Goal: Share content: Share content

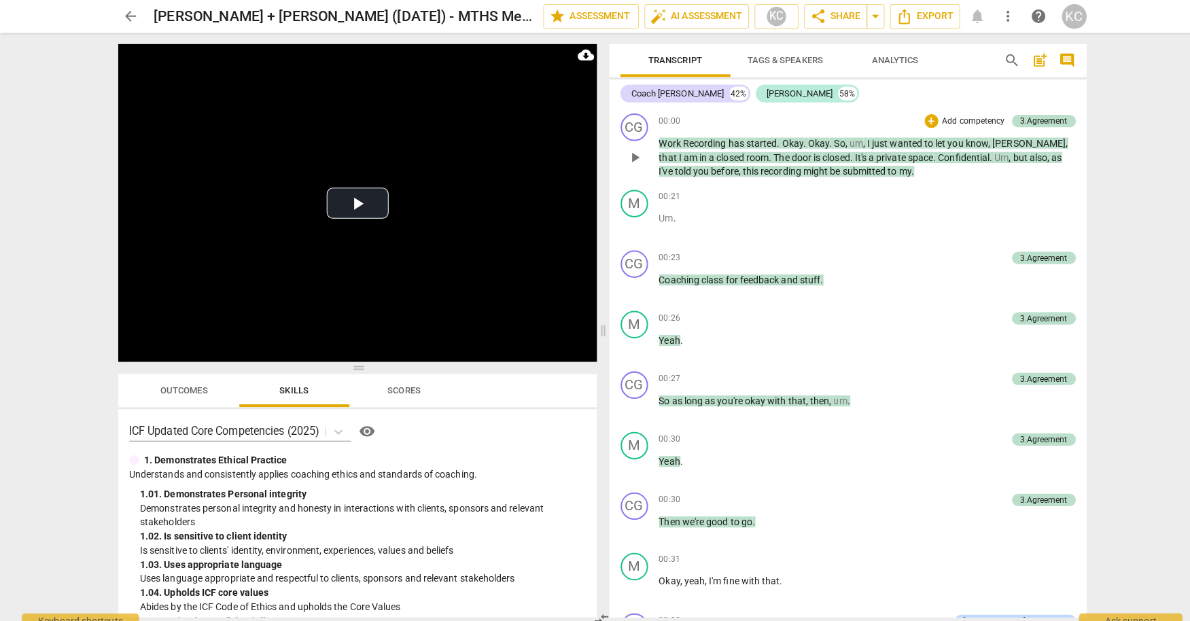
click at [752, 145] on span "started" at bounding box center [753, 141] width 31 height 11
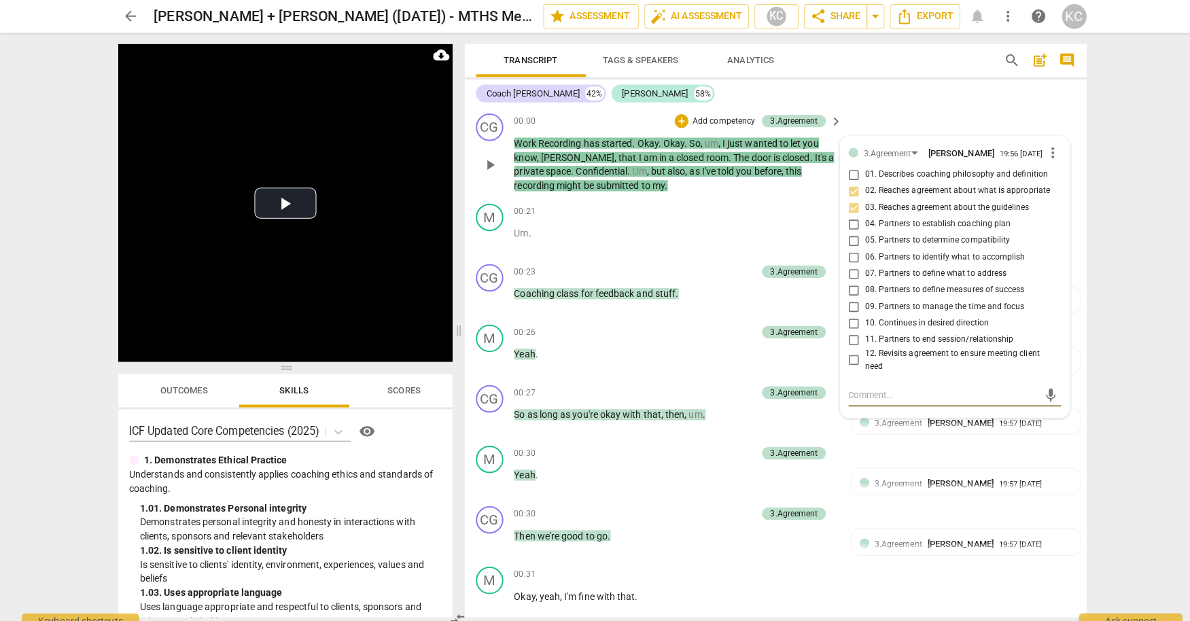
click at [857, 99] on div "Coach [DEMOGRAPHIC_DATA] 42% [PERSON_NAME] 58%" at bounding box center [766, 92] width 593 height 23
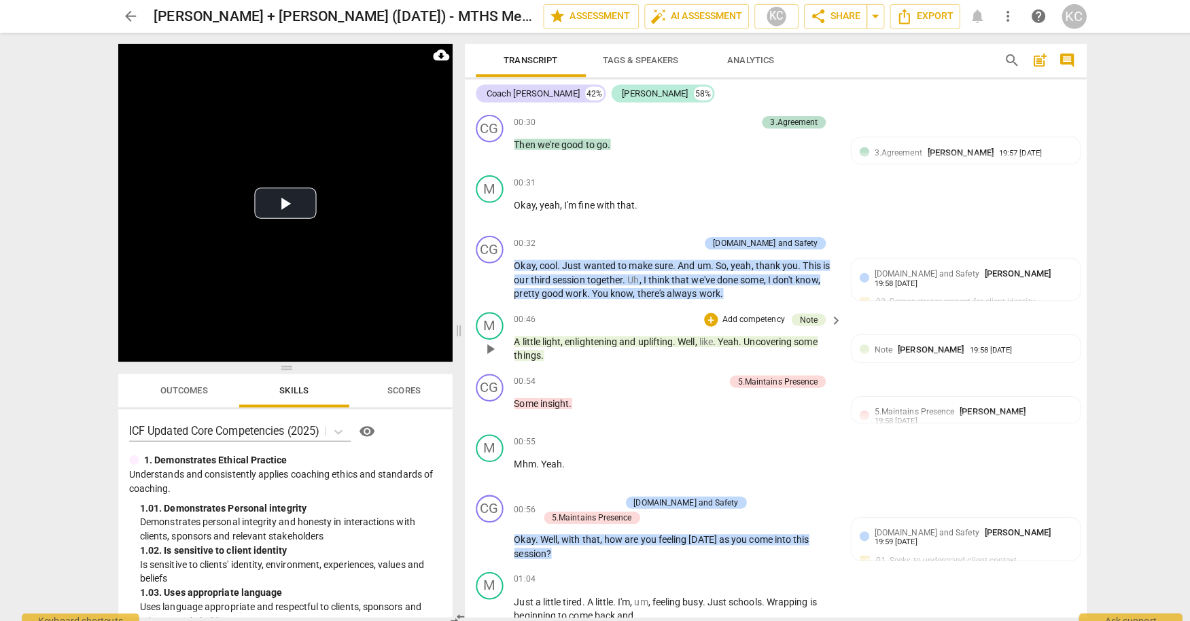
scroll to position [390, 0]
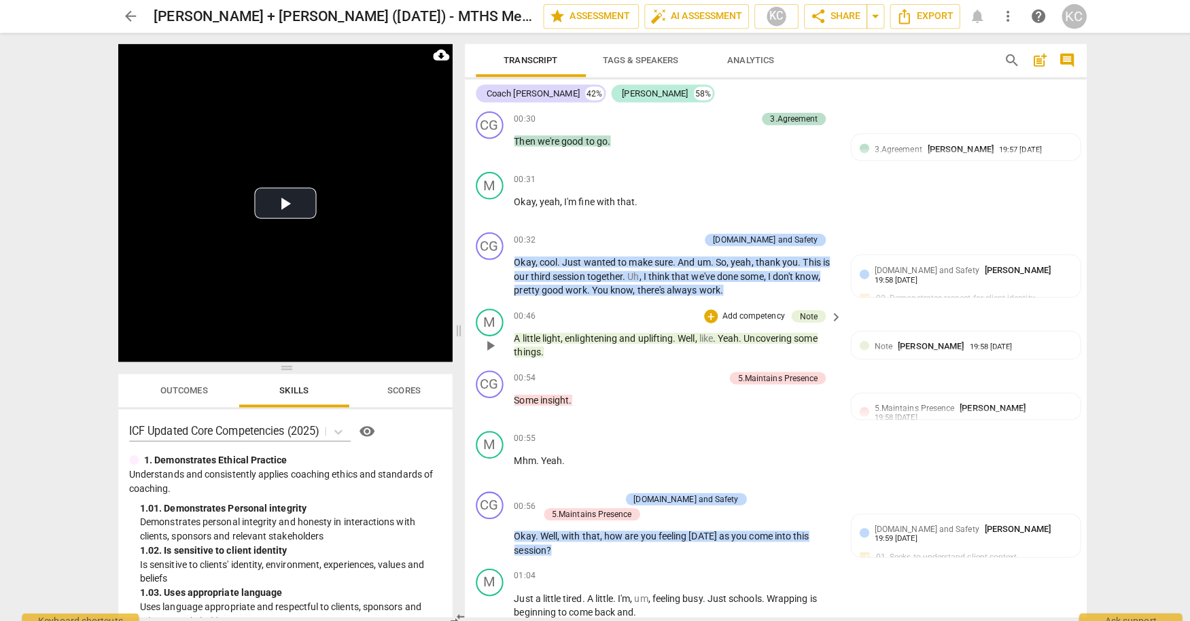
click at [591, 333] on span "enlightening" at bounding box center [586, 334] width 54 height 11
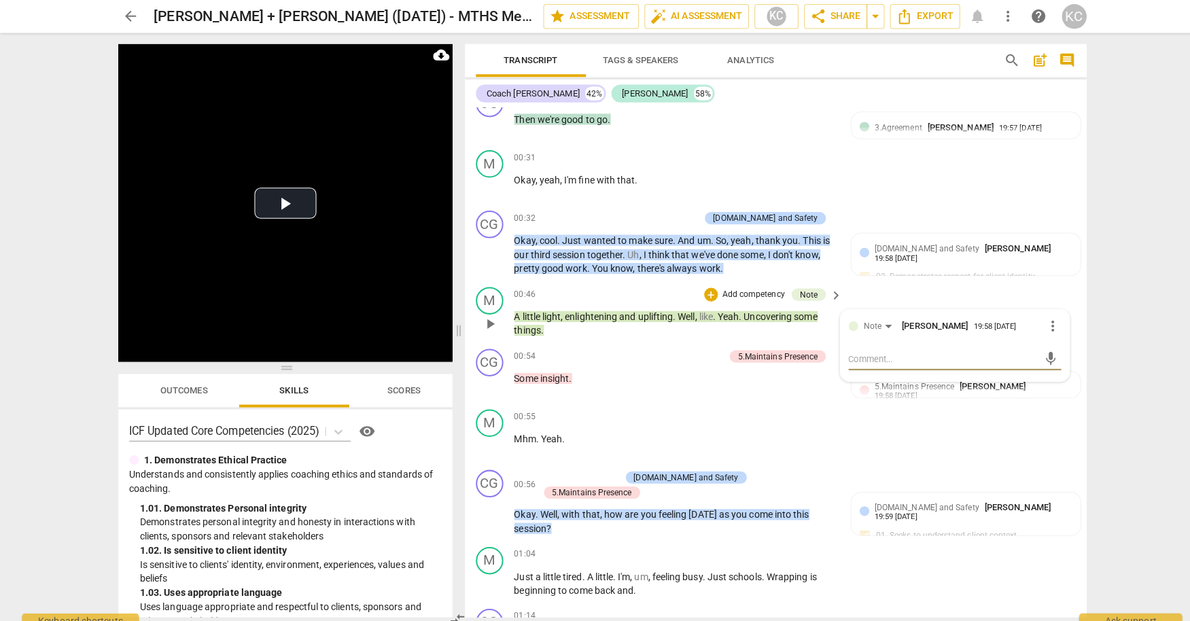
scroll to position [414, 0]
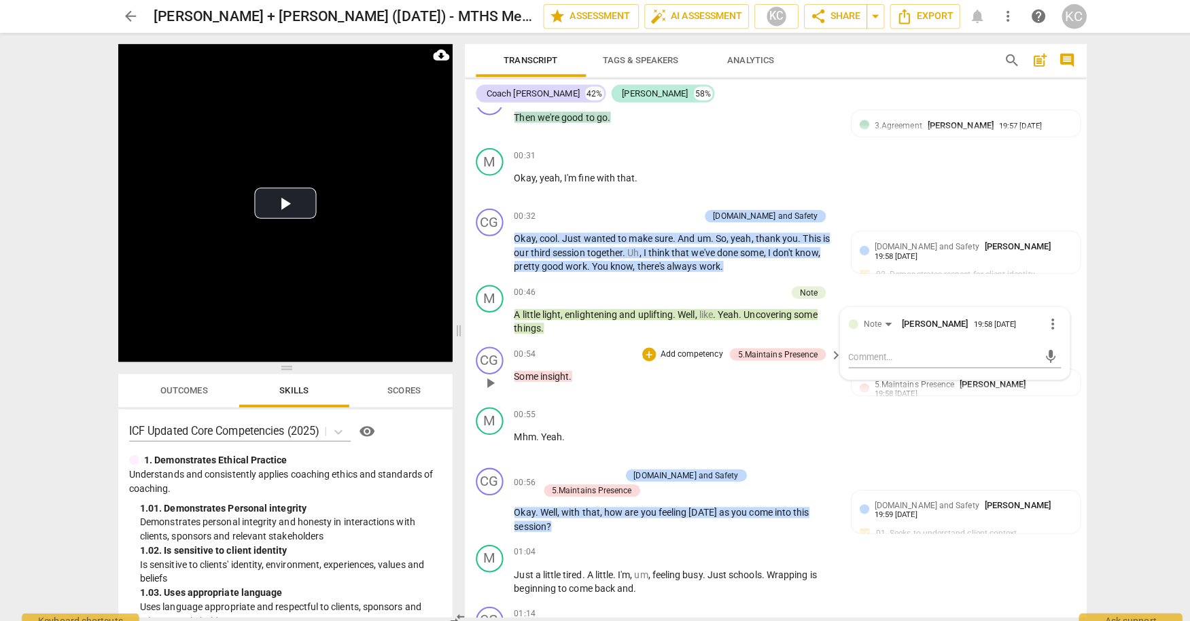
click at [544, 367] on span "insight" at bounding box center [548, 371] width 29 height 11
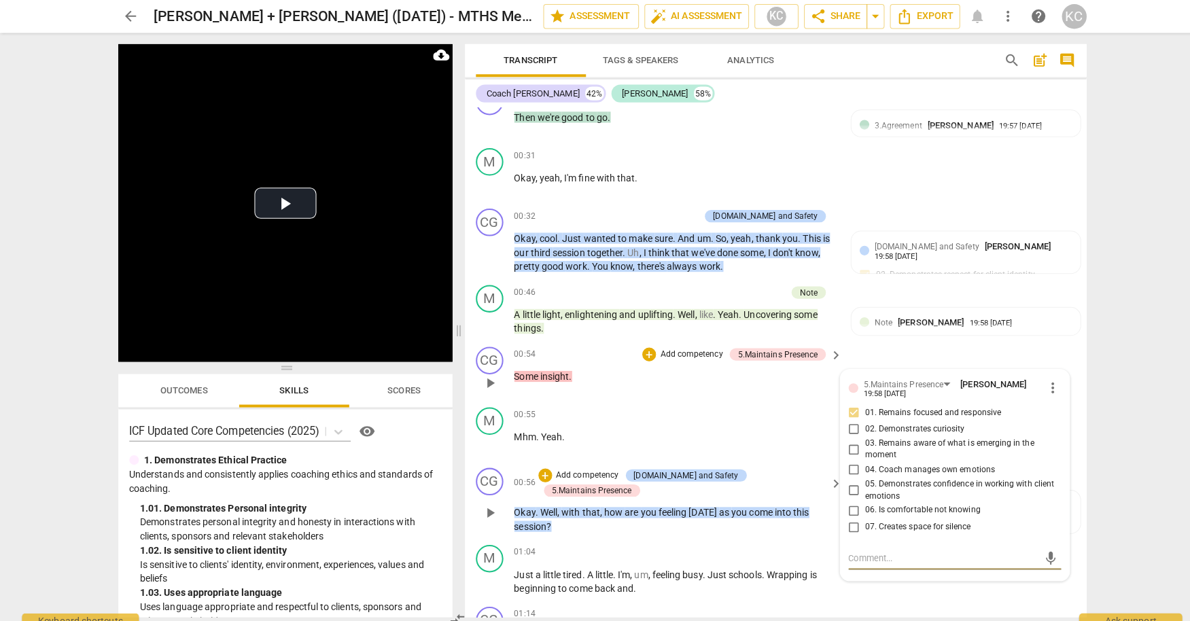
click at [741, 501] on span "come" at bounding box center [753, 506] width 25 height 11
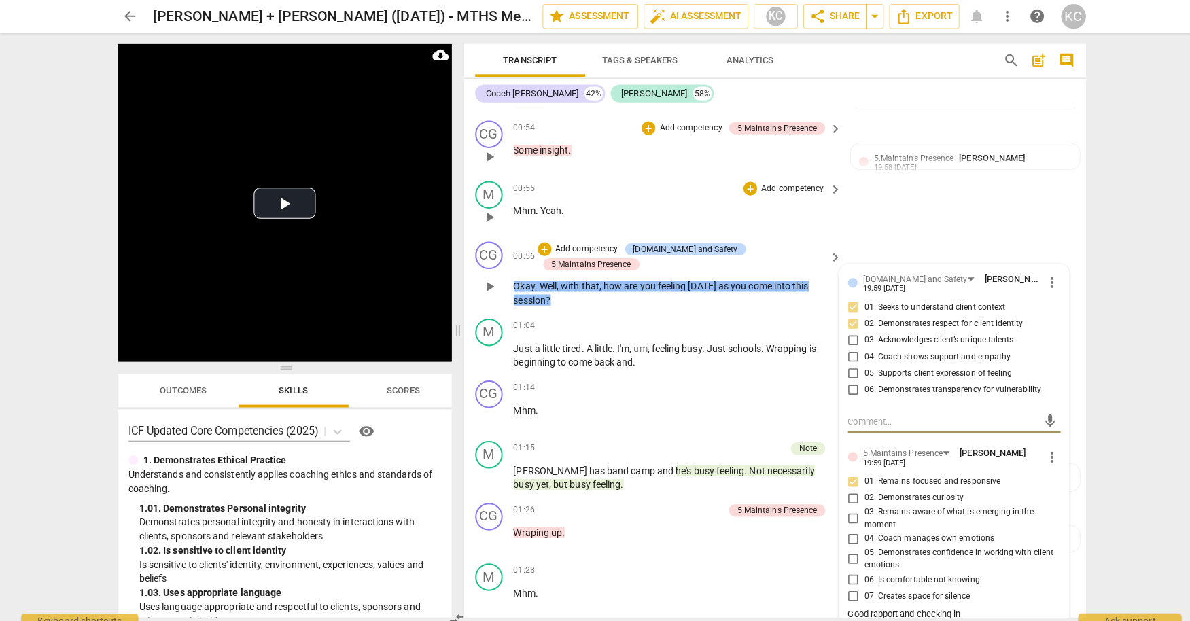
scroll to position [645, 0]
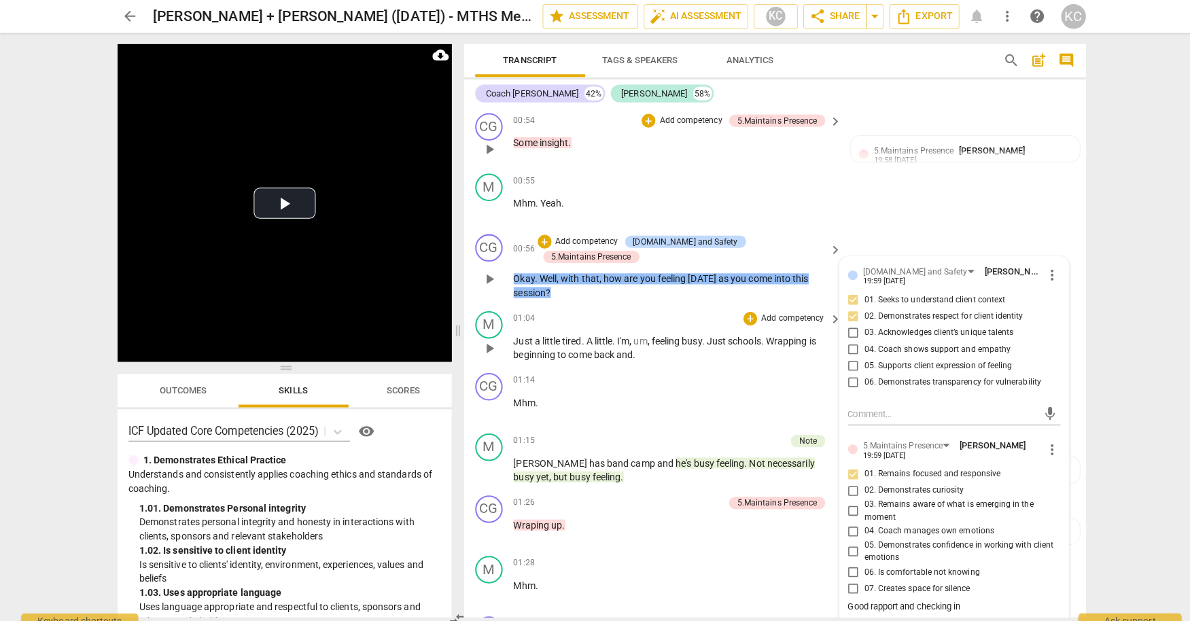
click at [659, 343] on div "M play_arrow pause 01:04 + Add competency keyboard_arrow_right Just a little ti…" at bounding box center [767, 333] width 615 height 61
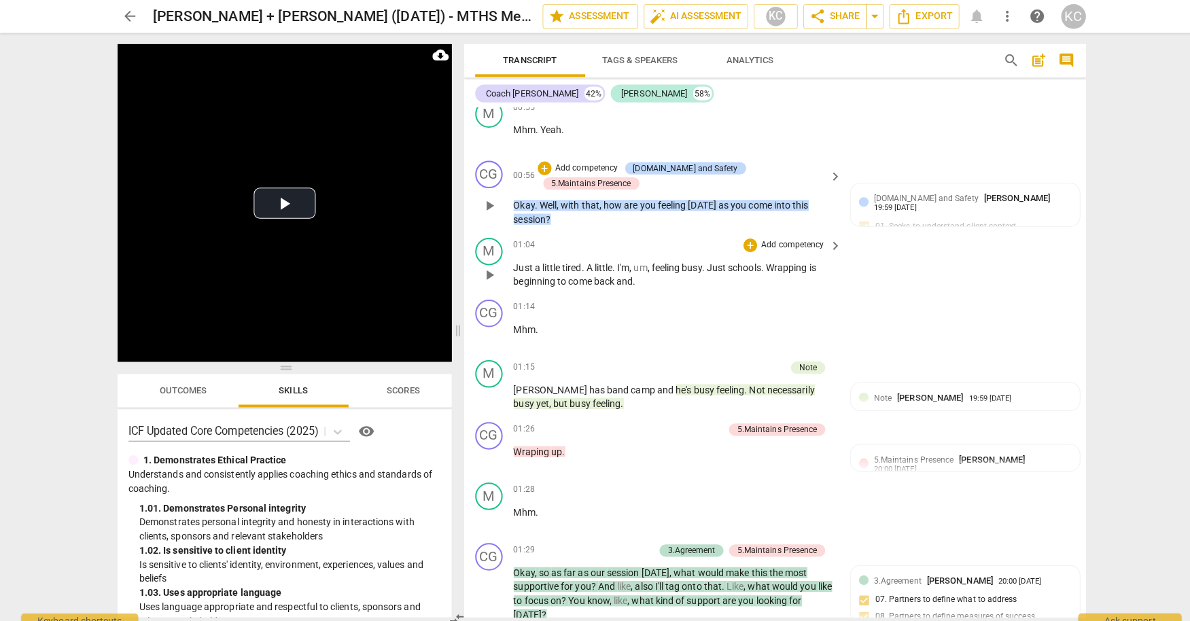
scroll to position [723, 0]
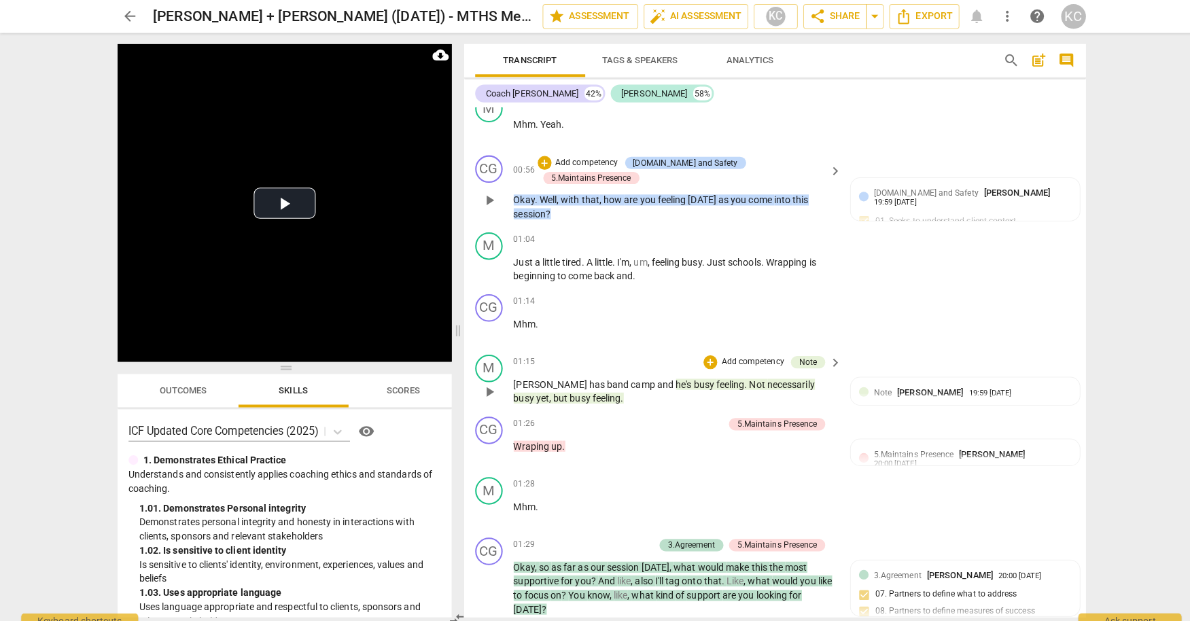
click at [687, 375] on span "busy" at bounding box center [698, 380] width 22 height 11
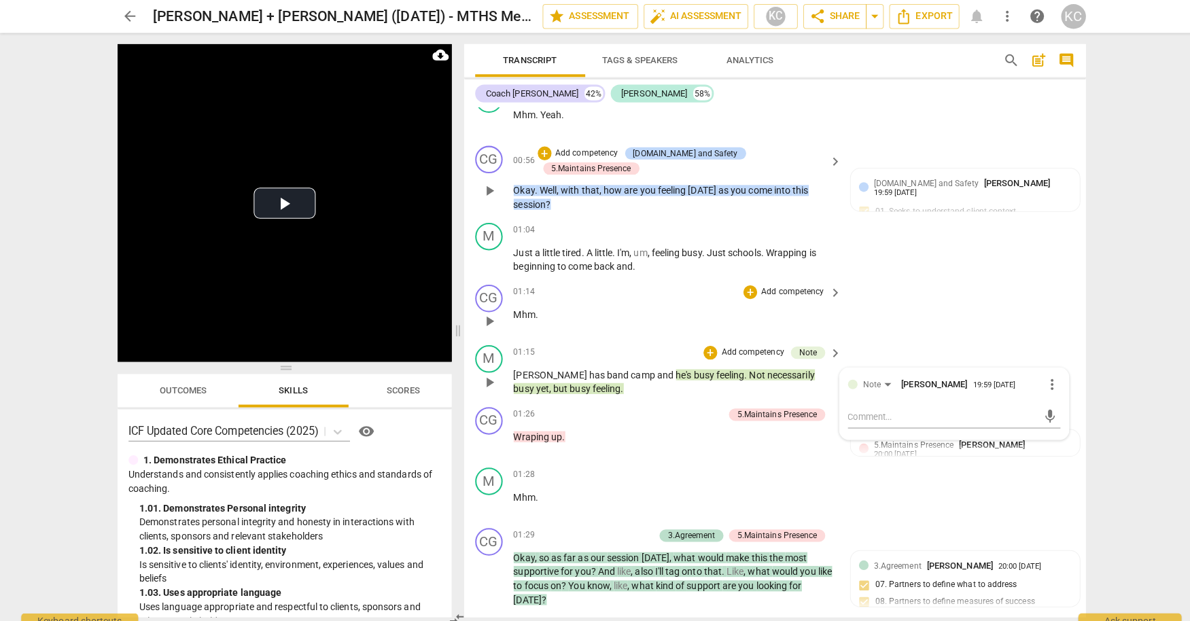
scroll to position [708, 0]
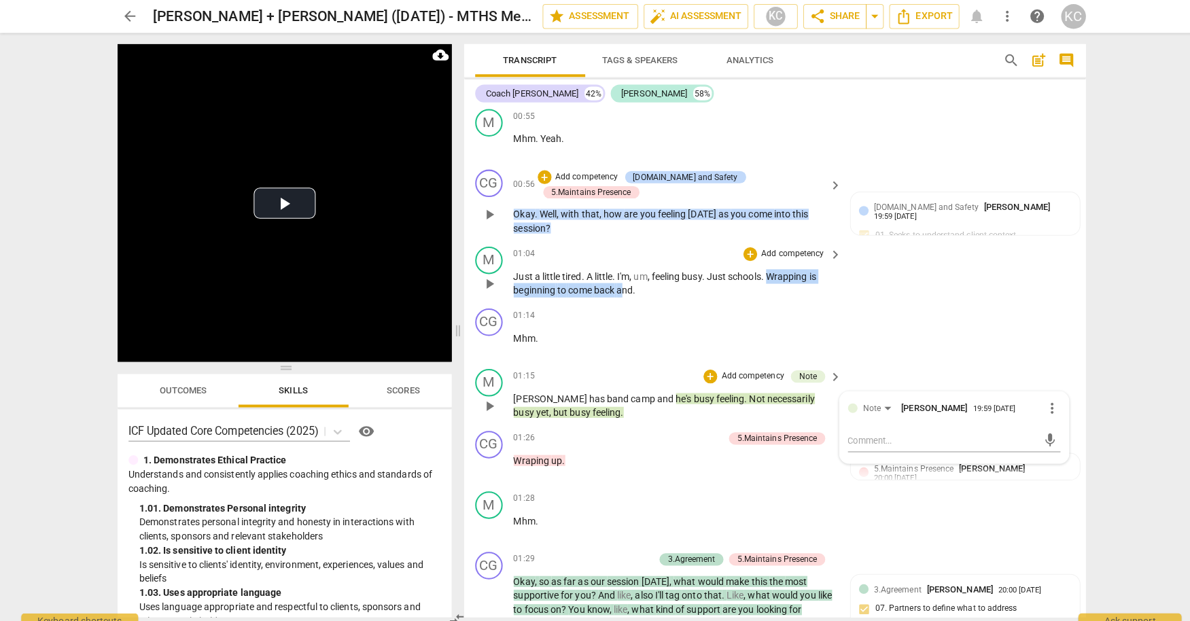
drag, startPoint x: 763, startPoint y: 256, endPoint x: 618, endPoint y: 272, distance: 145.7
click at [618, 272] on p "Just a little tired . A little . I'm , um , feeling busy . Just schools . Wrapp…" at bounding box center [668, 281] width 318 height 28
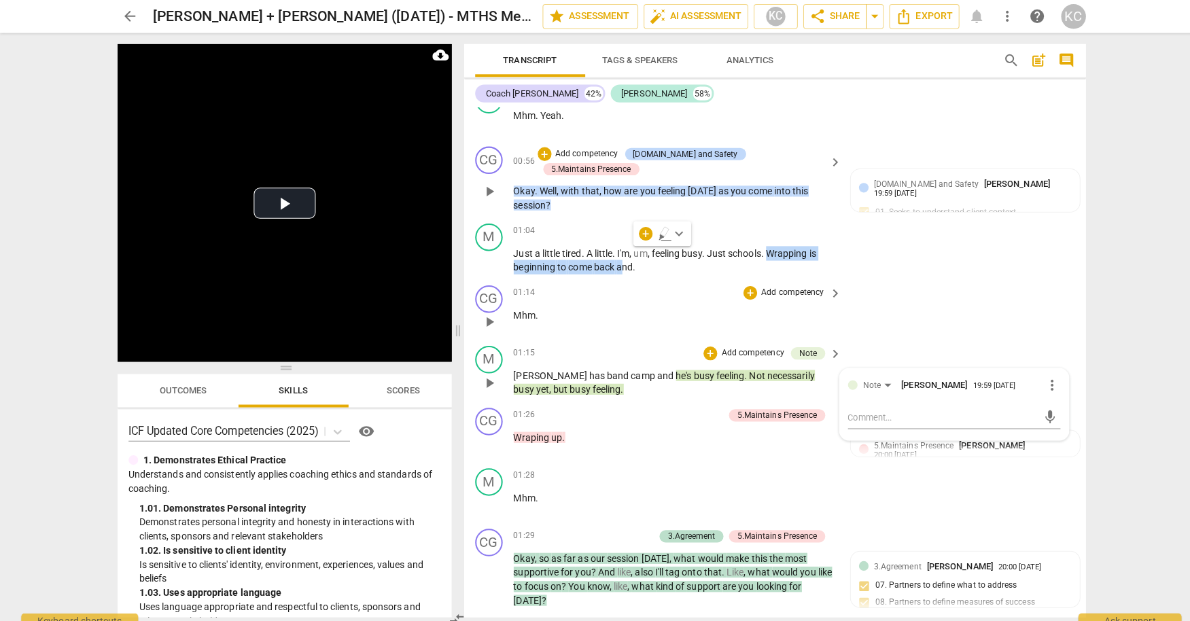
scroll to position [736, 0]
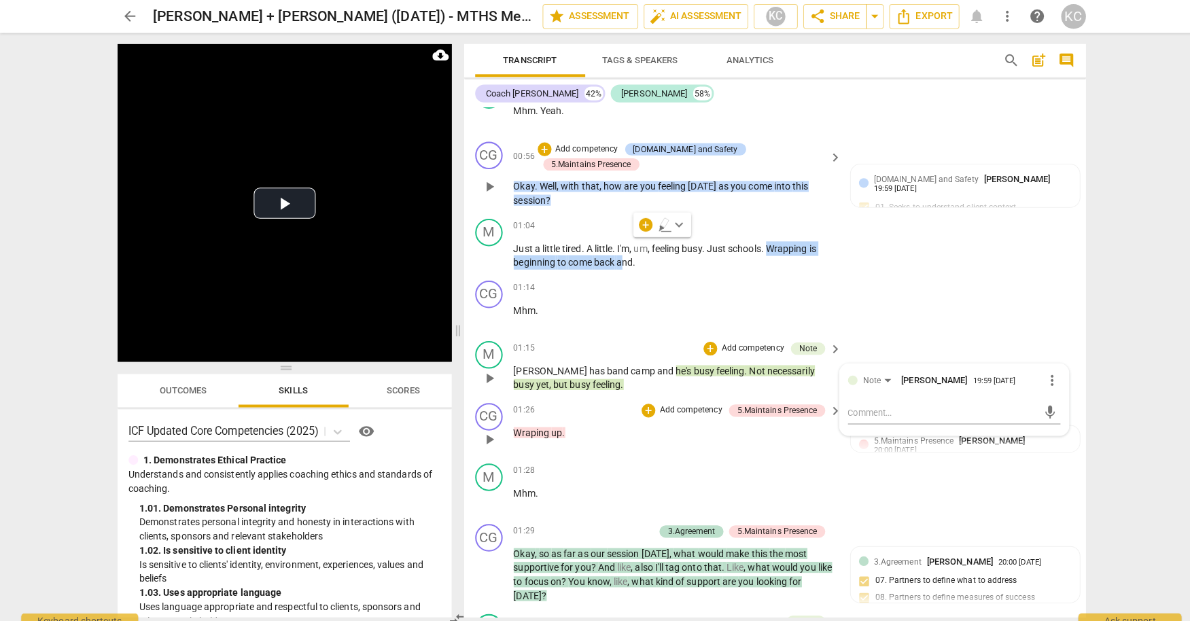
click at [602, 398] on div "01:26 + Add competency 5.Maintains Presence keyboard_arrow_right" at bounding box center [672, 405] width 326 height 15
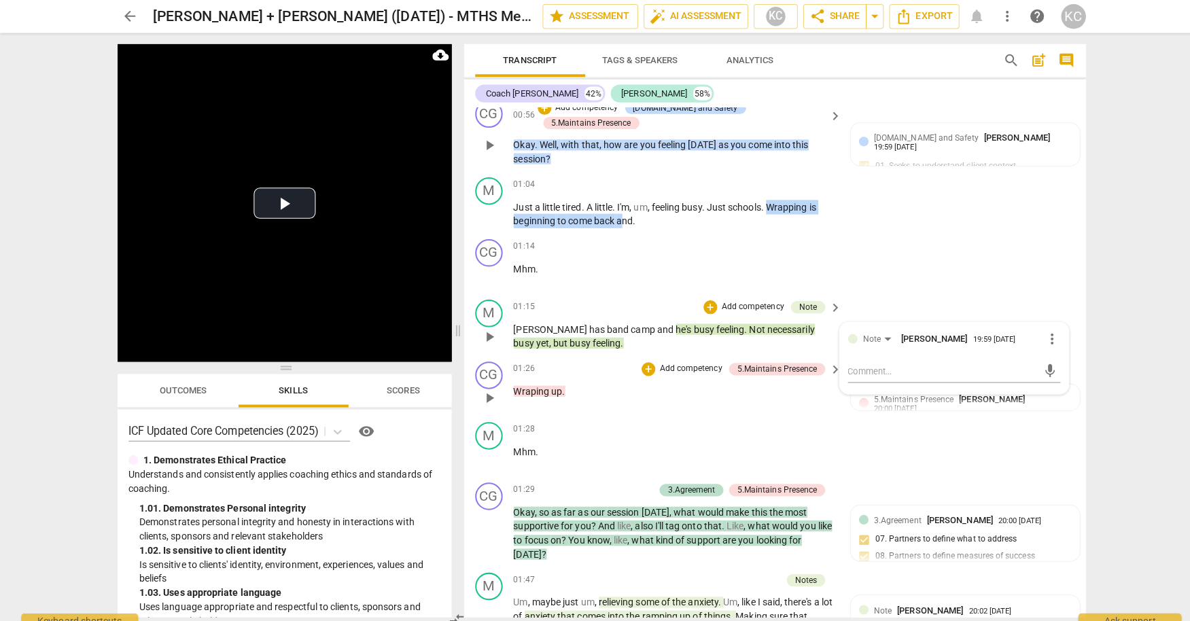
scroll to position [783, 0]
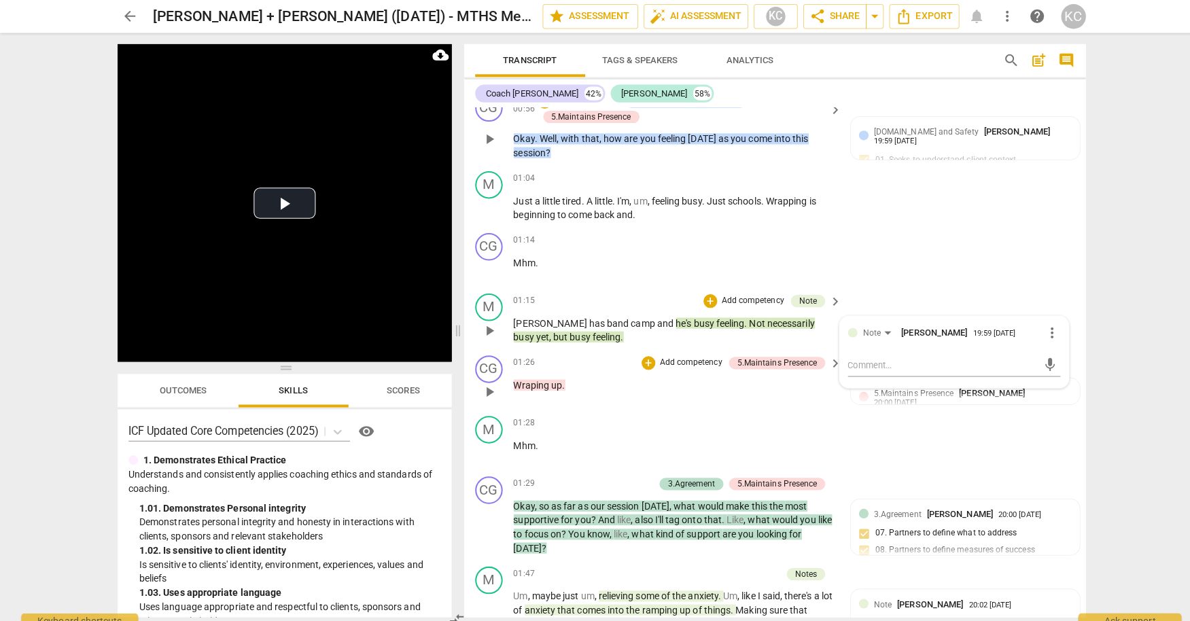
click at [547, 375] on span "up" at bounding box center [551, 380] width 11 height 11
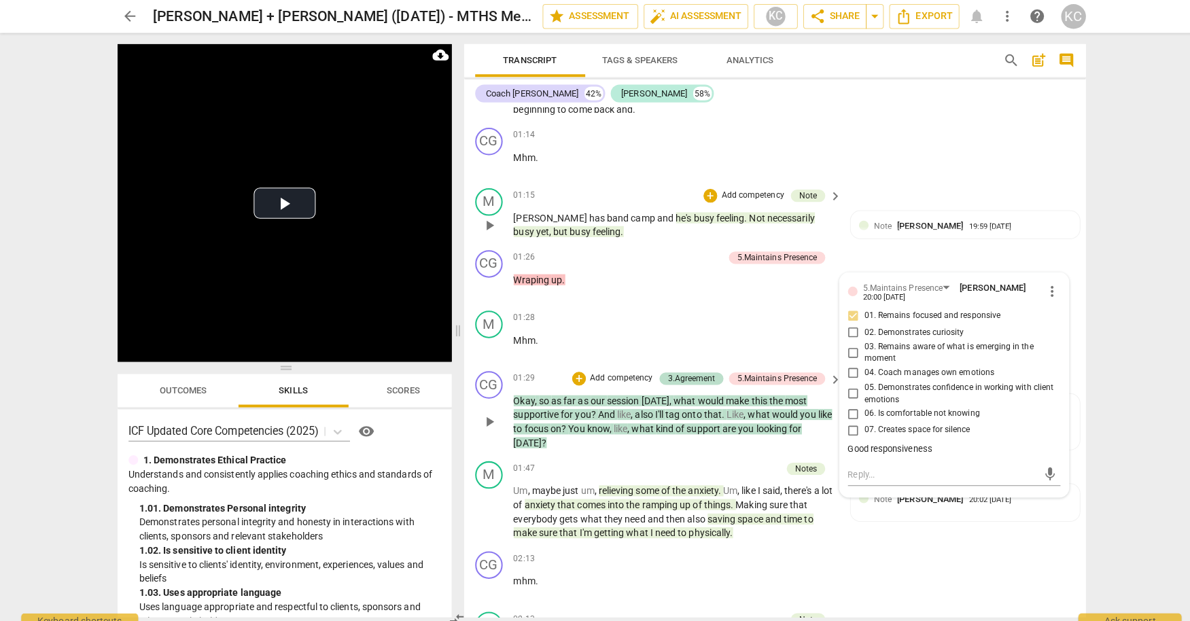
click at [598, 391] on span "our" at bounding box center [593, 396] width 16 height 11
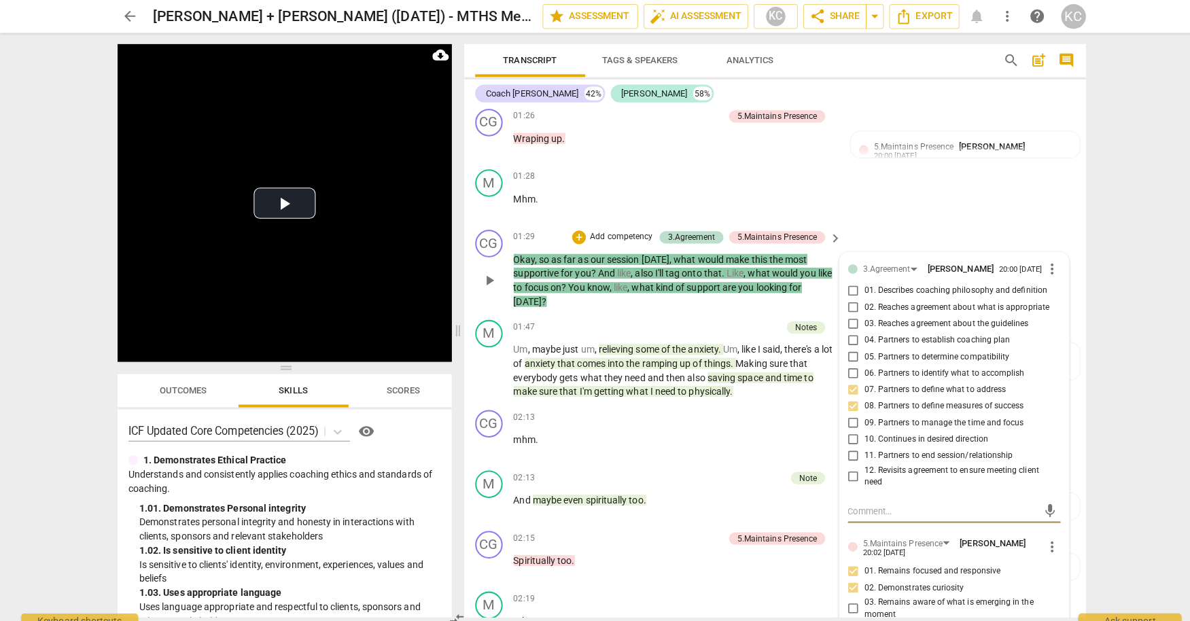
scroll to position [1022, 0]
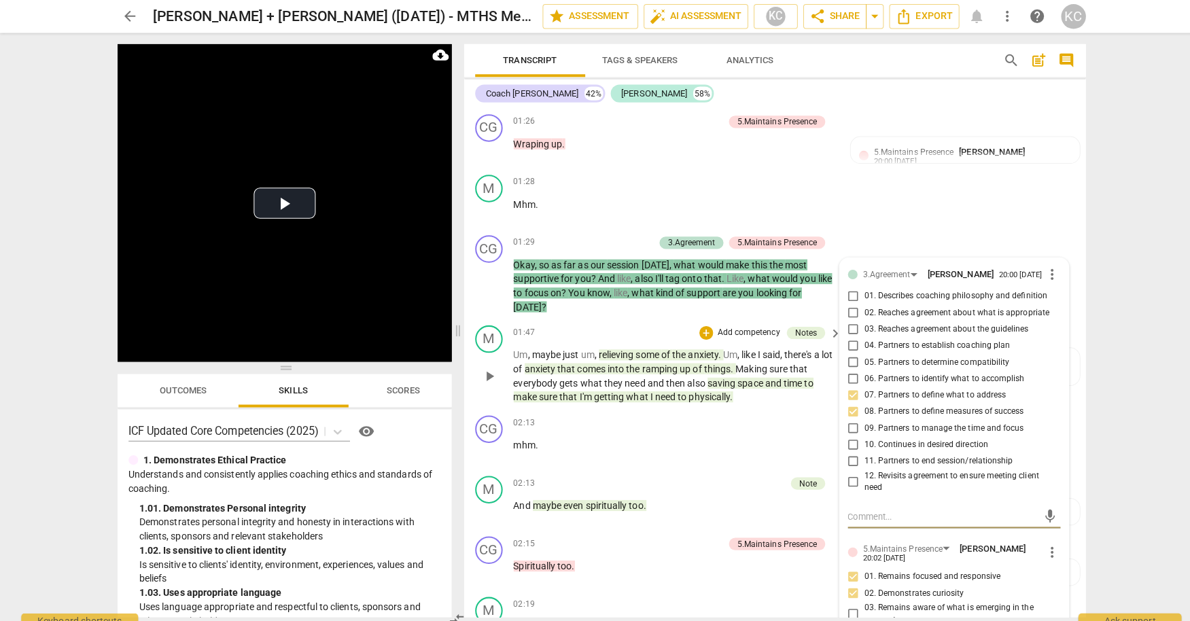
click at [583, 322] on div "01:47 + Add competency Notes keyboard_arrow_right" at bounding box center [672, 329] width 326 height 15
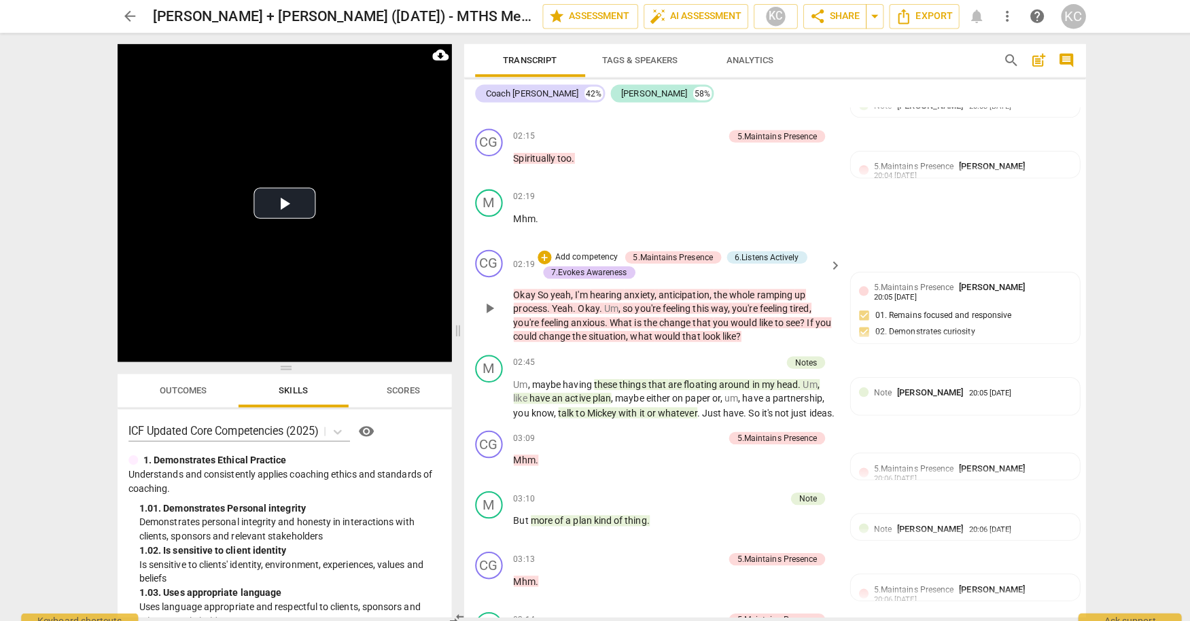
scroll to position [1428, 0]
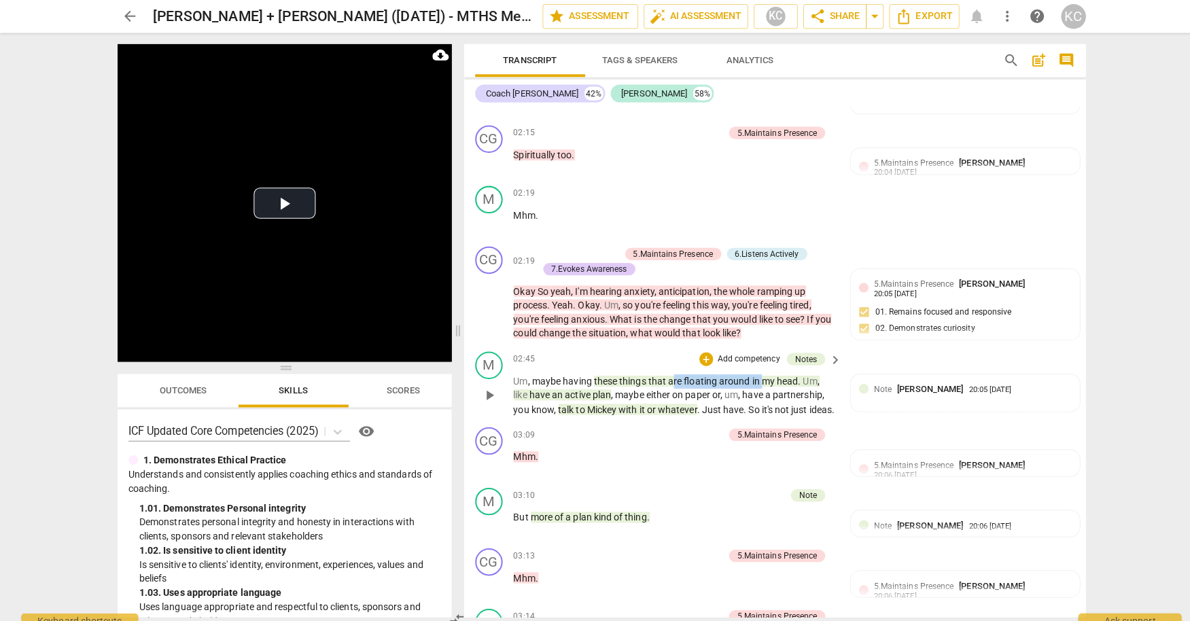
drag, startPoint x: 664, startPoint y: 341, endPoint x: 752, endPoint y: 336, distance: 87.8
click at [752, 370] on p "Um , maybe having these things that are floating around in my head . Um , like …" at bounding box center [668, 391] width 318 height 42
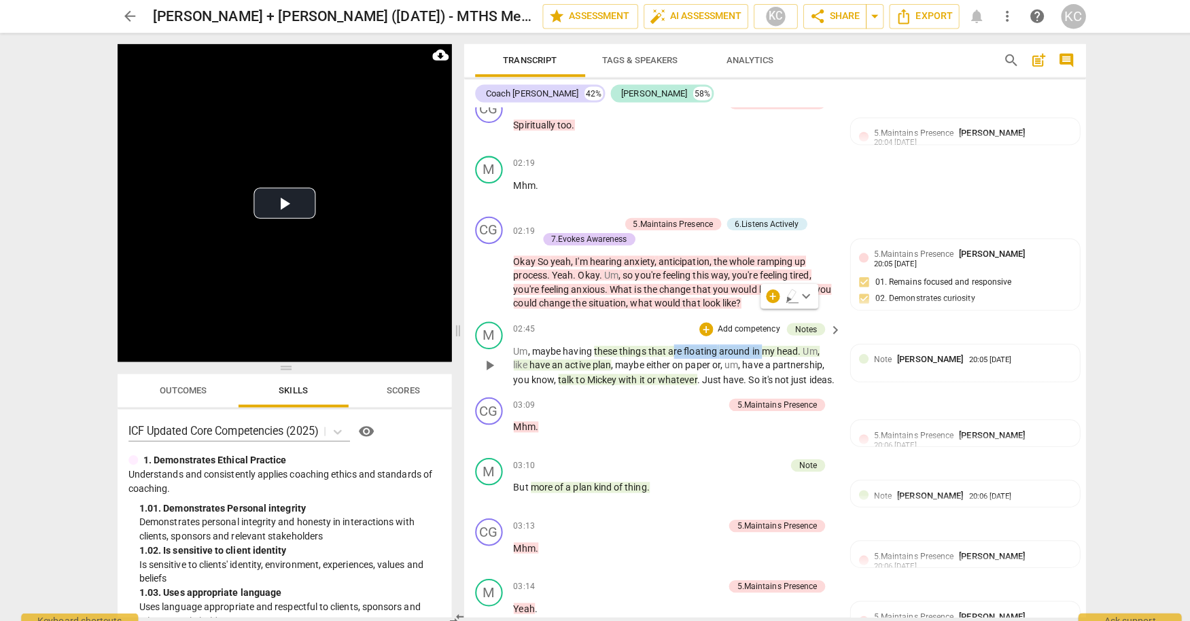
scroll to position [1460, 0]
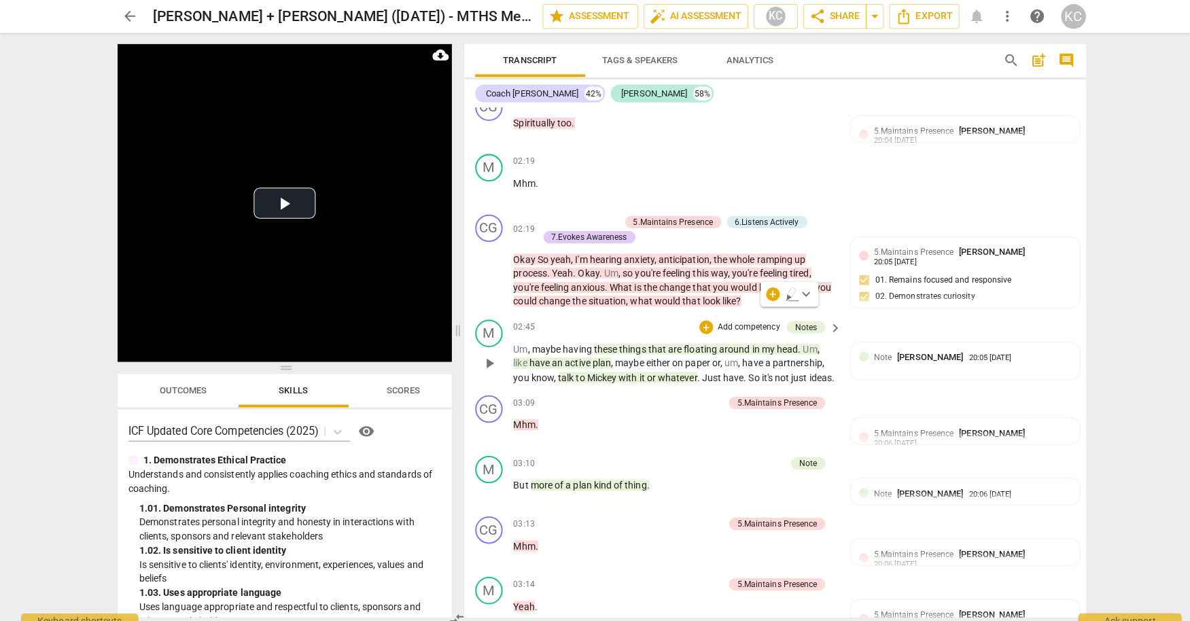
click at [717, 339] on p "Um , maybe having these things that are floating around in my head . Um , like …" at bounding box center [668, 360] width 318 height 42
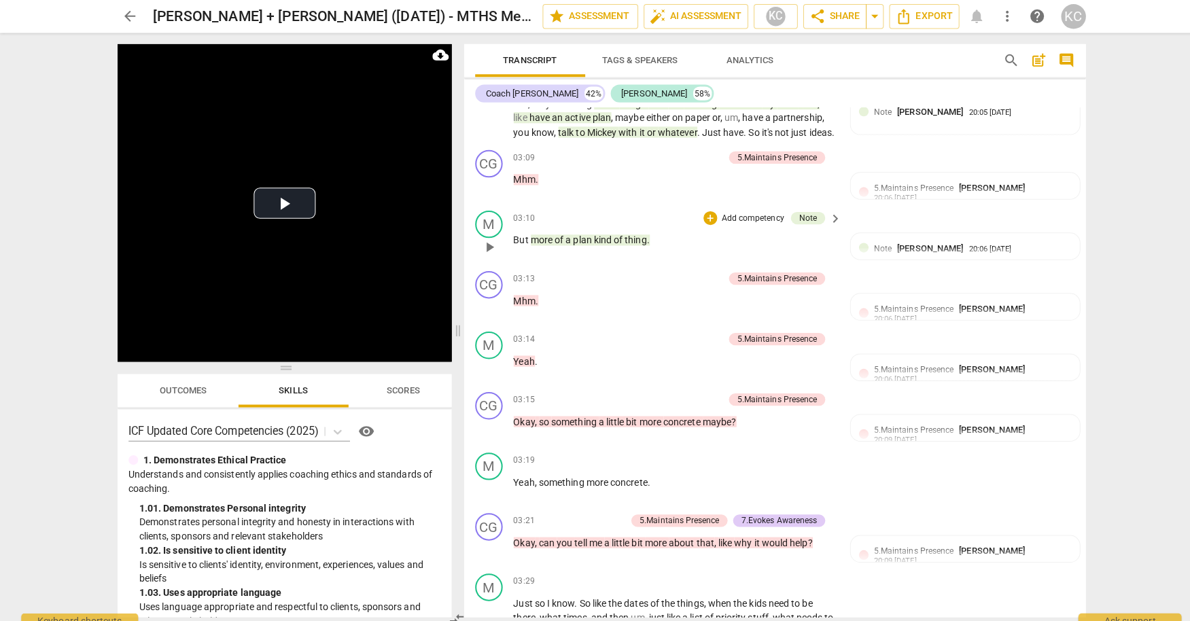
scroll to position [1705, 0]
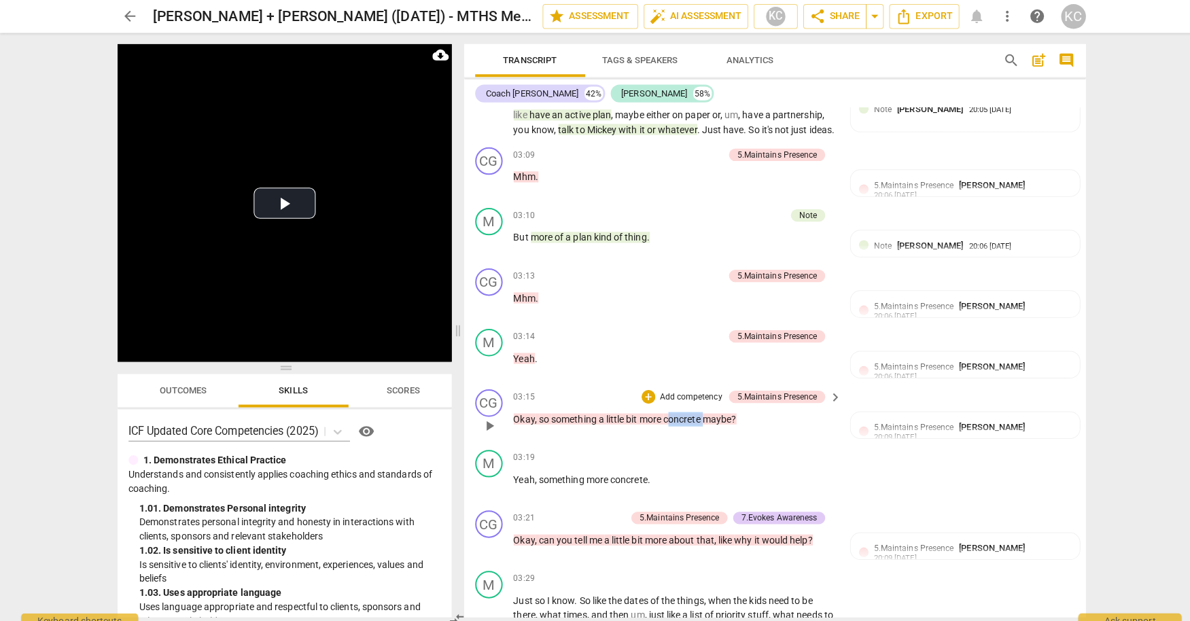
drag, startPoint x: 662, startPoint y: 391, endPoint x: 696, endPoint y: 390, distance: 34.0
click at [695, 409] on span "concrete" at bounding box center [676, 414] width 39 height 11
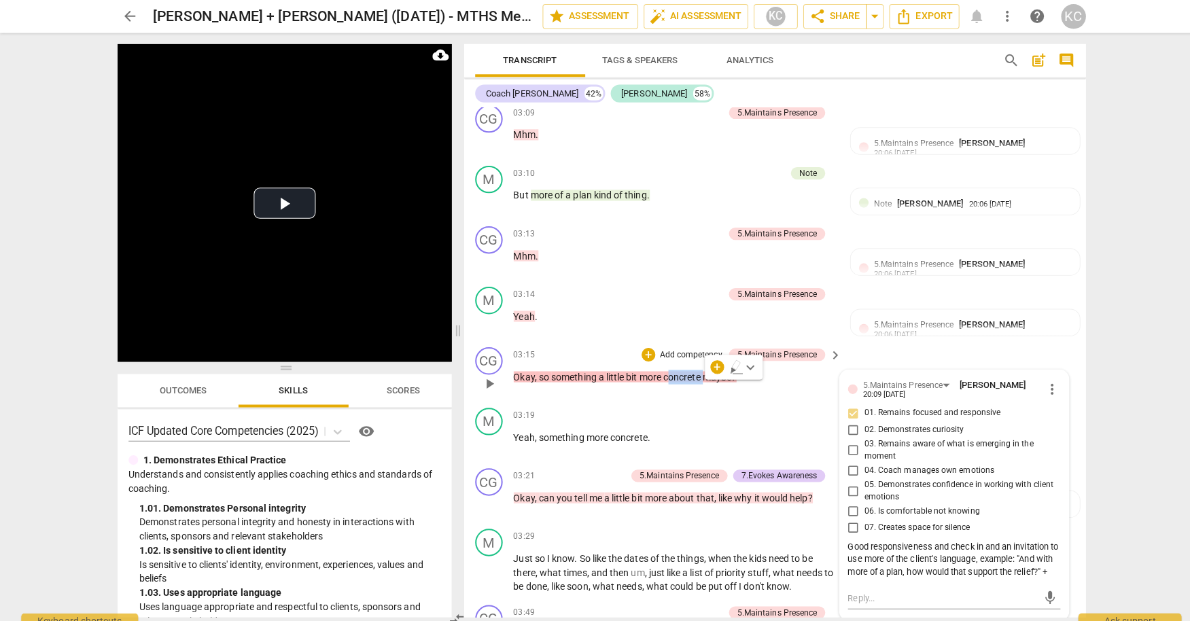
scroll to position [1748, 0]
click at [1040, 533] on div "Good responsiveness and check in and an invitation to use more of the client's …" at bounding box center [944, 552] width 210 height 38
drag, startPoint x: 1010, startPoint y: 527, endPoint x: 1023, endPoint y: 530, distance: 13.2
click at [1023, 533] on div "Good responsiveness and check in and an invitation to use more of the client's …" at bounding box center [944, 552] width 210 height 38
click at [712, 402] on div "03:19 + Add competency keyboard_arrow_right" at bounding box center [672, 409] width 326 height 15
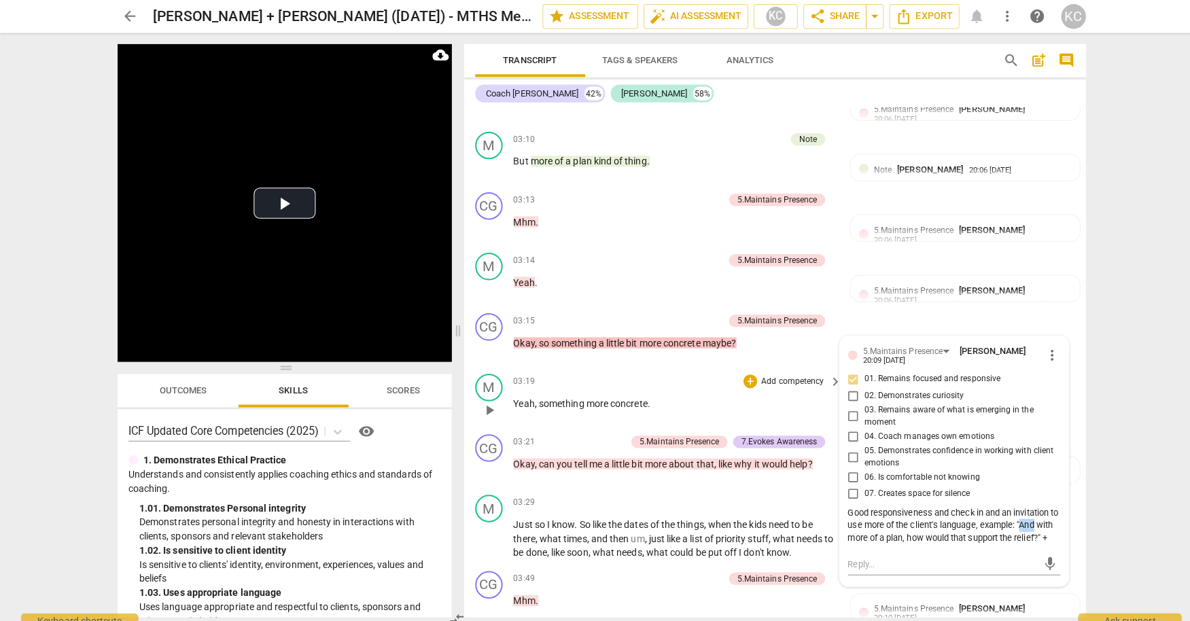
scroll to position [1782, 0]
click at [848, 303] on div "CG play_arrow pause 03:15 + Add competency 5.Maintains Presence keyboard_arrow_…" at bounding box center [767, 333] width 615 height 60
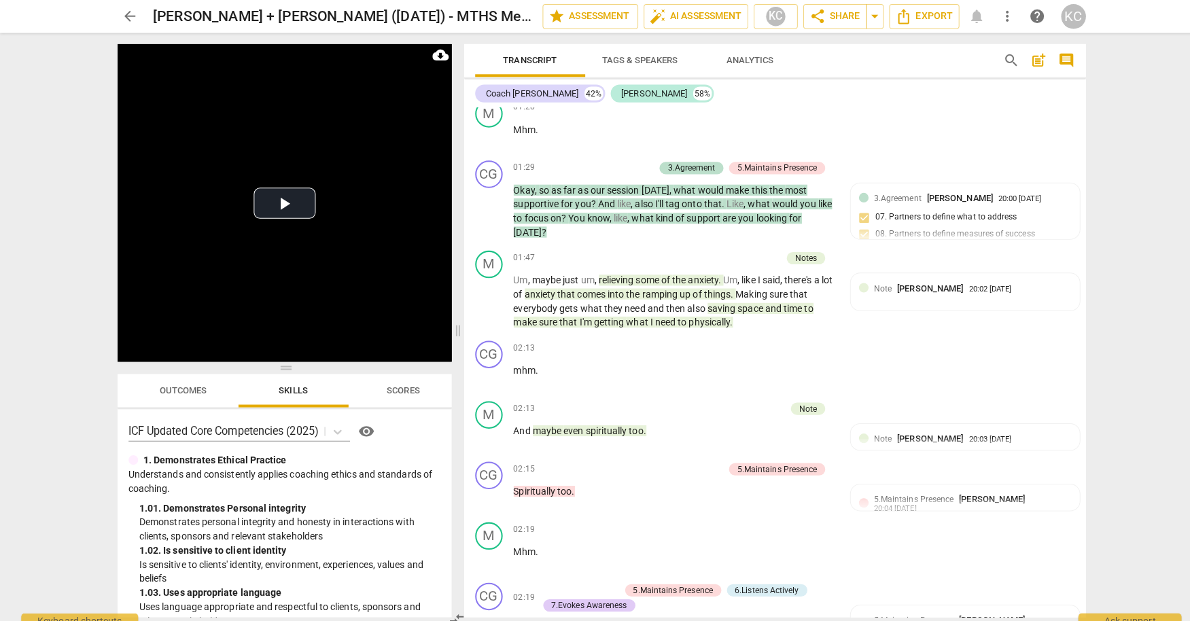
scroll to position [1093, 0]
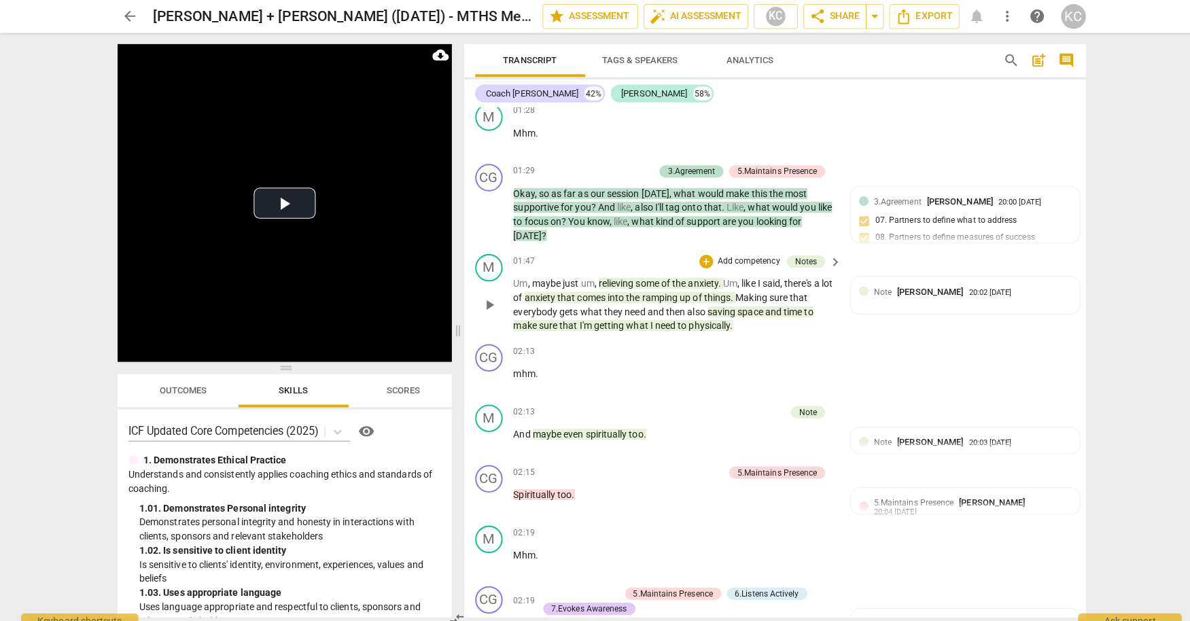
click at [631, 275] on span "some" at bounding box center [642, 280] width 25 height 11
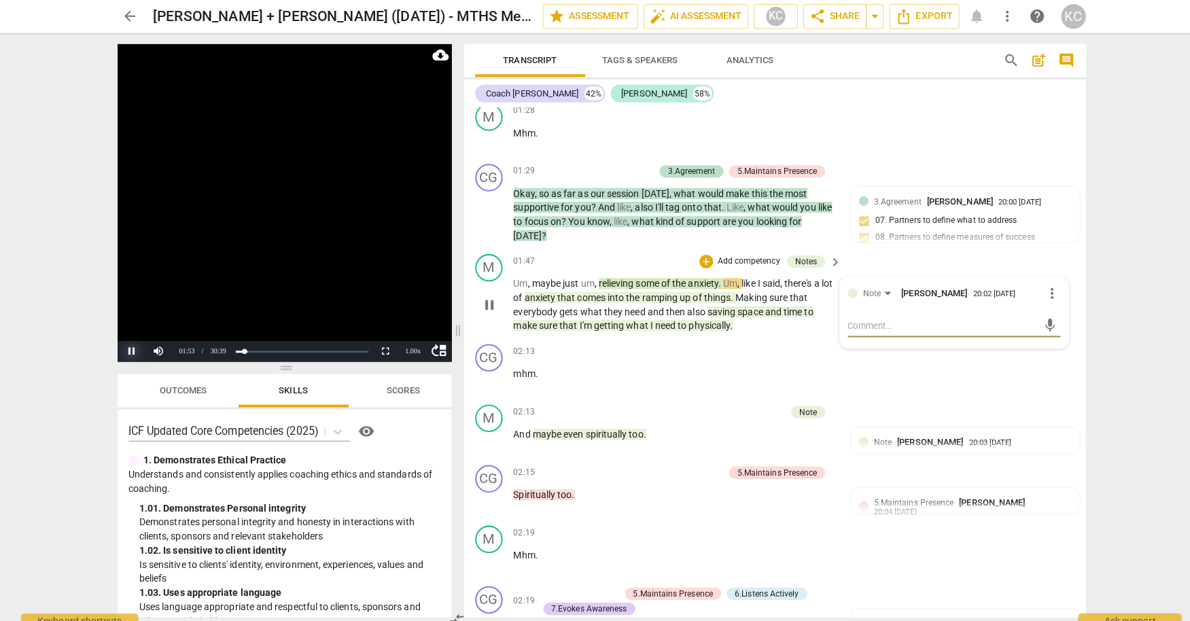
click at [133, 345] on button "Pause" at bounding box center [130, 347] width 27 height 20
drag, startPoint x: 583, startPoint y: 244, endPoint x: 665, endPoint y: 243, distance: 81.6
click at [666, 273] on p "Um , maybe just um , relieving some of the anxiety . Um , like I said , there's…" at bounding box center [668, 301] width 318 height 56
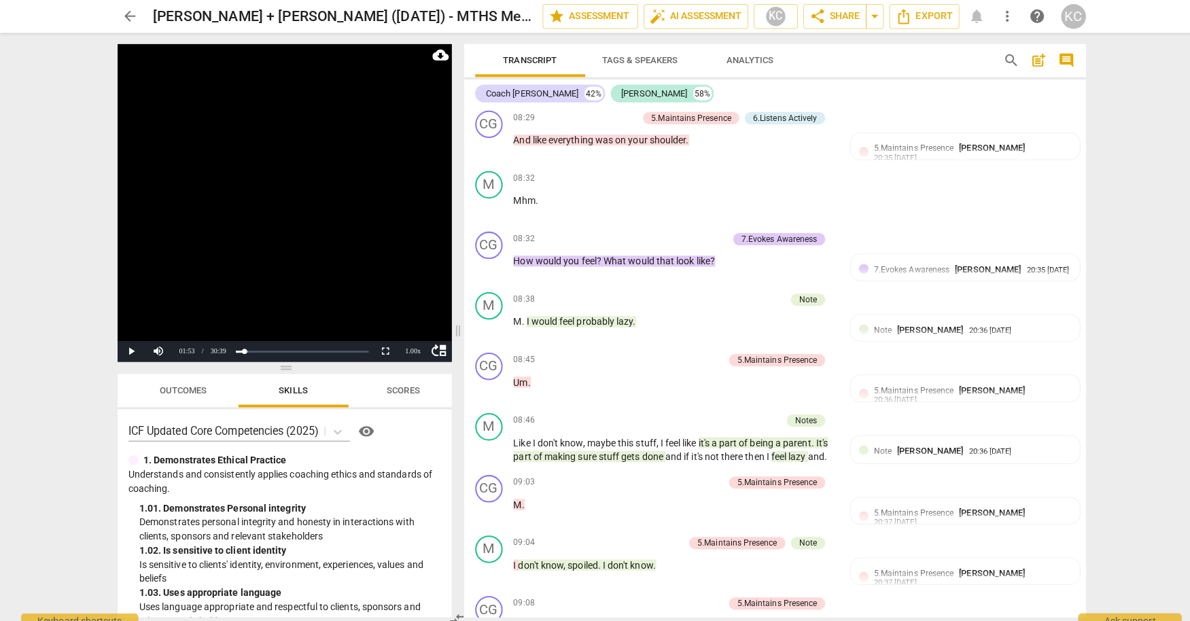
scroll to position [5639, 0]
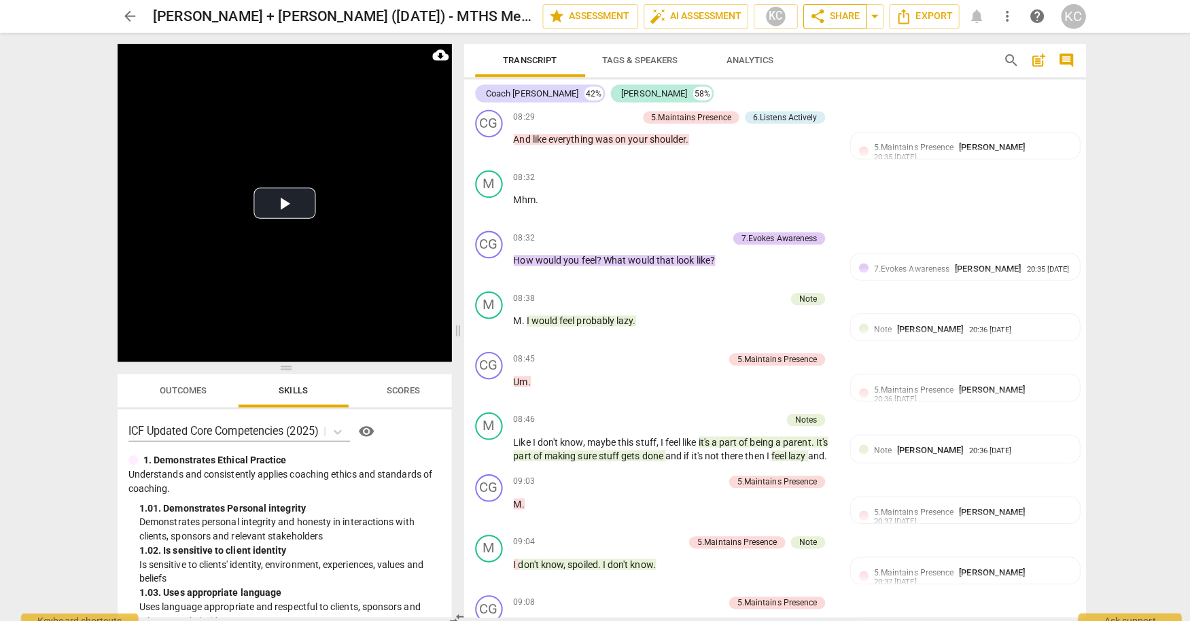
click at [834, 12] on span "share Share" at bounding box center [826, 16] width 50 height 16
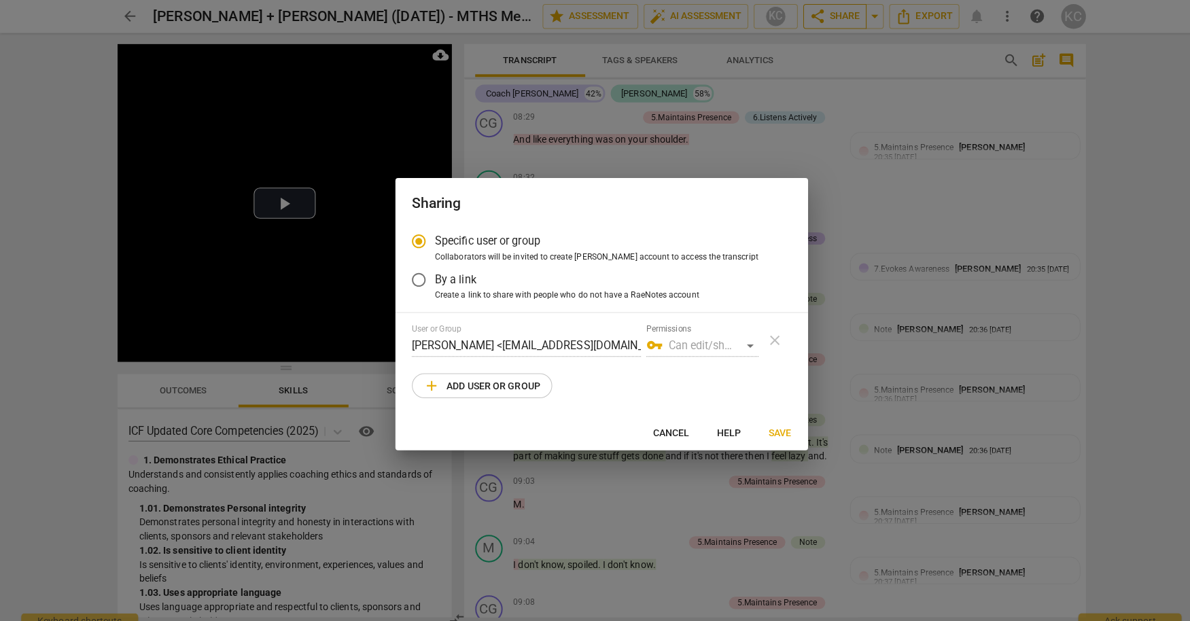
radio input "false"
click at [461, 281] on span "By a link" at bounding box center [451, 277] width 41 height 16
click at [431, 281] on input "By a link" at bounding box center [414, 276] width 33 height 33
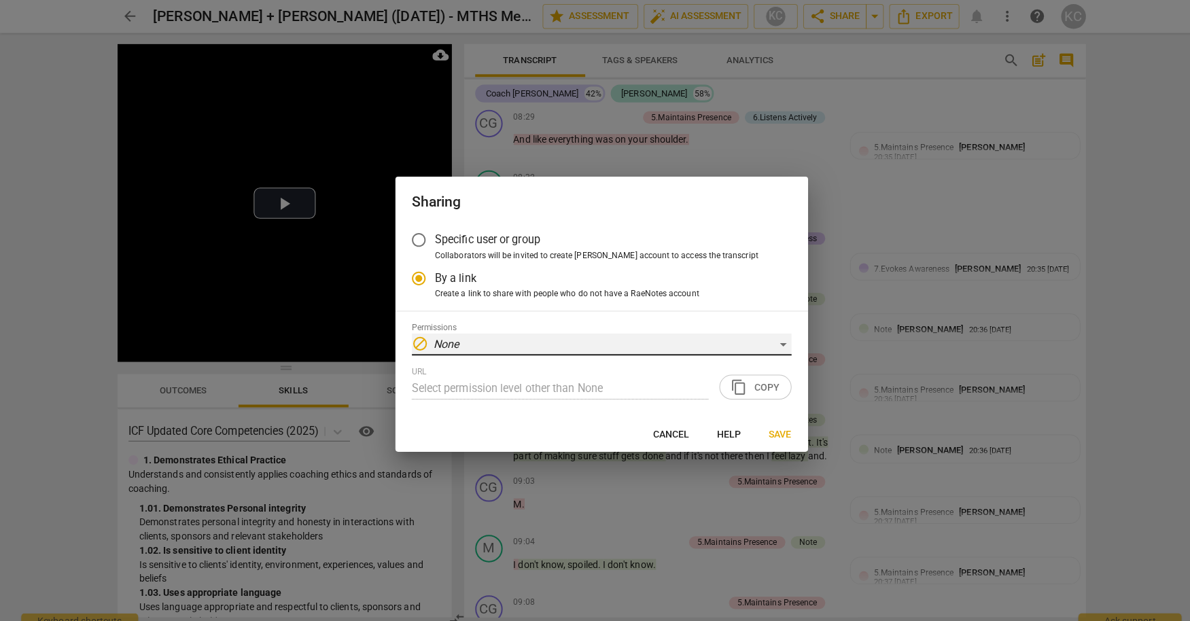
click at [468, 341] on div "block None" at bounding box center [595, 341] width 375 height 22
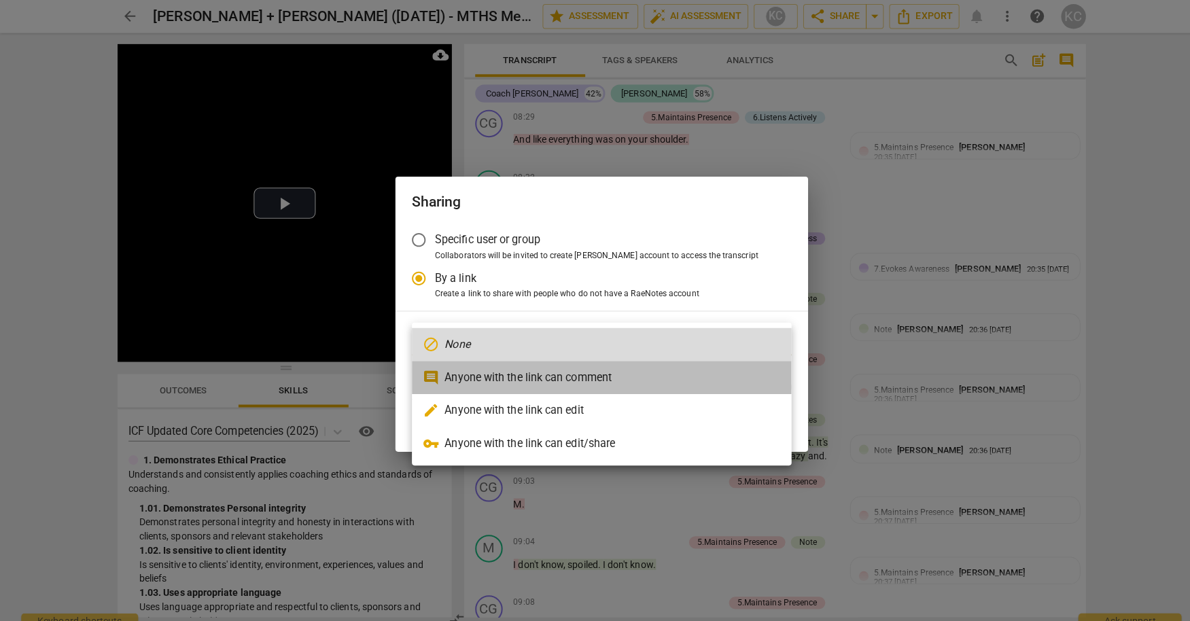
click at [488, 368] on li "comment Anyone with the link can comment" at bounding box center [595, 373] width 375 height 33
radio input "false"
type input "[URL][DOMAIN_NAME]"
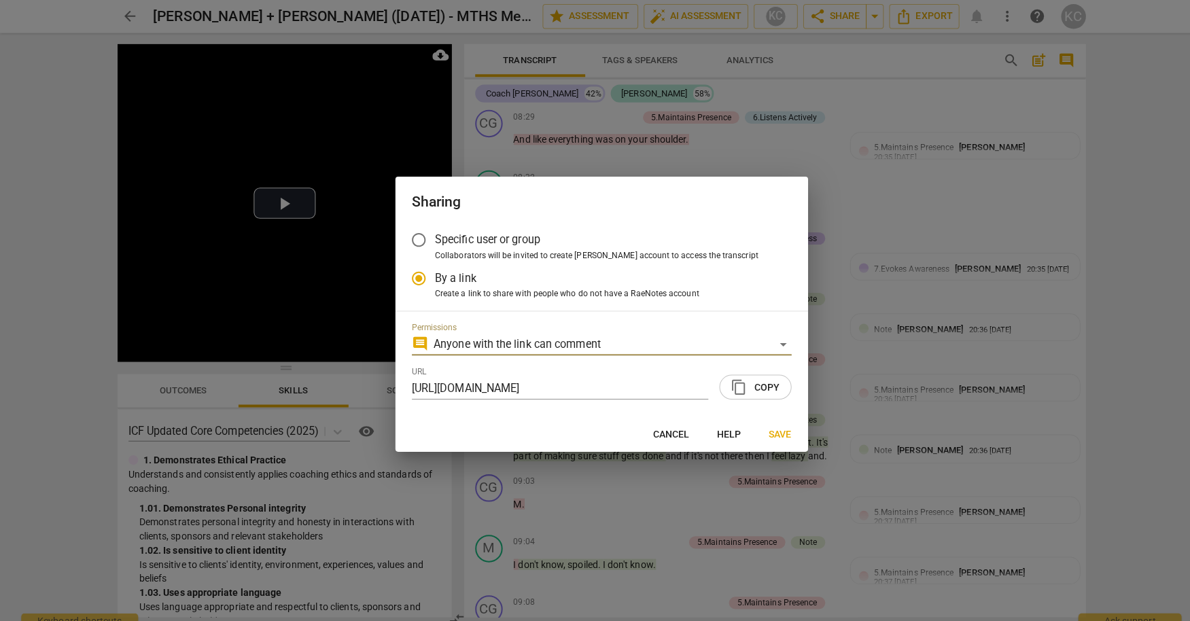
click at [748, 383] on span "content_copy Copy" at bounding box center [747, 383] width 48 height 16
click at [778, 432] on span "Save" at bounding box center [772, 430] width 22 height 14
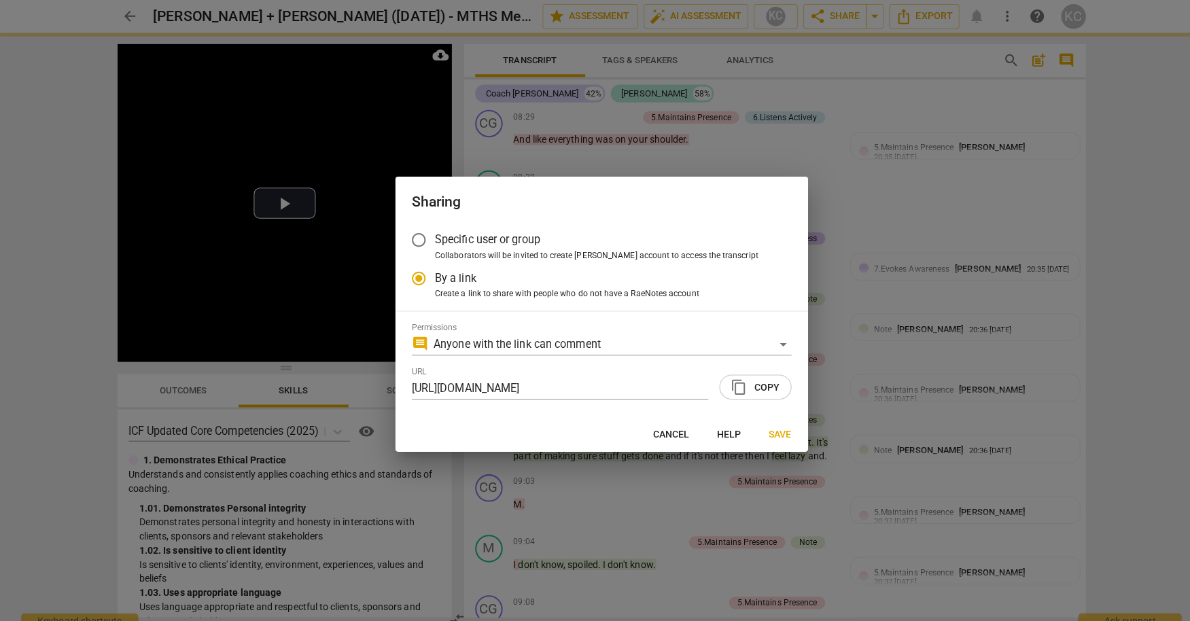
radio input "false"
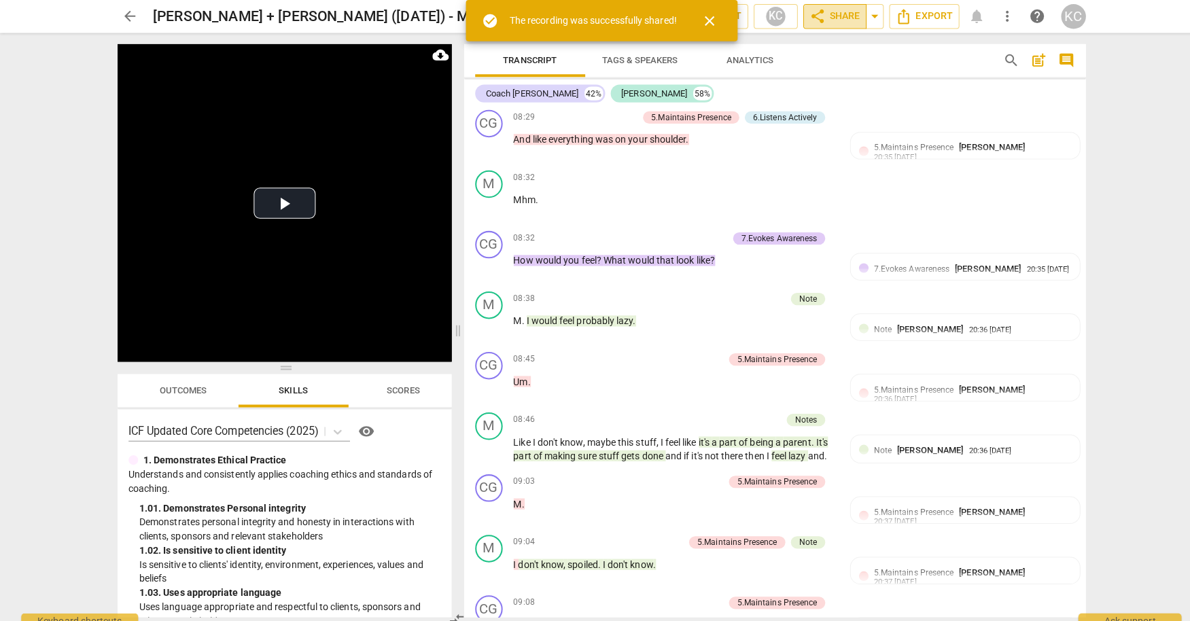
click at [815, 15] on span "share" at bounding box center [809, 16] width 16 height 16
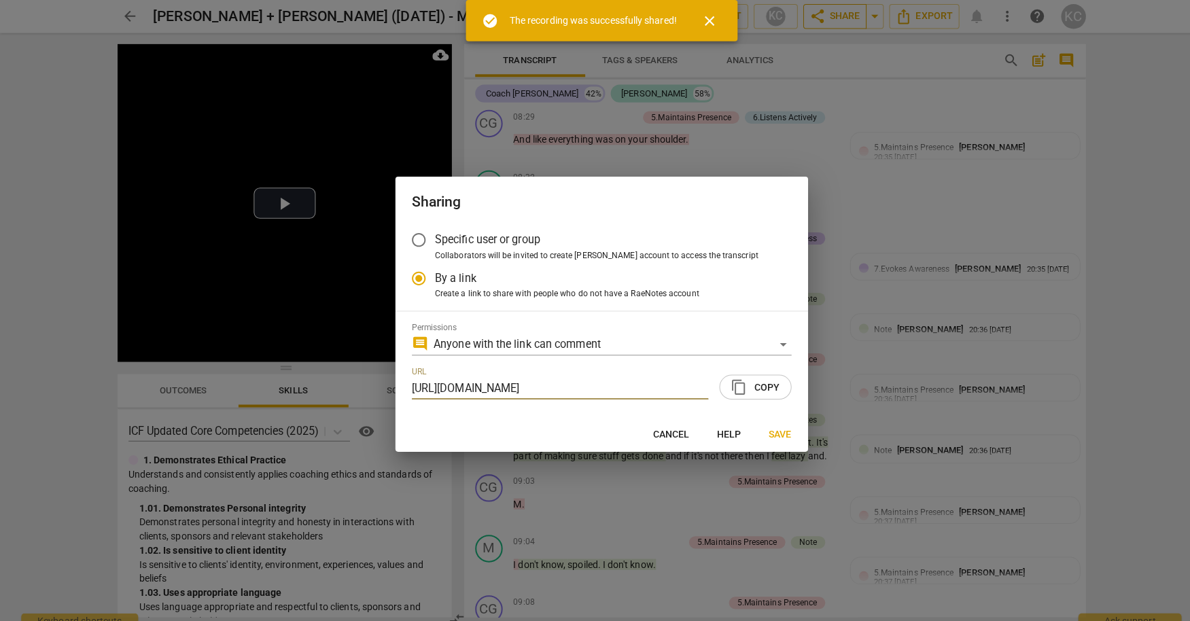
scroll to position [0, 67]
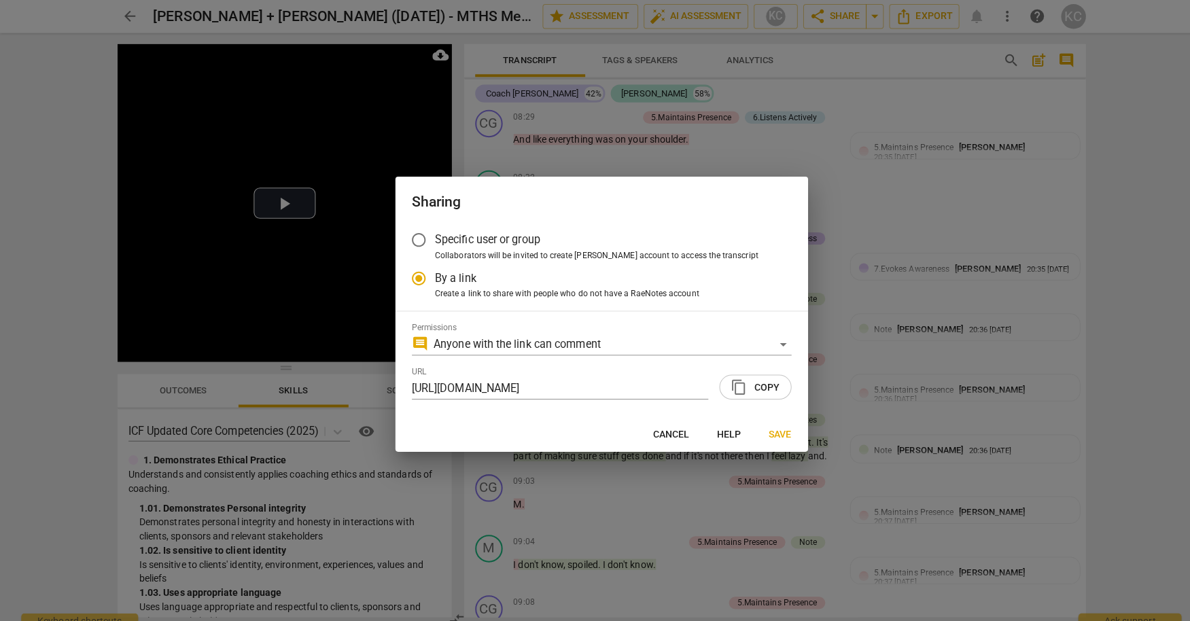
click at [812, 116] on div at bounding box center [595, 310] width 1190 height 621
radio input "false"
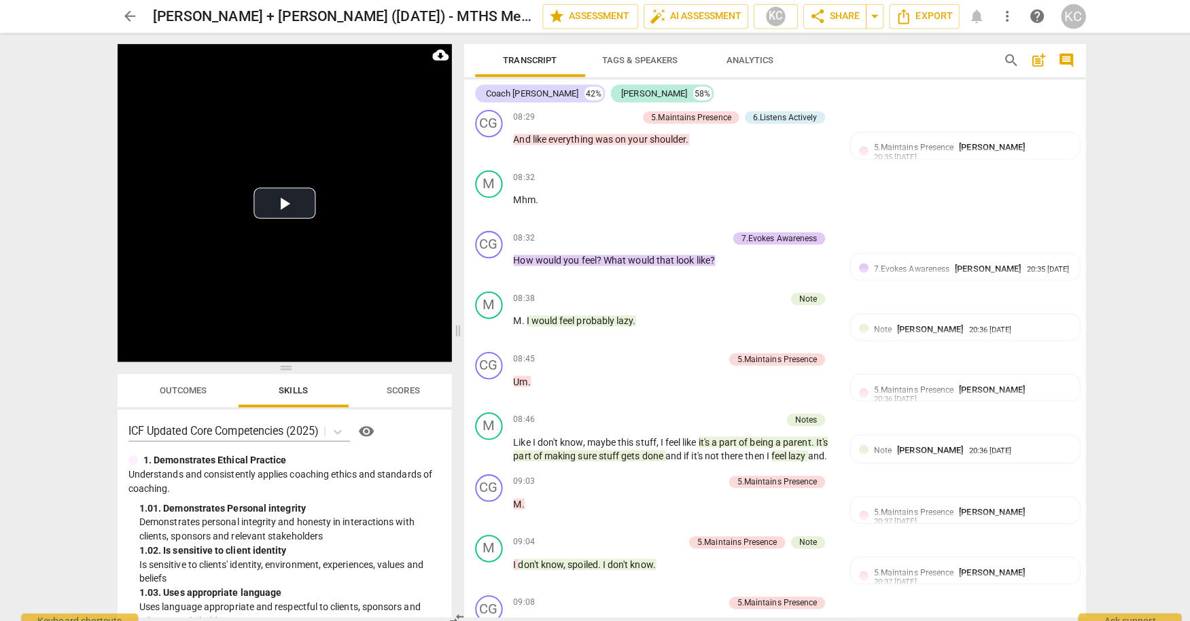
click at [125, 14] on span "arrow_back" at bounding box center [129, 16] width 16 height 16
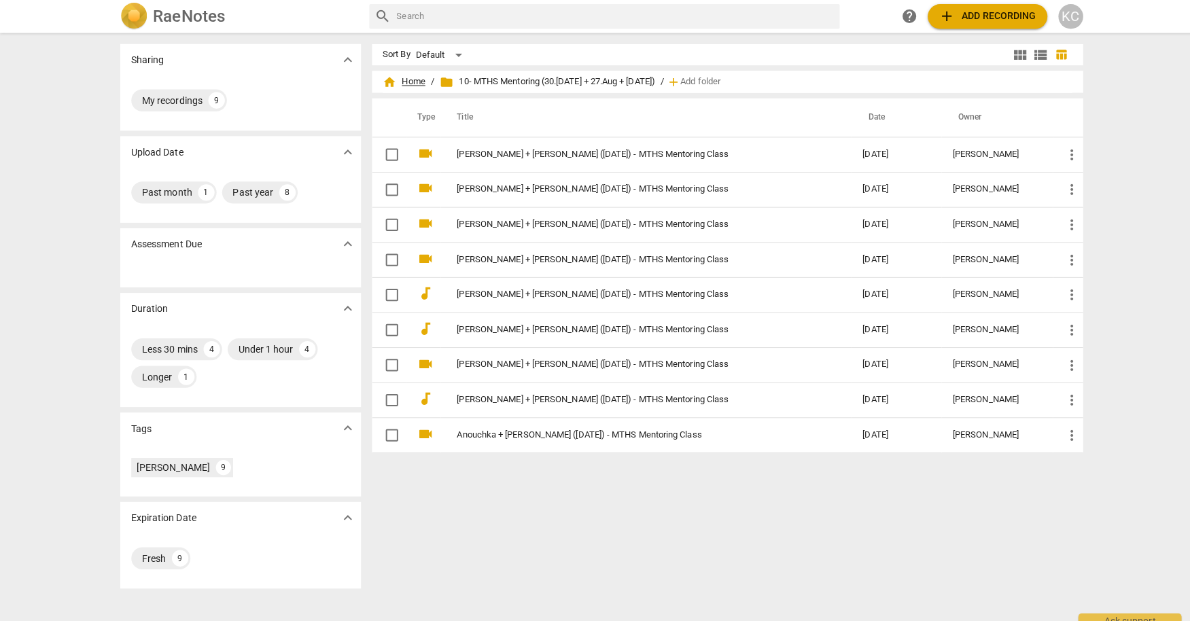
click at [405, 81] on span "home Home" at bounding box center [400, 81] width 42 height 14
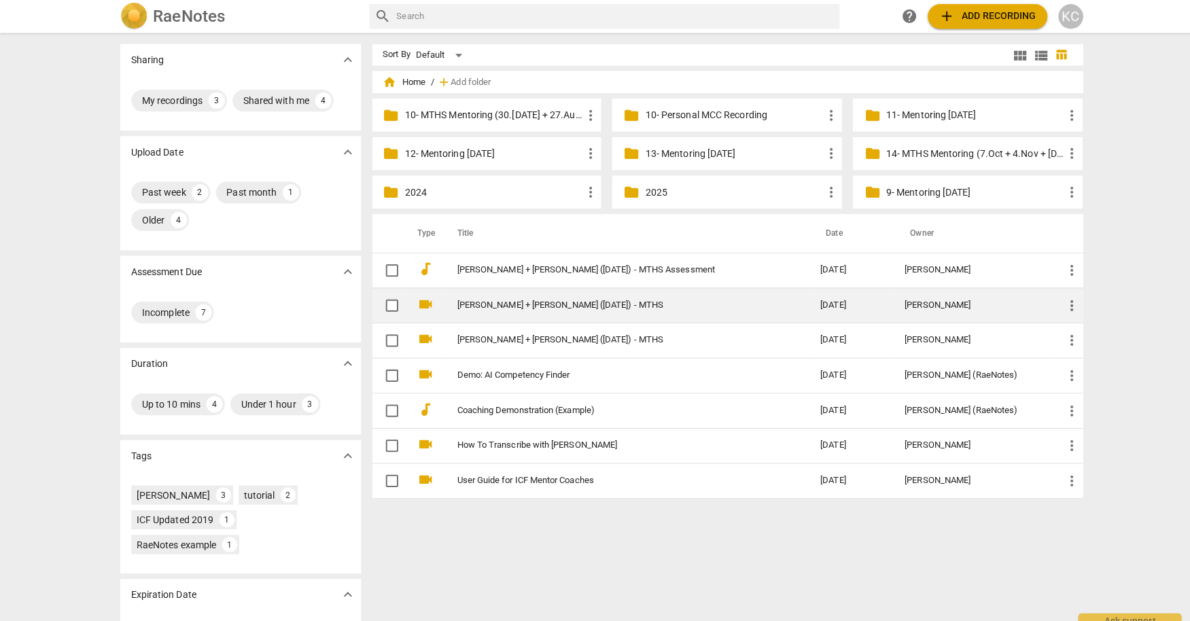
click at [491, 303] on link "[PERSON_NAME] + [PERSON_NAME] ([DATE]) - MTHS" at bounding box center [608, 301] width 310 height 10
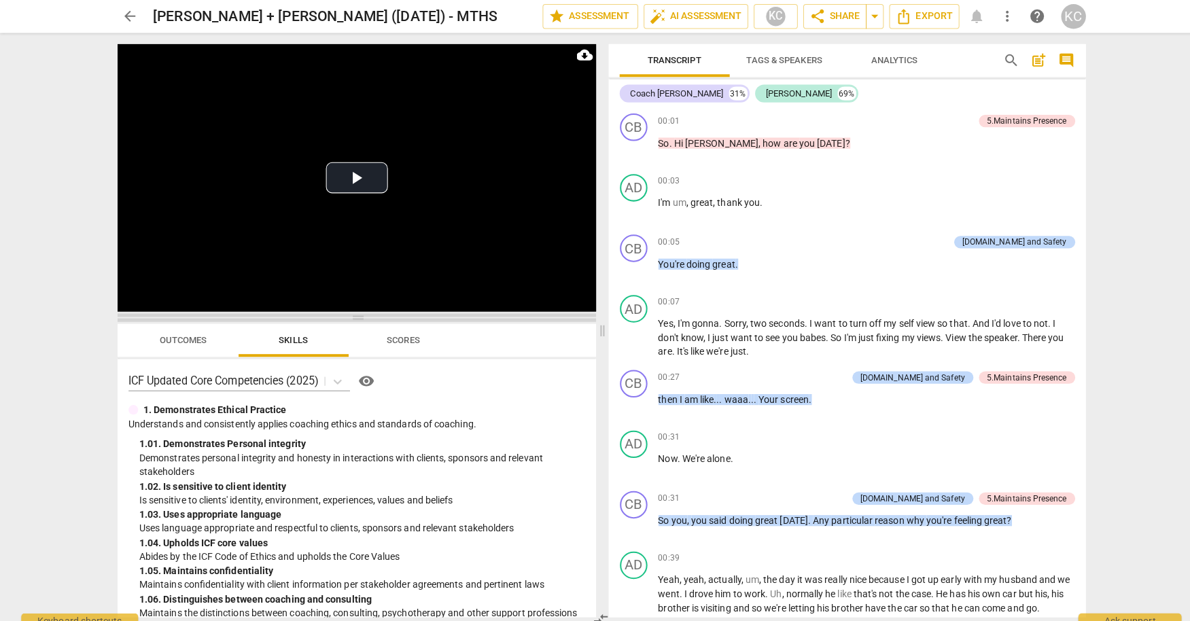
drag, startPoint x: 362, startPoint y: 216, endPoint x: 366, endPoint y: 315, distance: 99.3
click at [367, 315] on span at bounding box center [353, 314] width 473 height 8
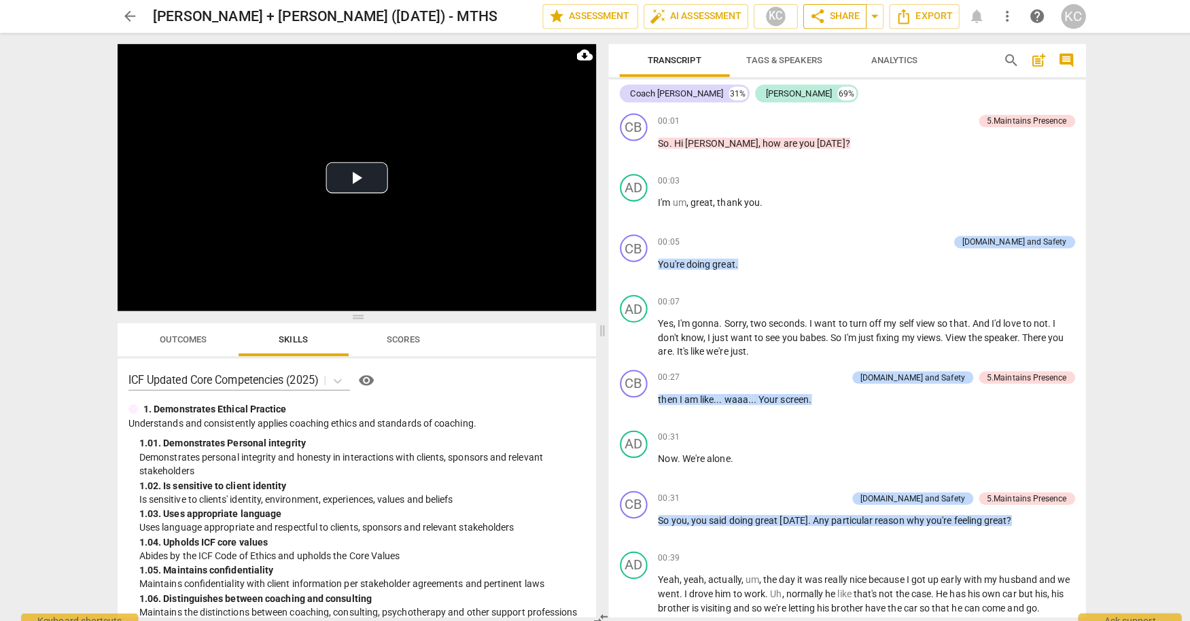
click at [834, 12] on span "share Share" at bounding box center [826, 16] width 50 height 16
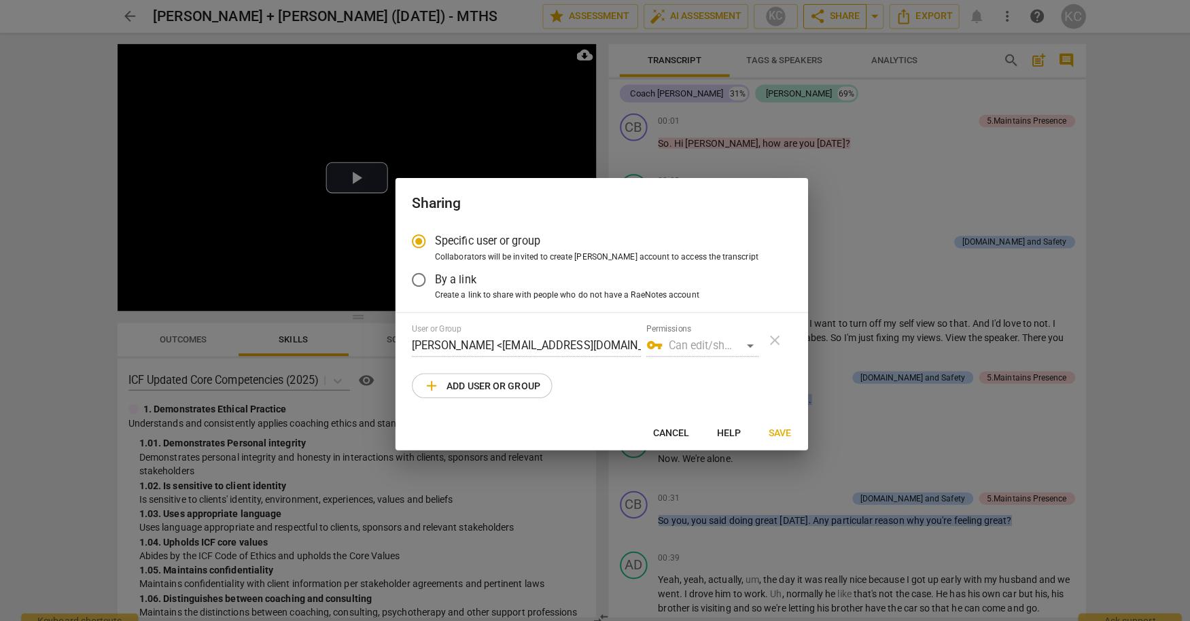
radio input "false"
click at [411, 275] on input "By a link" at bounding box center [414, 276] width 33 height 33
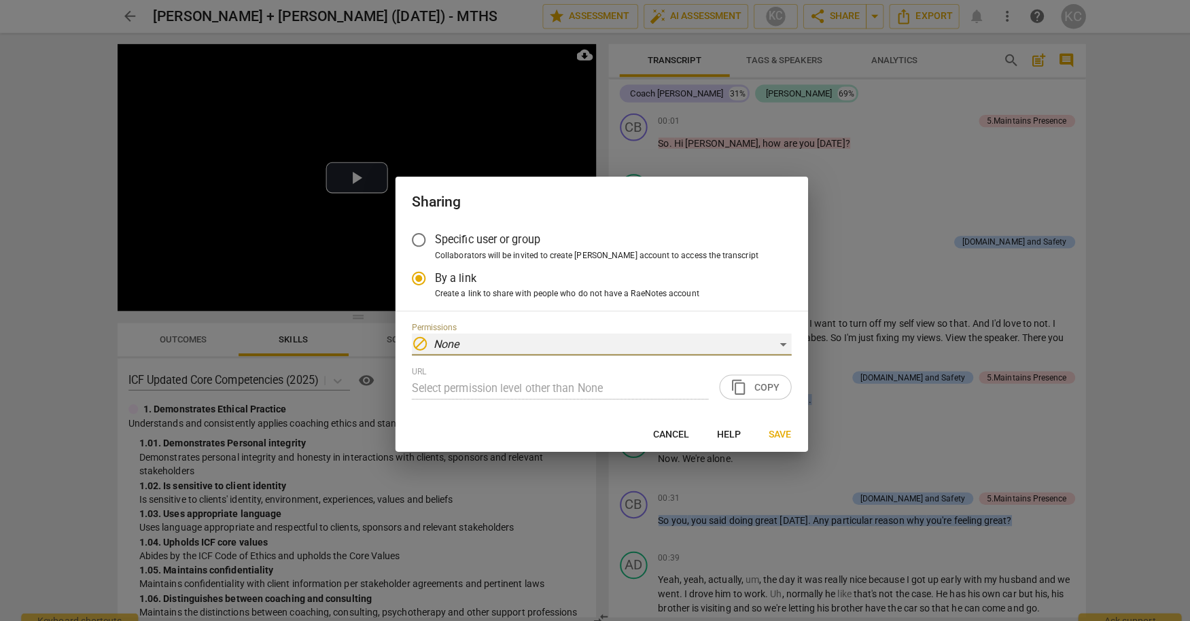
click at [515, 337] on div "block None" at bounding box center [595, 341] width 375 height 22
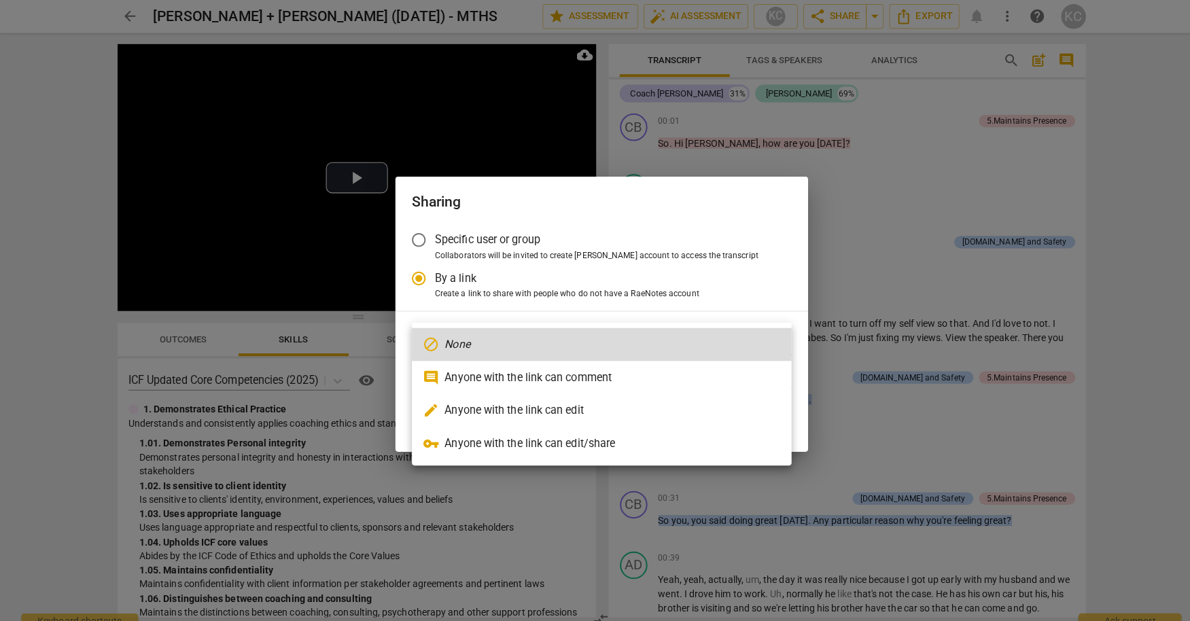
click at [499, 371] on li "comment Anyone with the link can comment" at bounding box center [595, 373] width 375 height 33
radio input "false"
type input "[URL][DOMAIN_NAME]"
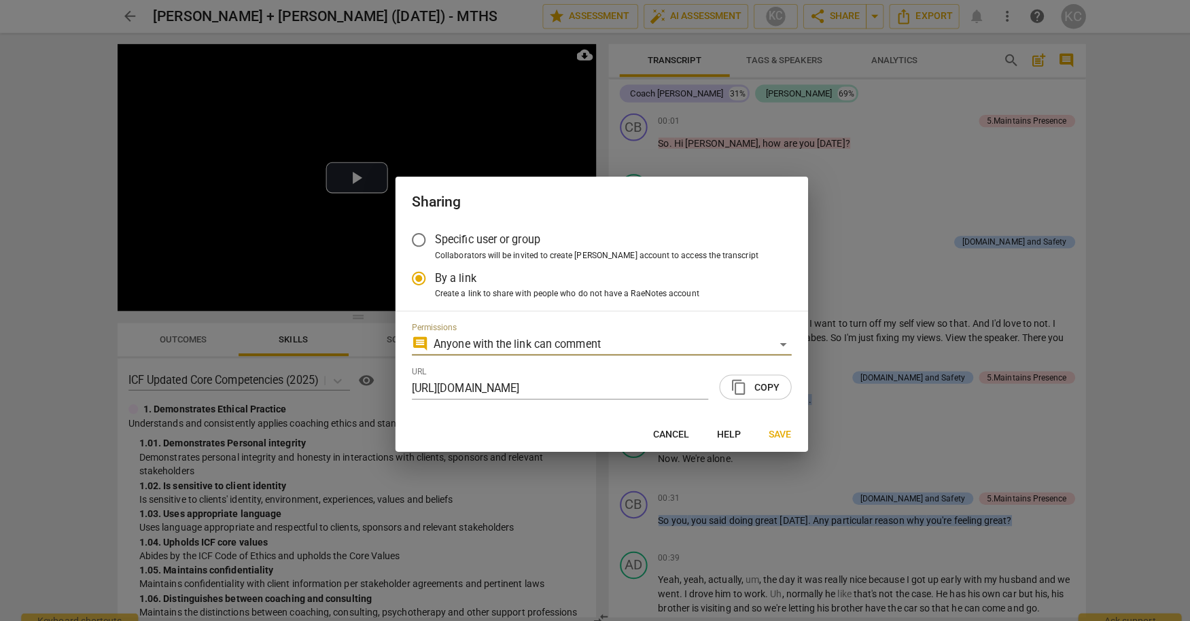
click at [772, 430] on span "Save" at bounding box center [772, 430] width 22 height 14
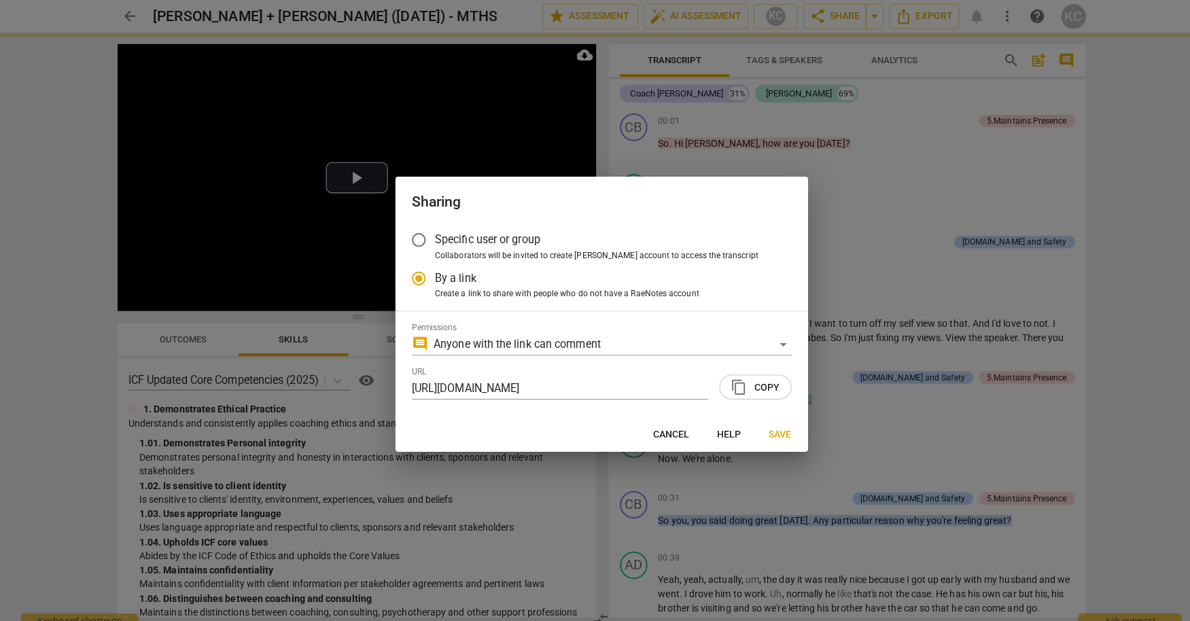
radio input "false"
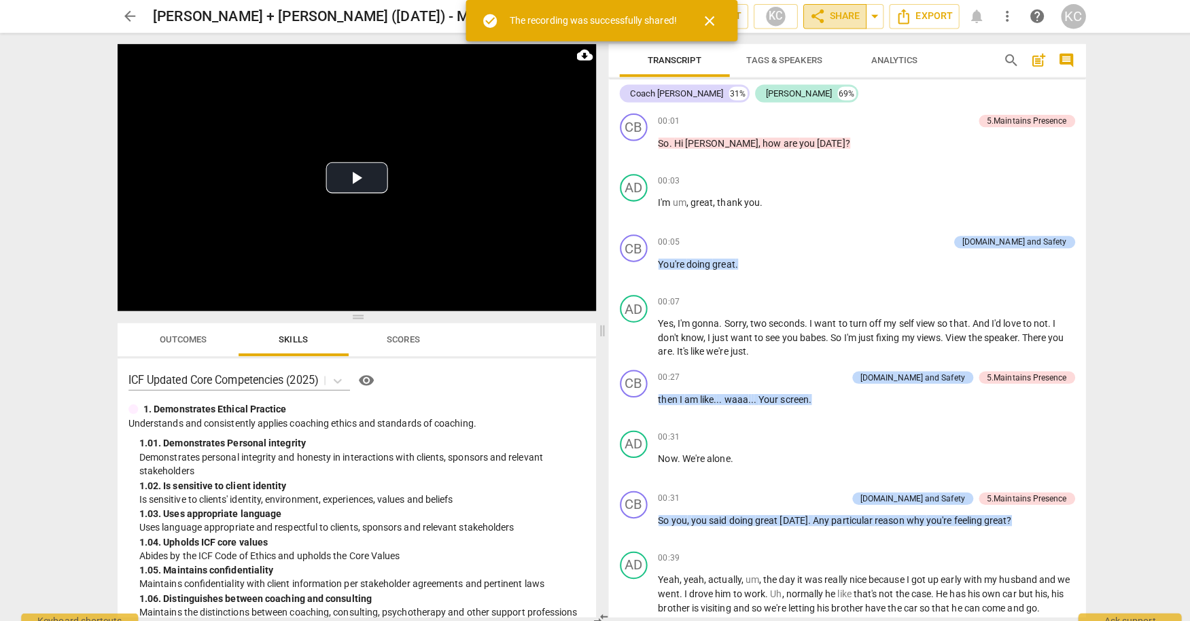
click at [827, 13] on span "share Share" at bounding box center [826, 16] width 50 height 16
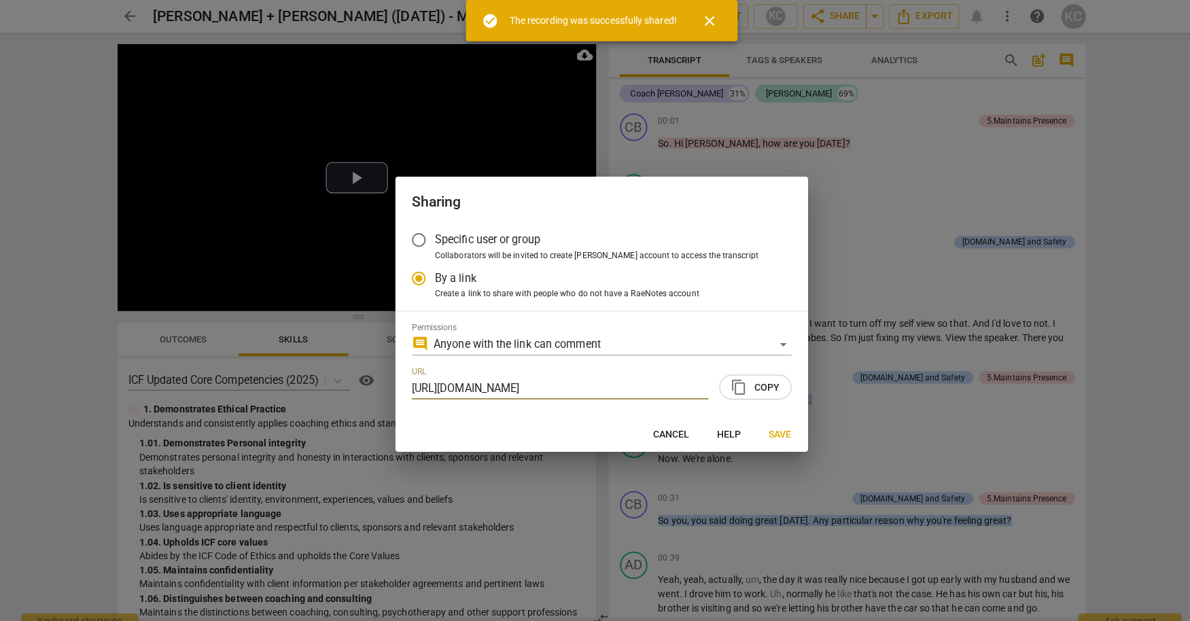
scroll to position [0, 60]
click at [752, 381] on span "content_copy Copy" at bounding box center [747, 383] width 48 height 16
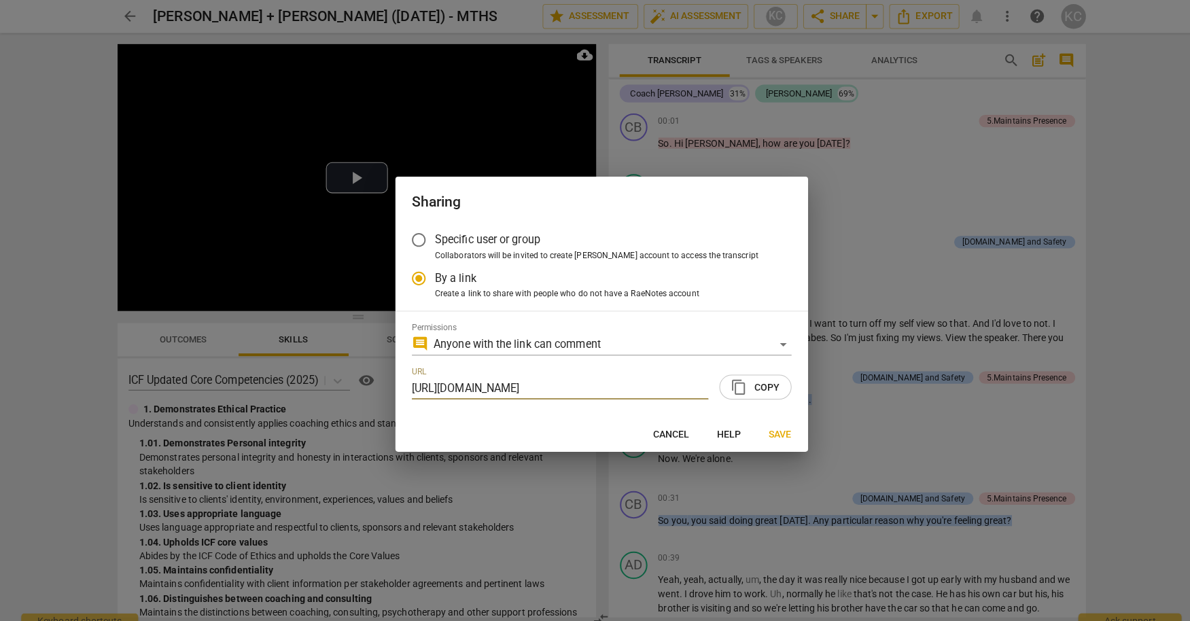
click at [727, 477] on div at bounding box center [595, 310] width 1190 height 621
radio input "false"
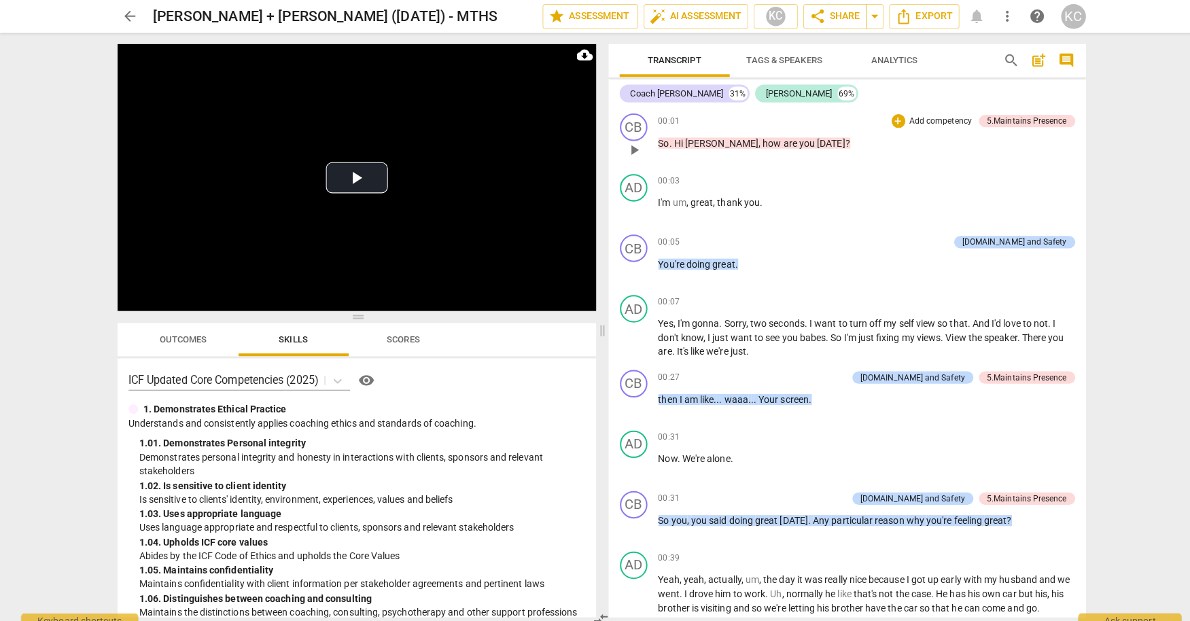
click at [755, 147] on span "how" at bounding box center [765, 141] width 20 height 11
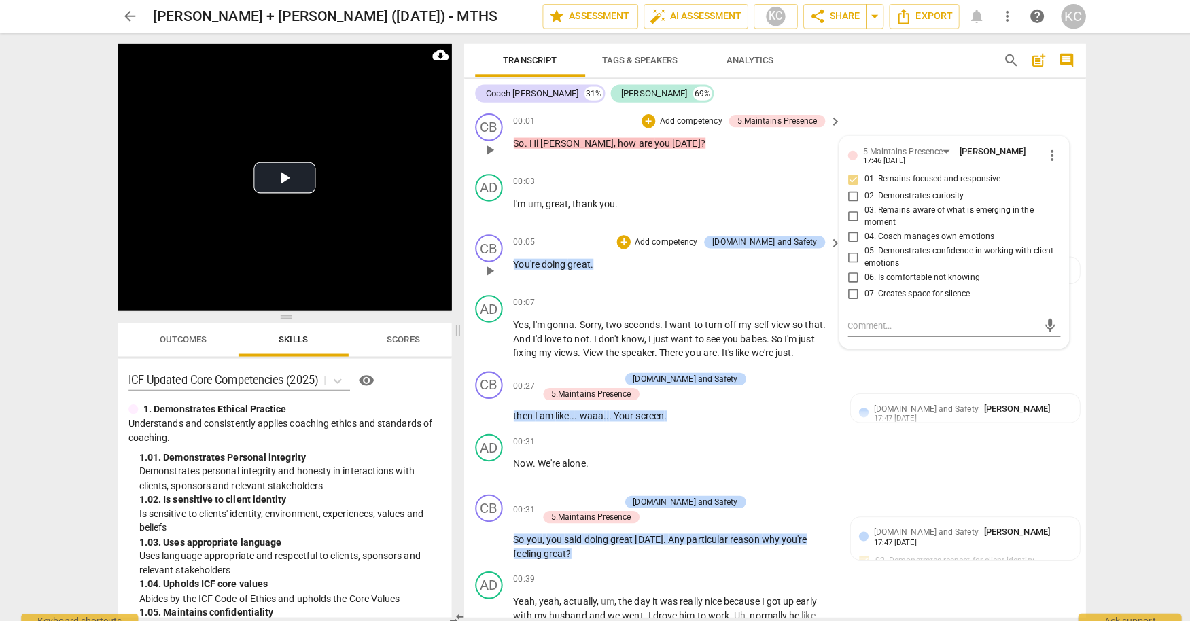
click at [537, 260] on span "doing" at bounding box center [549, 261] width 26 height 11
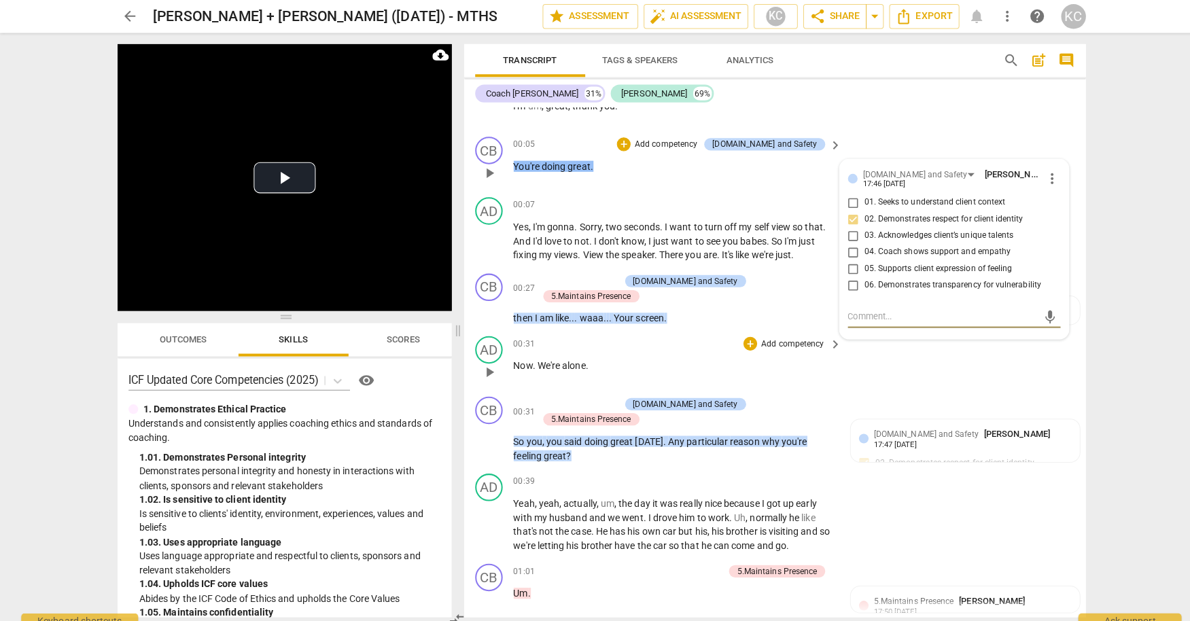
scroll to position [98, 0]
click at [967, 367] on div "AD play_arrow pause 00:31 + Add competency keyboard_arrow_right Now . We're alo…" at bounding box center [767, 356] width 615 height 60
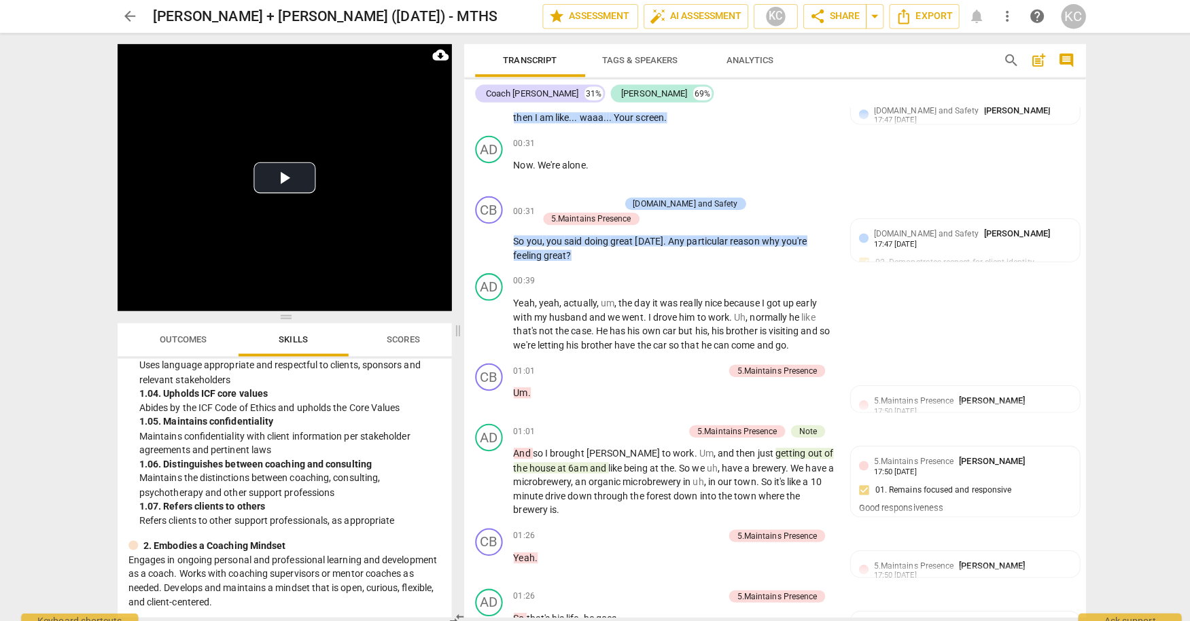
scroll to position [279, 0]
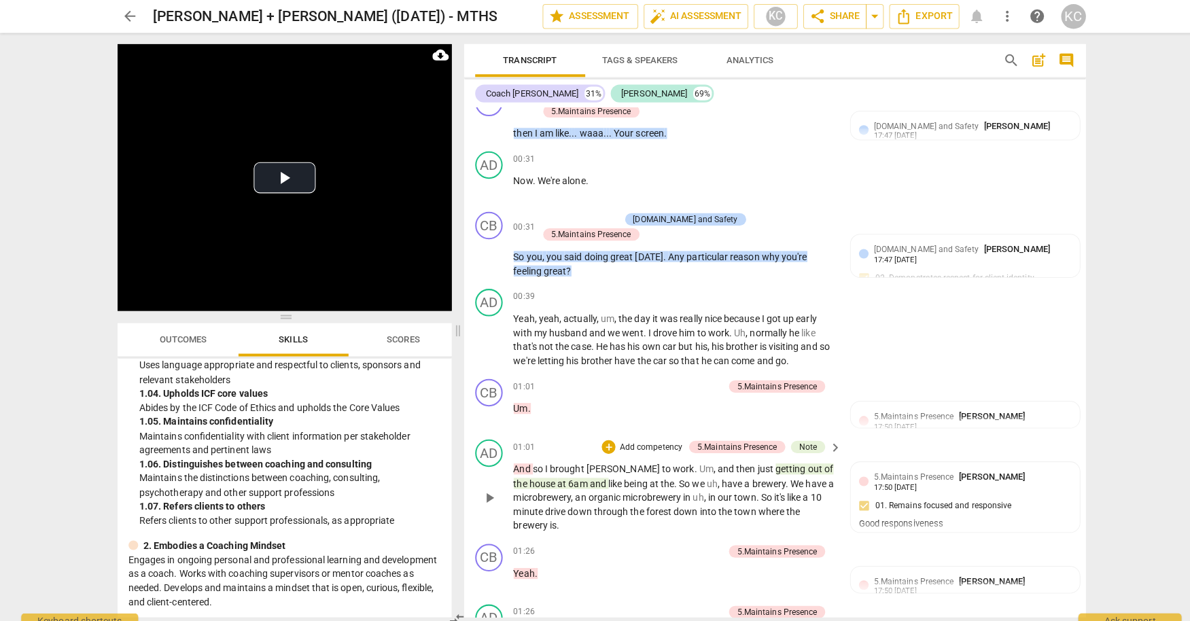
click at [800, 458] on span "out" at bounding box center [808, 463] width 16 height 11
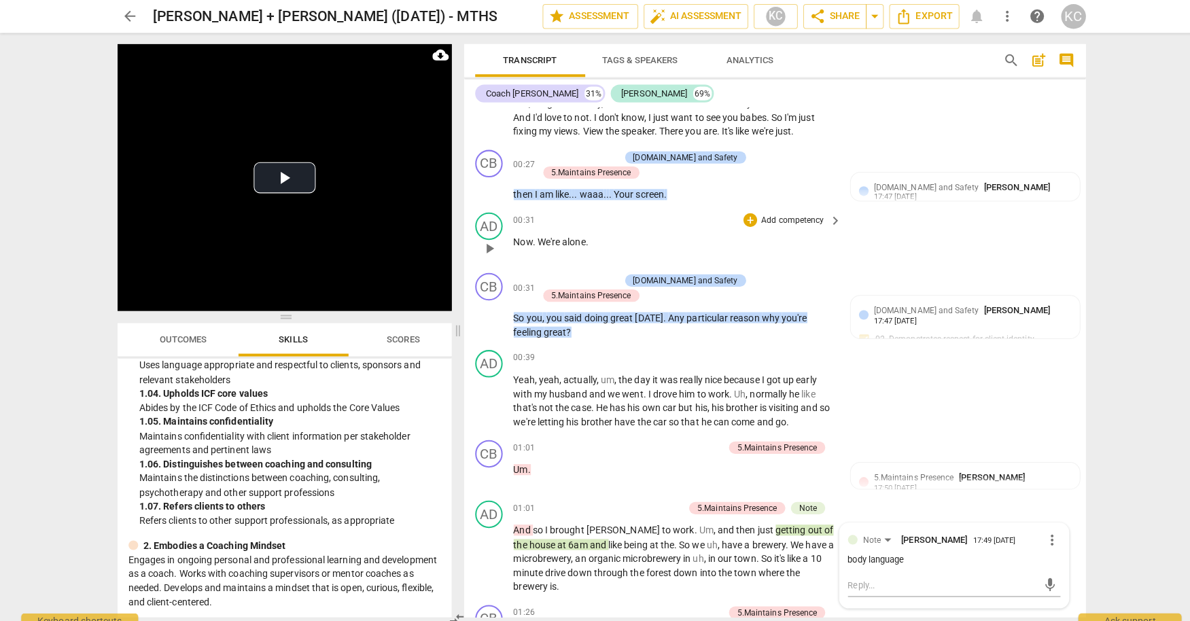
scroll to position [222, 0]
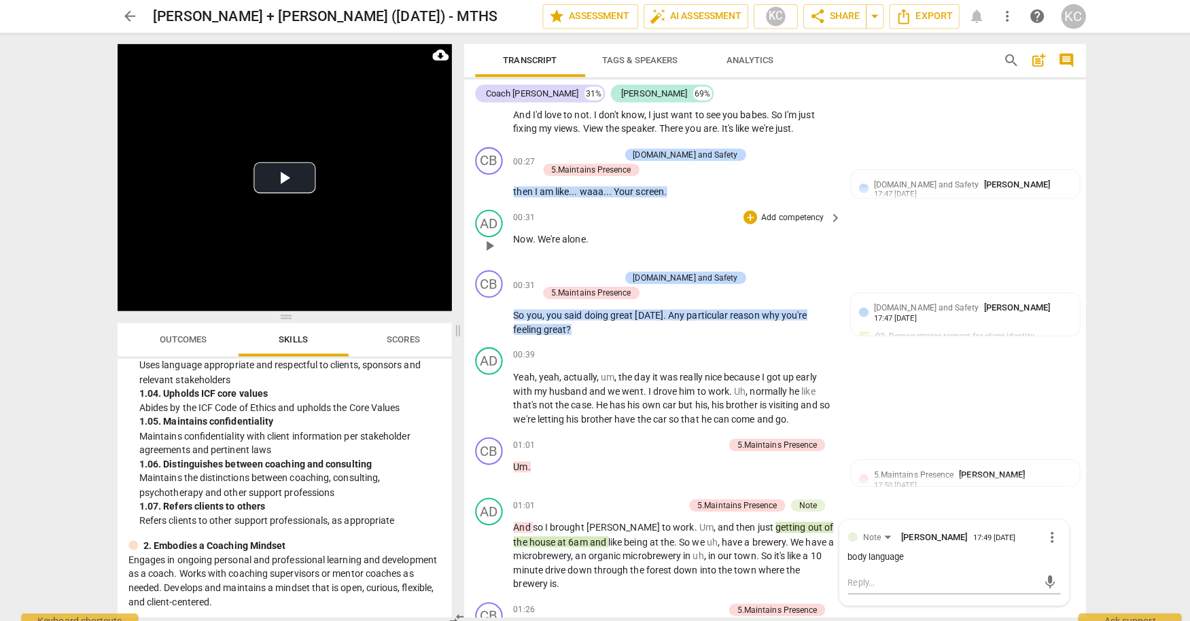
click at [951, 247] on div "AD play_arrow pause 00:31 + Add competency keyboard_arrow_right Now . We're alo…" at bounding box center [767, 232] width 615 height 60
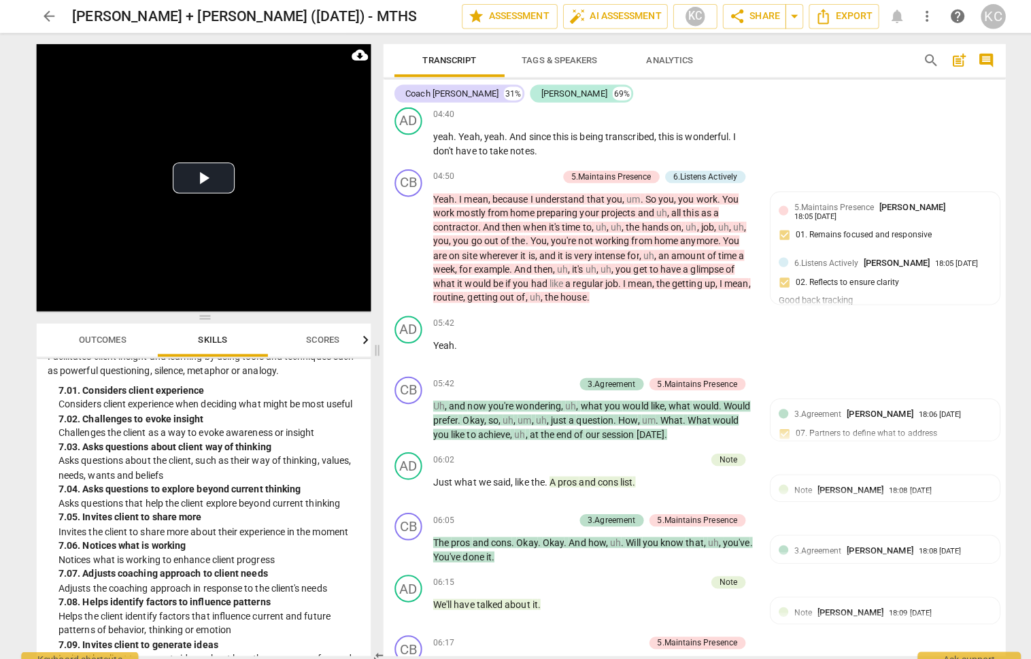
scroll to position [2384, 0]
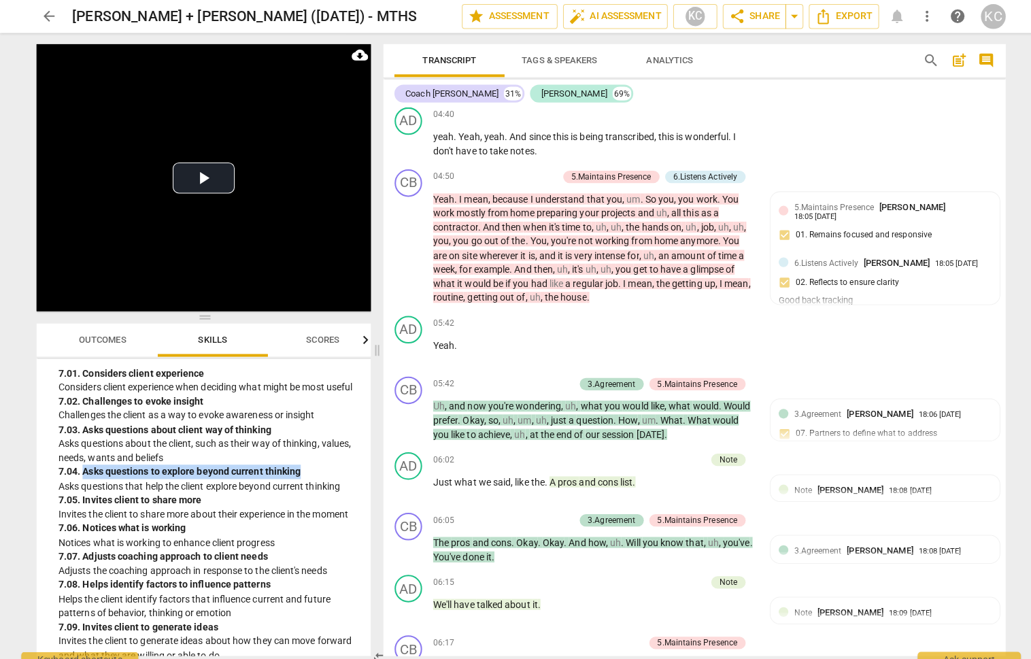
drag, startPoint x: 307, startPoint y: 470, endPoint x: 82, endPoint y: 466, distance: 224.4
click at [82, 466] on div "7. 04. Asks questions to explore beyond current thinking" at bounding box center [207, 466] width 298 height 14
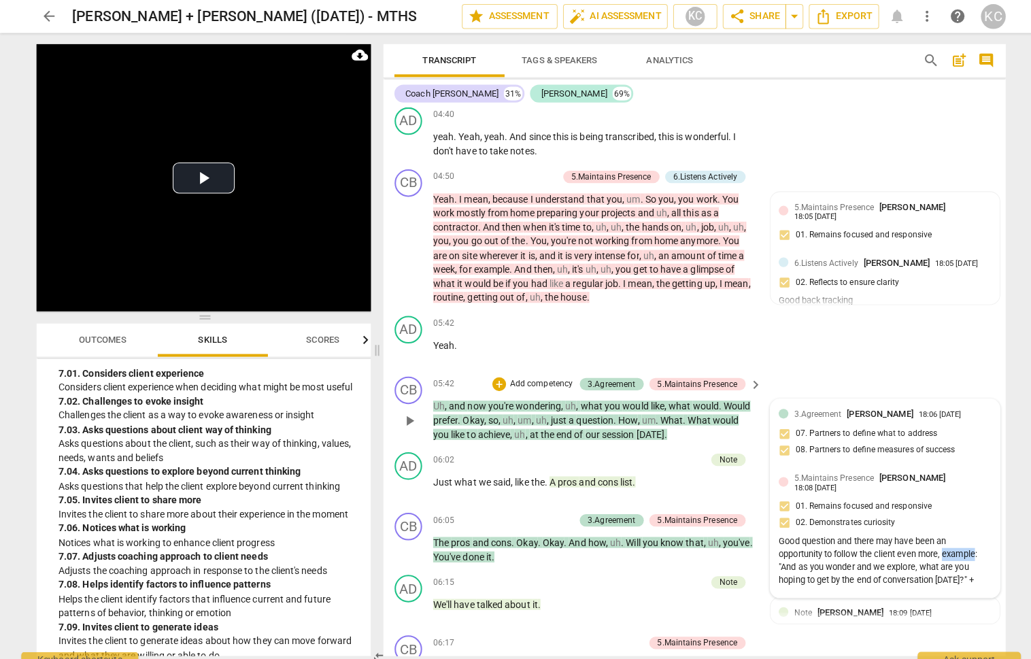
drag, startPoint x: 935, startPoint y: 520, endPoint x: 966, endPoint y: 519, distance: 31.3
click at [966, 528] on div "Good question and there may have been an opportunity to follow the client even …" at bounding box center [875, 553] width 210 height 51
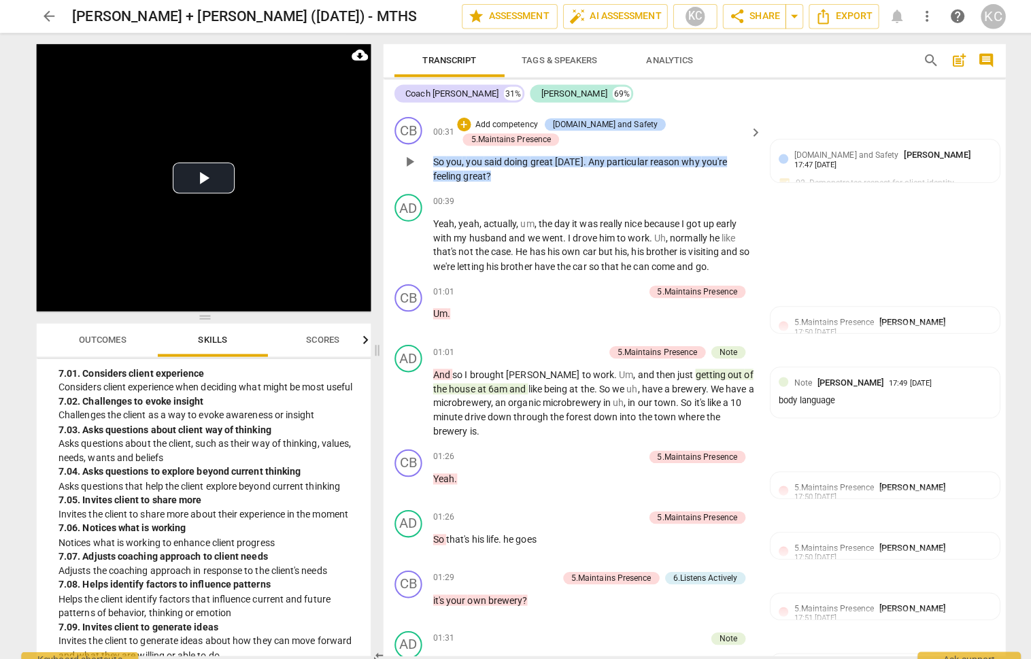
scroll to position [379, 0]
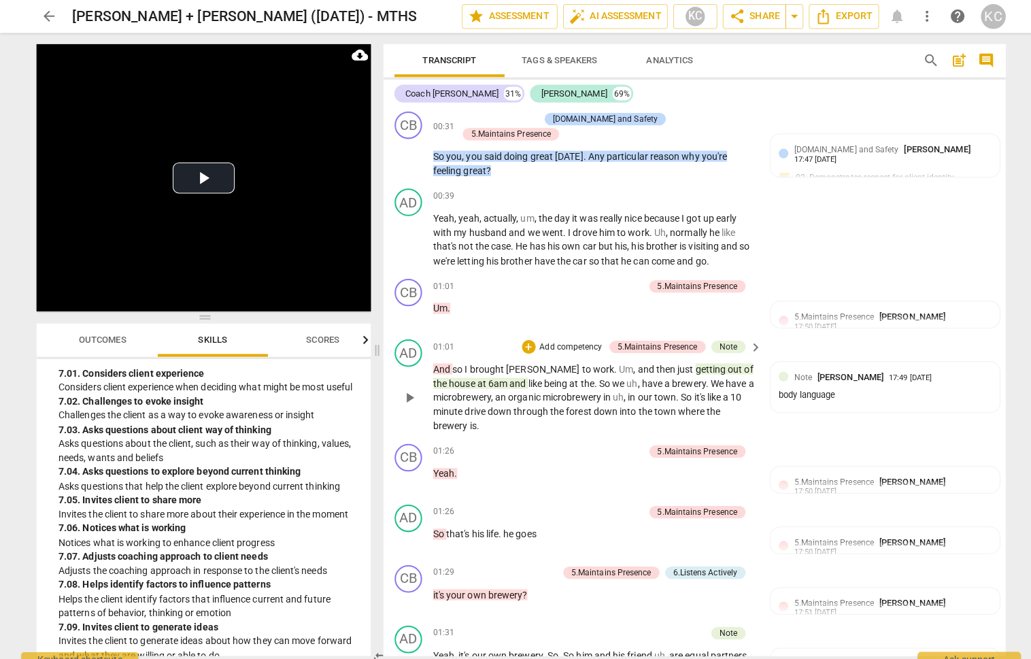
click at [649, 359] on span "then" at bounding box center [659, 364] width 21 height 11
click at [403, 385] on span "pause" at bounding box center [404, 393] width 16 height 16
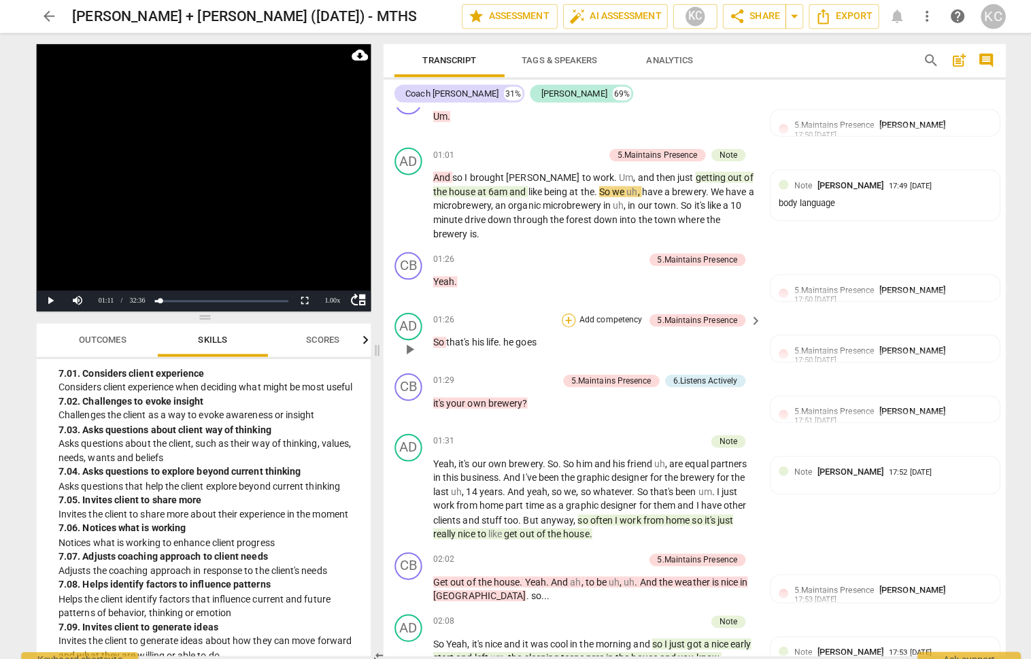
scroll to position [568, 0]
click at [532, 203] on p "And so I brought [PERSON_NAME] to work . Um , and then just getting out of the …" at bounding box center [587, 204] width 318 height 70
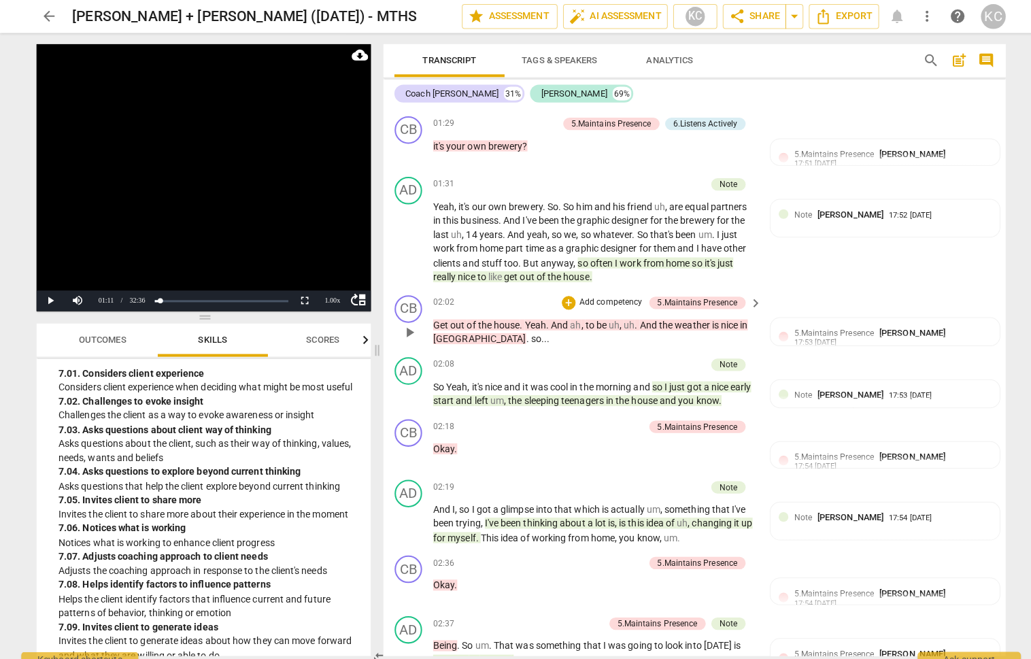
scroll to position [823, 0]
click at [599, 389] on span "teenagers" at bounding box center [577, 394] width 44 height 11
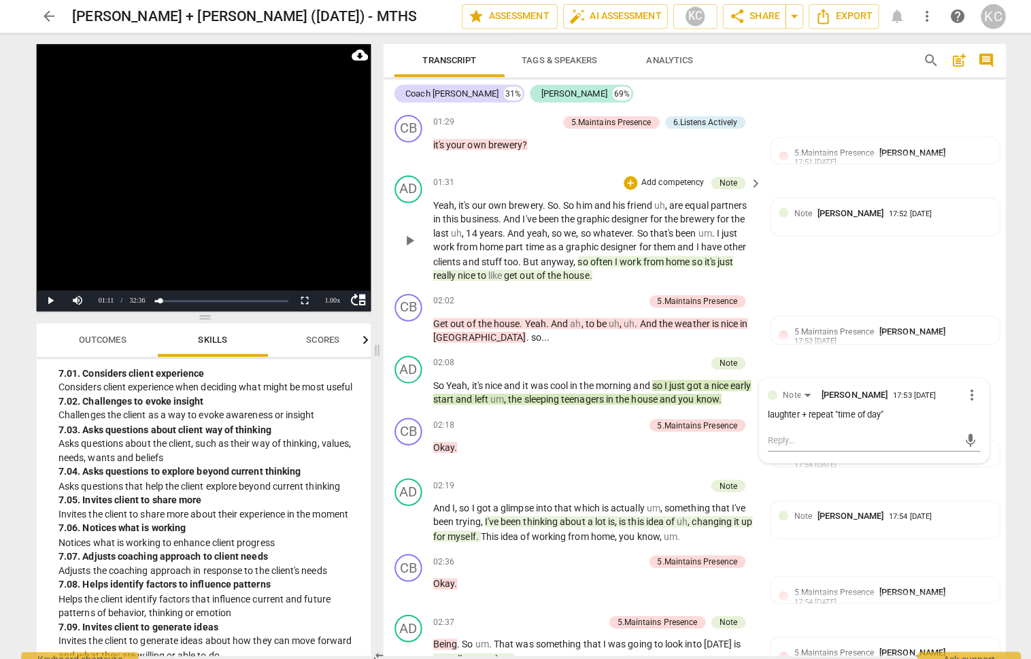
click at [608, 253] on span "I" at bounding box center [610, 258] width 5 height 11
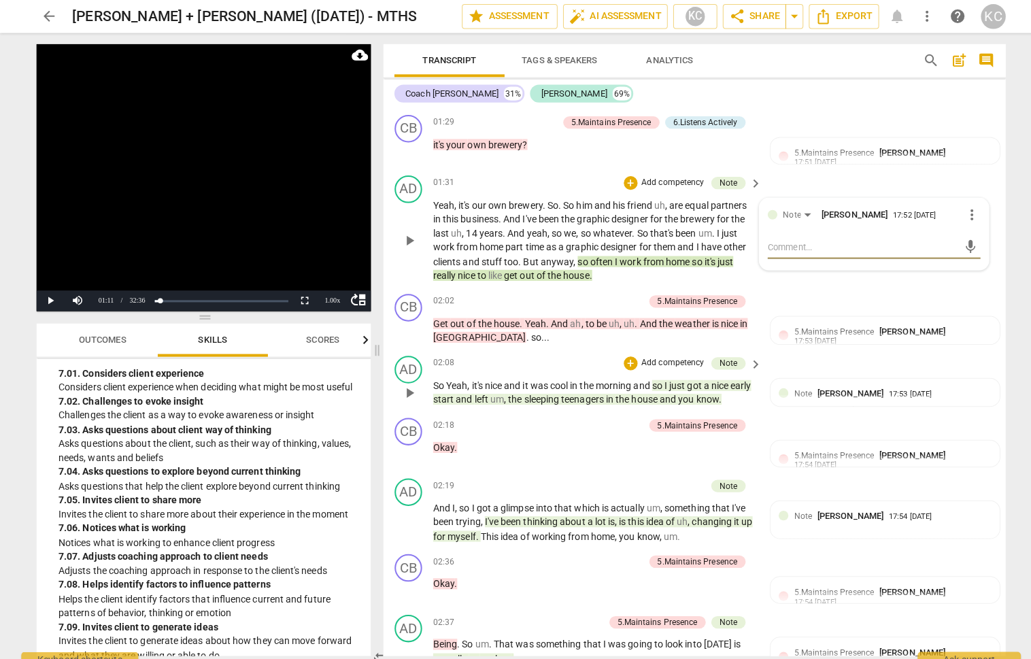
click at [626, 375] on span "morning" at bounding box center [607, 380] width 37 height 11
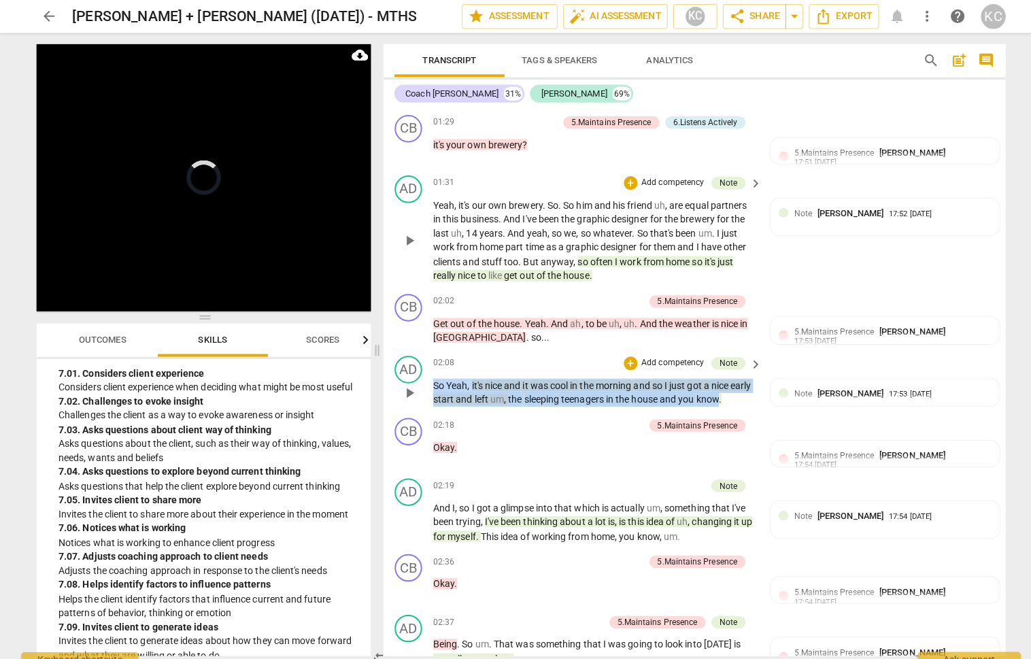
click at [626, 375] on span "morning" at bounding box center [607, 380] width 37 height 11
click at [402, 441] on span "pause" at bounding box center [404, 449] width 16 height 16
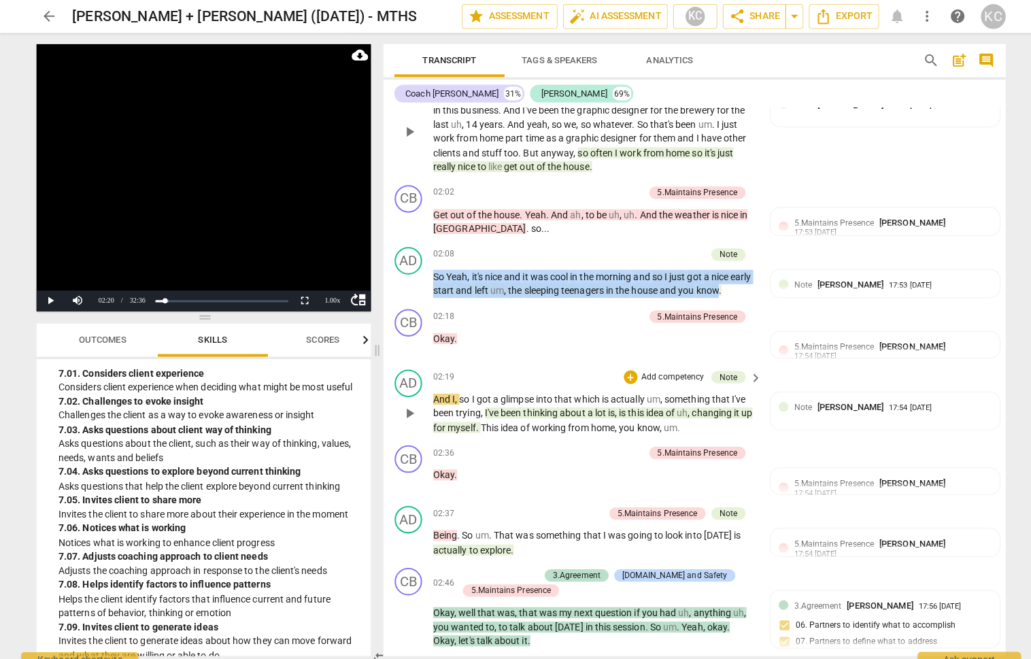
scroll to position [938, 0]
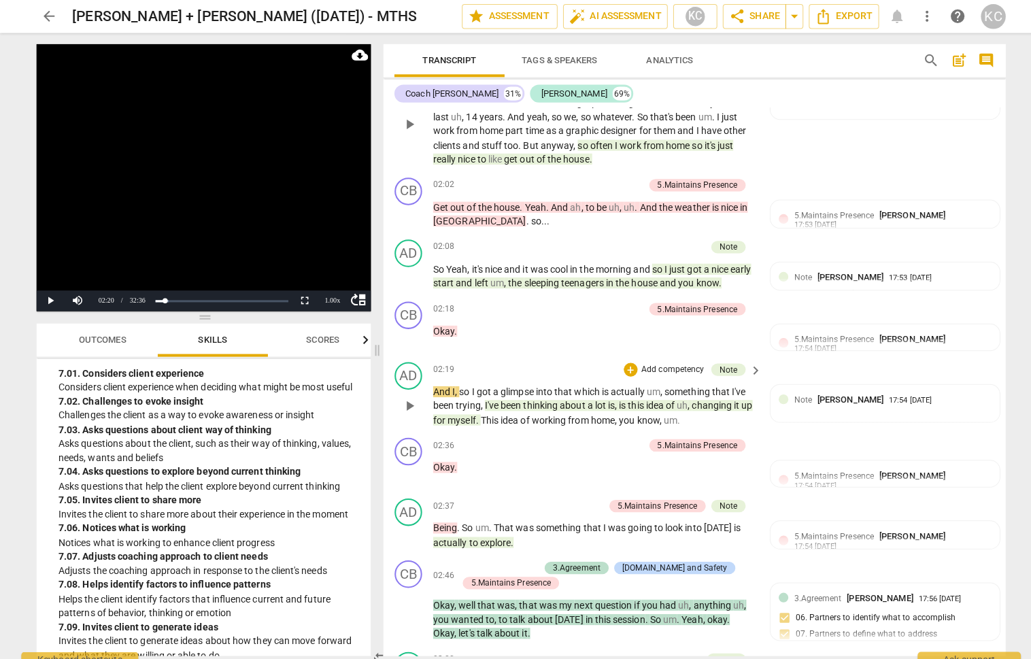
click at [496, 395] on span "been" at bounding box center [506, 400] width 22 height 11
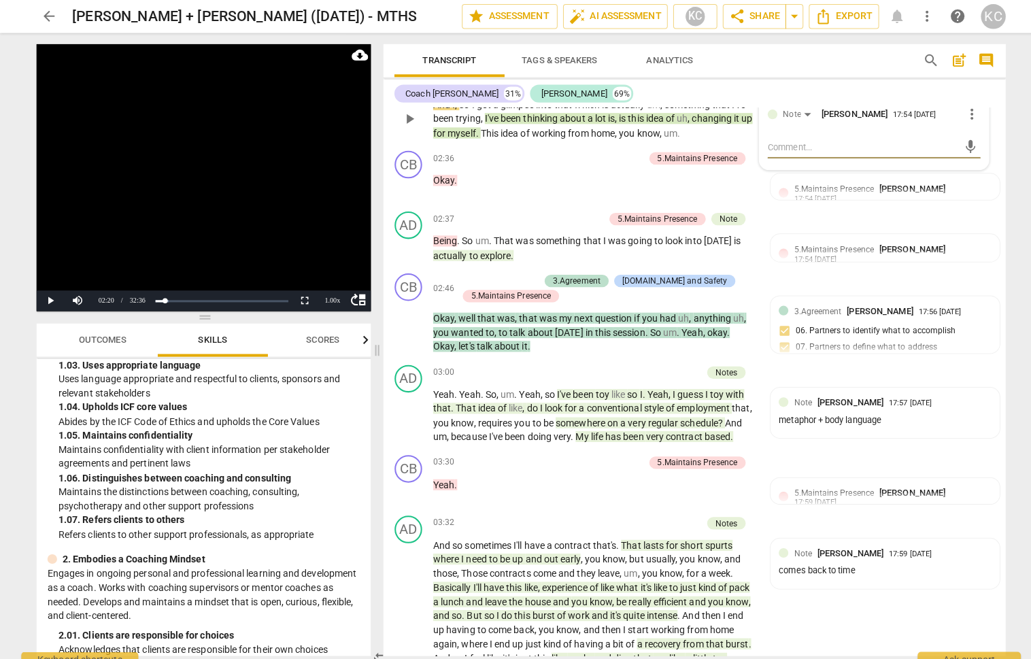
scroll to position [0, 0]
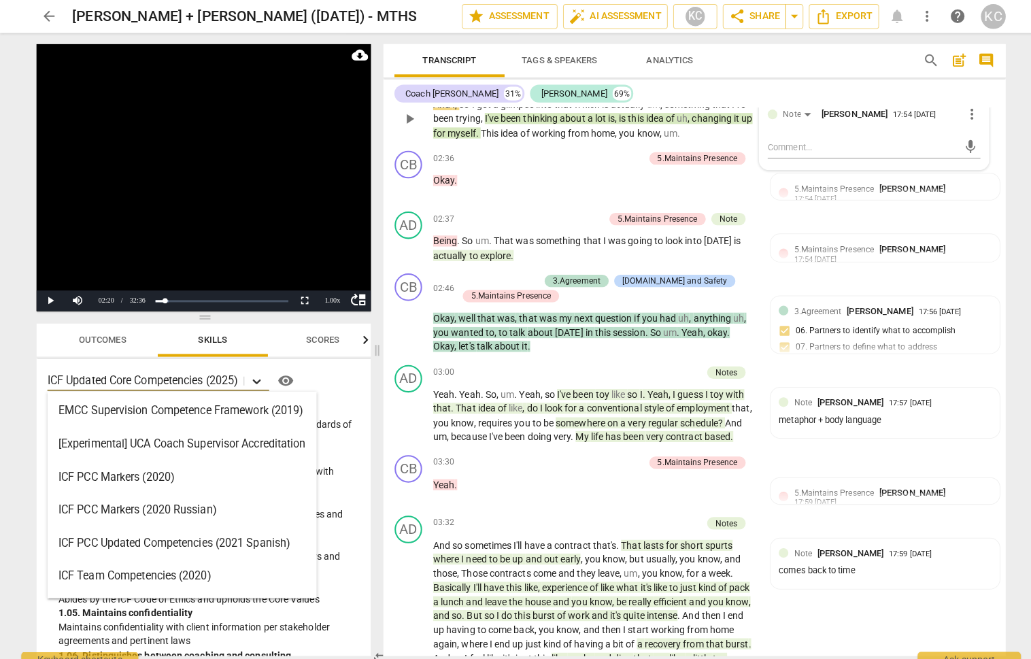
click at [254, 374] on icon at bounding box center [254, 377] width 14 height 14
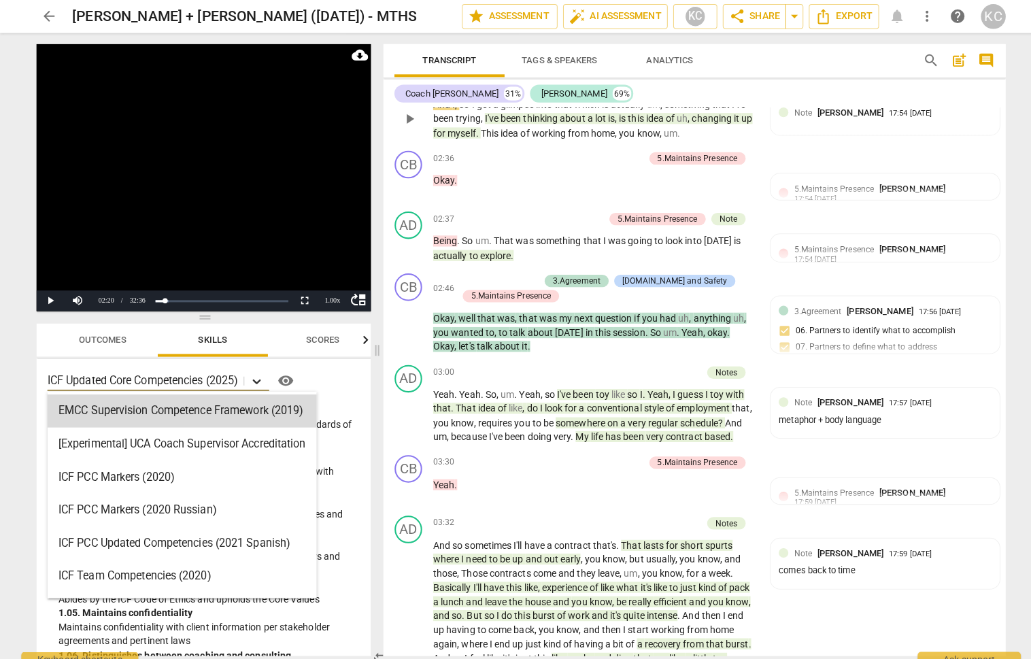
click at [259, 373] on icon at bounding box center [254, 377] width 14 height 14
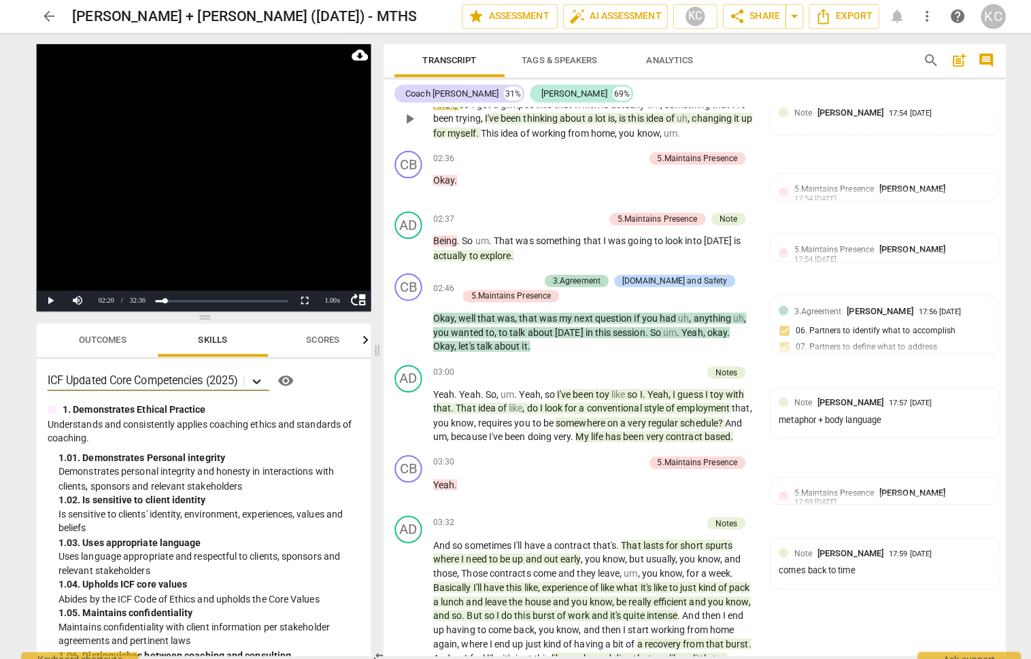
click at [259, 373] on icon at bounding box center [254, 377] width 14 height 14
click at [255, 374] on icon at bounding box center [254, 377] width 14 height 14
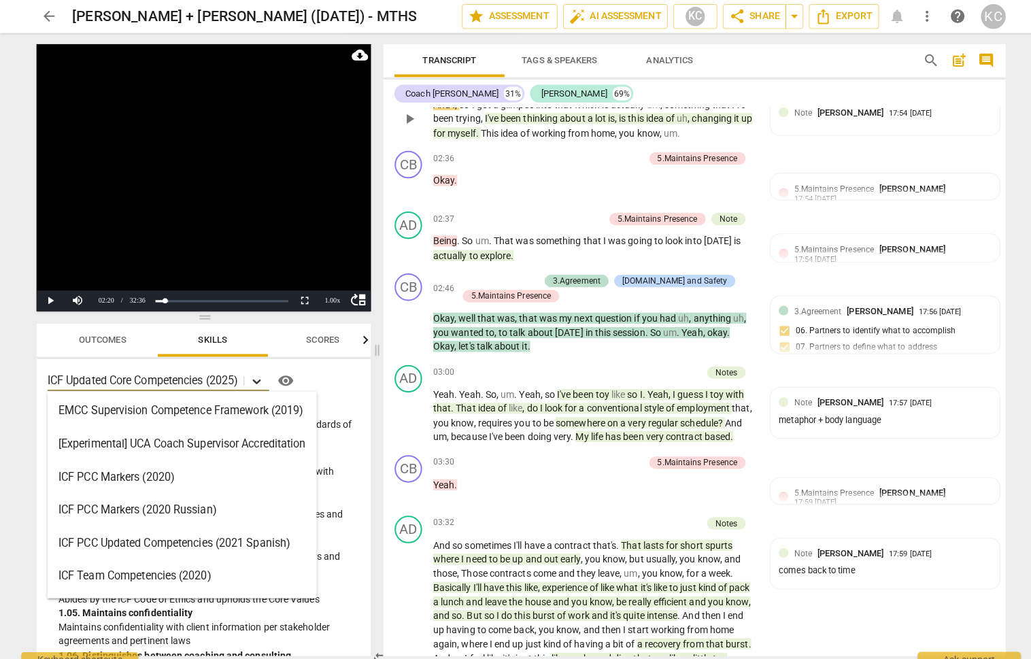
click at [258, 377] on icon at bounding box center [254, 377] width 8 height 5
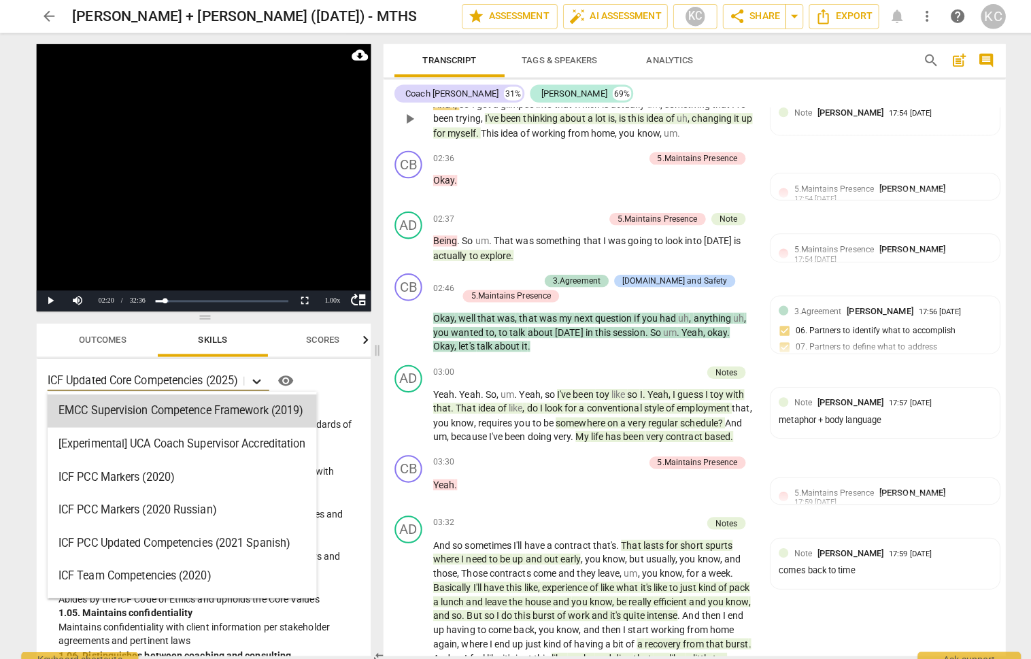
click at [255, 371] on icon at bounding box center [254, 377] width 14 height 14
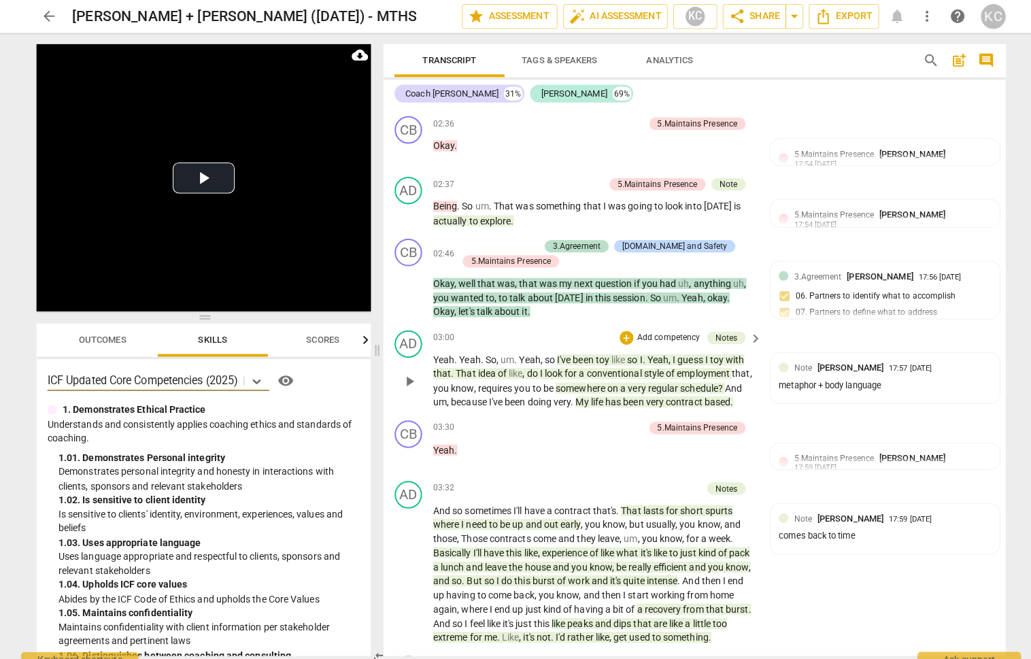
scroll to position [1265, 0]
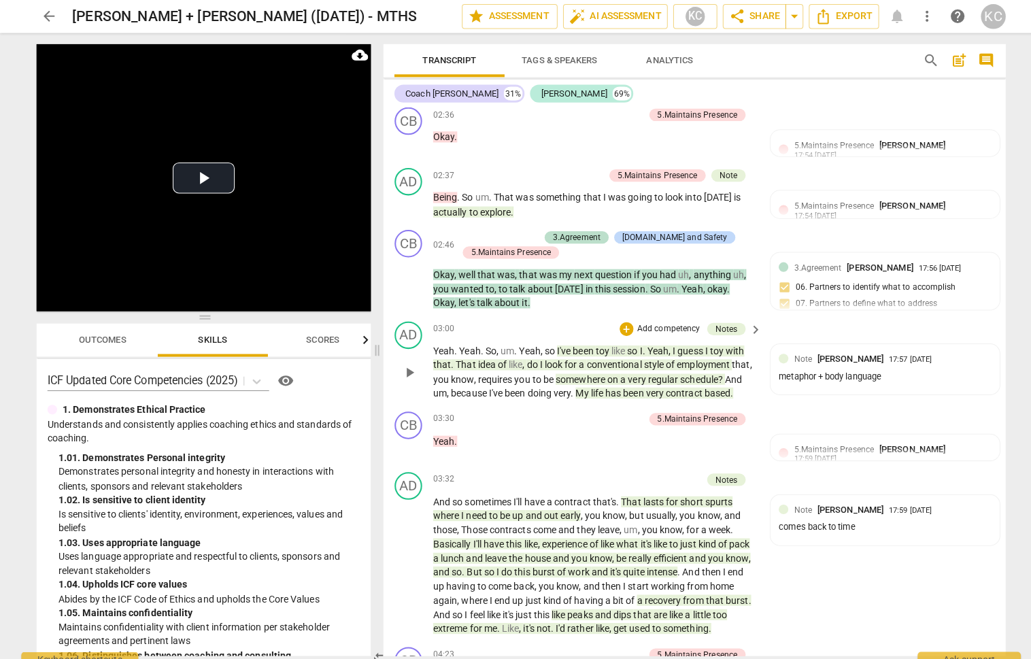
click at [562, 341] on span "I've" at bounding box center [559, 346] width 16 height 11
click at [551, 341] on span "I've" at bounding box center [559, 346] width 16 height 11
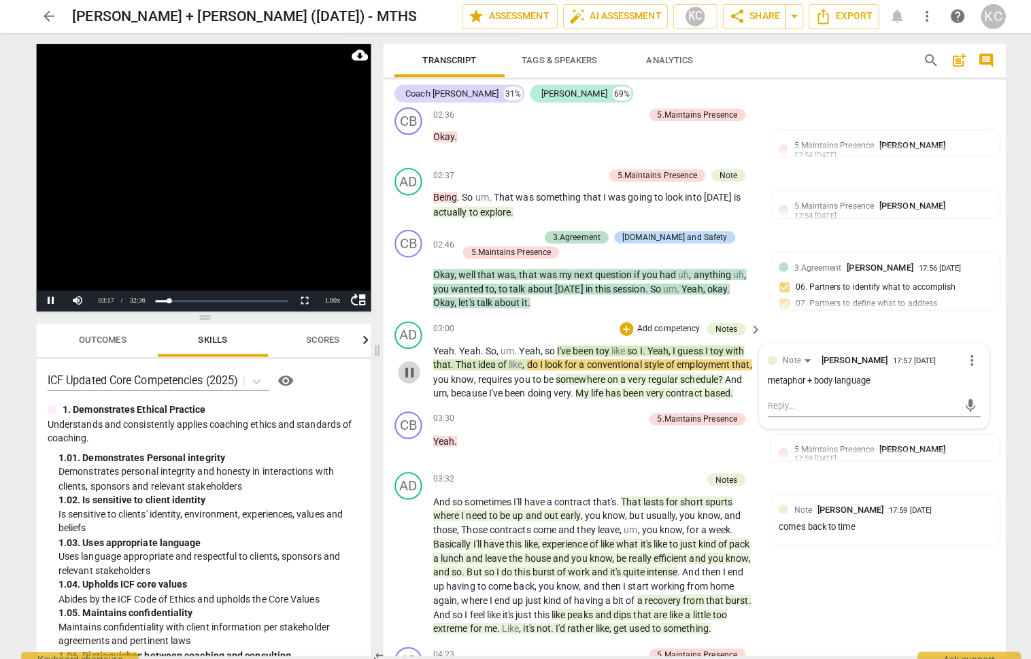
click at [398, 360] on span "pause" at bounding box center [404, 368] width 16 height 16
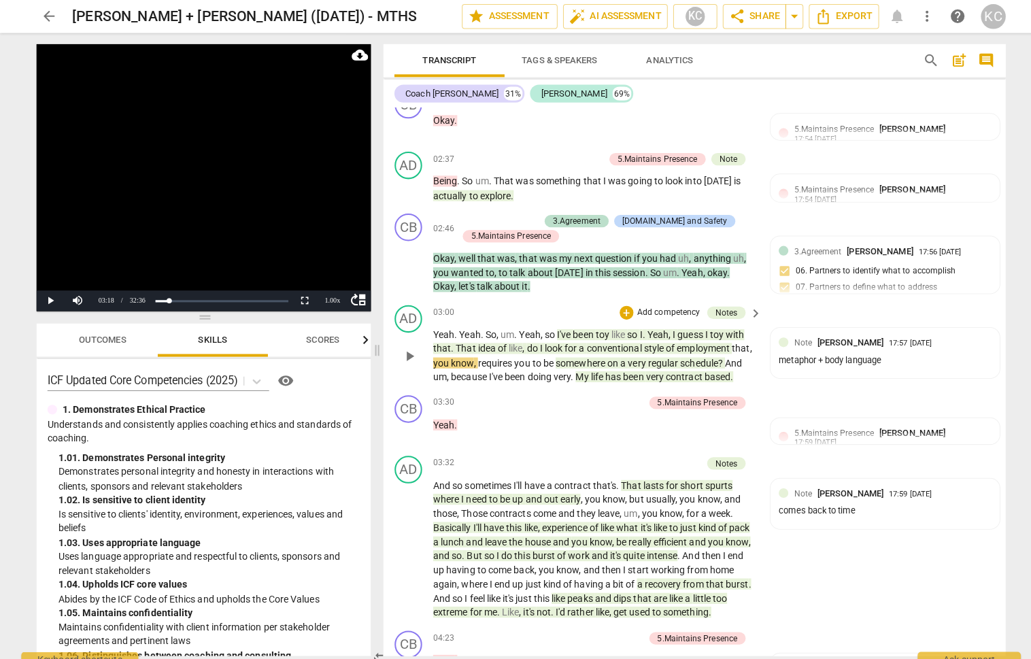
scroll to position [1283, 0]
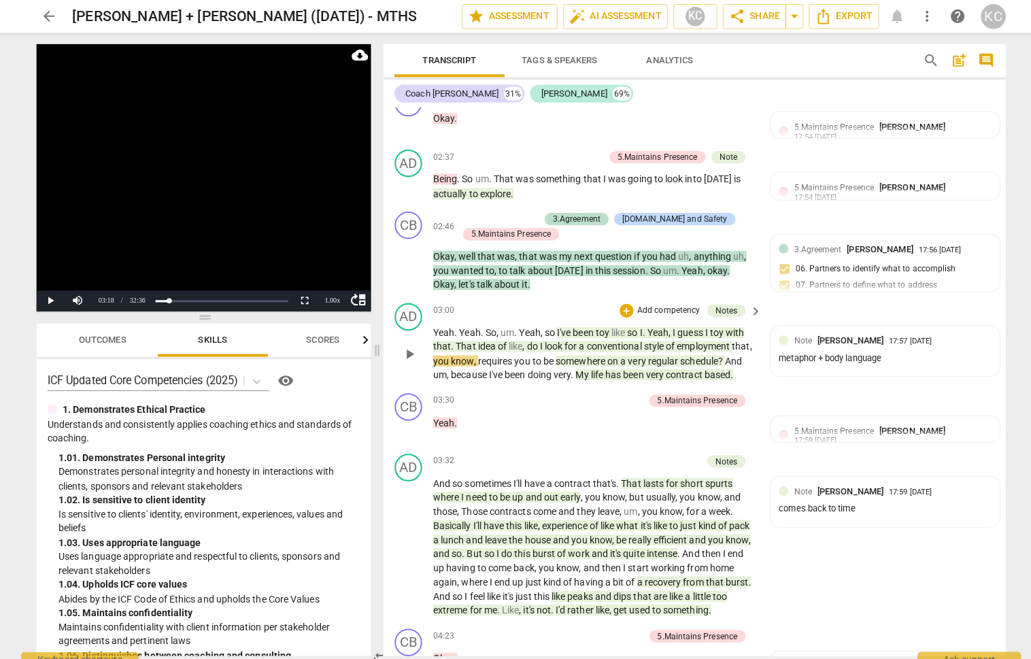
click at [572, 351] on span "somewhere" at bounding box center [574, 356] width 51 height 11
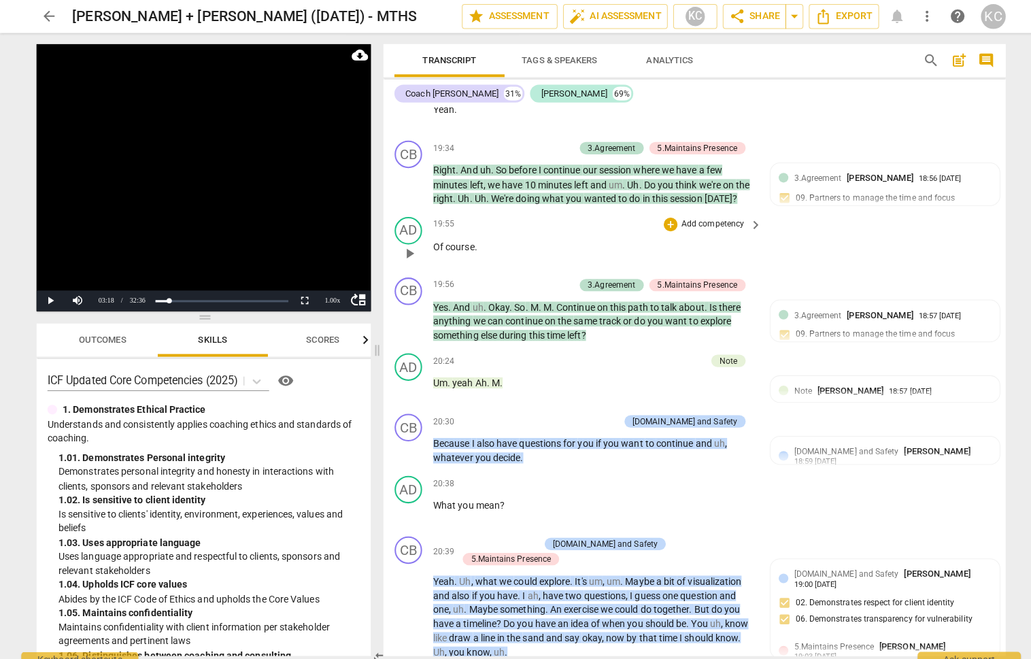
scroll to position [7722, 0]
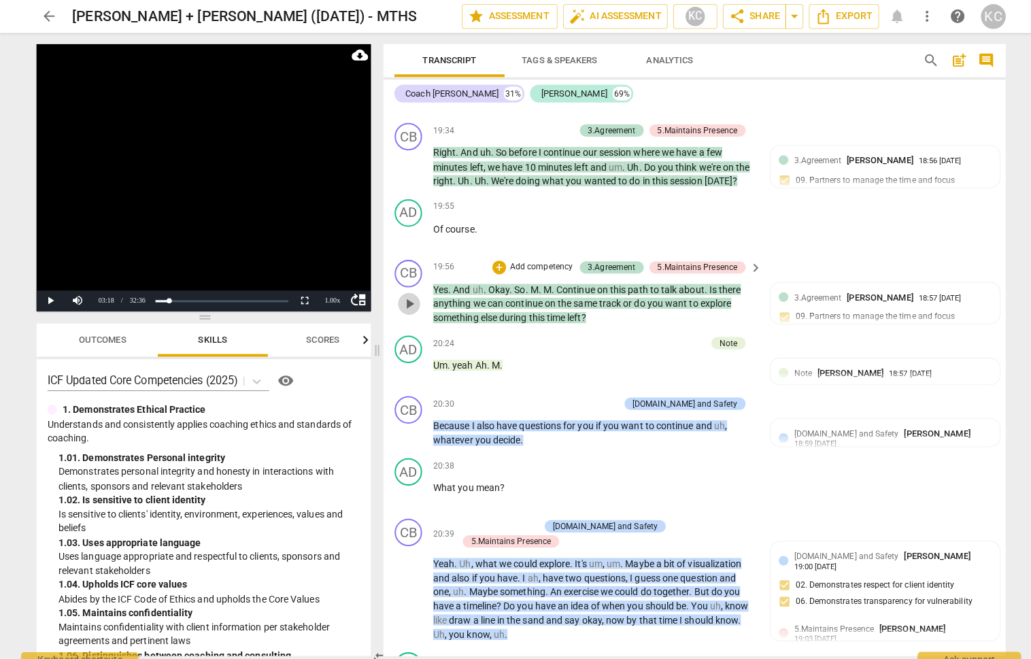
click at [407, 292] on span "play_arrow" at bounding box center [404, 300] width 16 height 16
click at [50, 297] on button "Pause" at bounding box center [50, 297] width 27 height 20
click at [50, 297] on button "Play" at bounding box center [50, 297] width 27 height 20
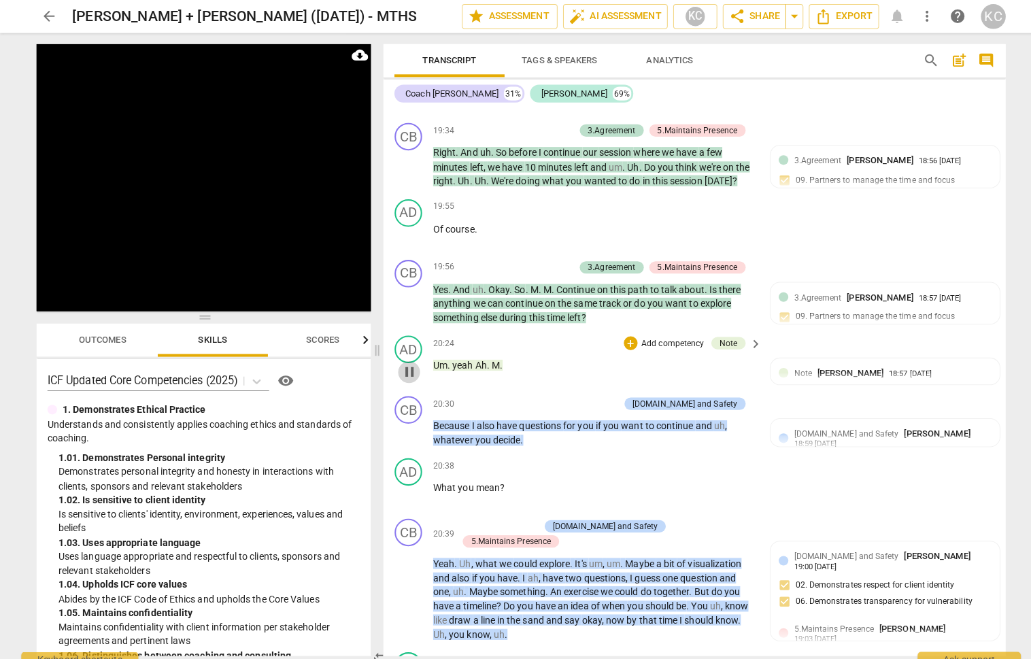
click at [405, 359] on span "pause" at bounding box center [404, 367] width 16 height 16
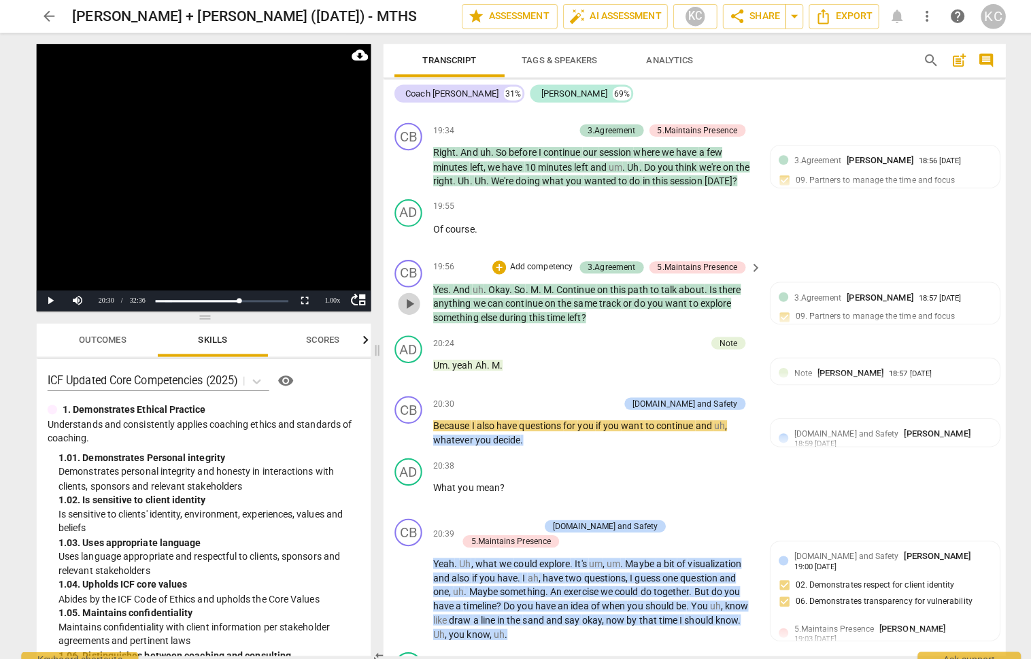
click at [407, 292] on span "play_arrow" at bounding box center [404, 300] width 16 height 16
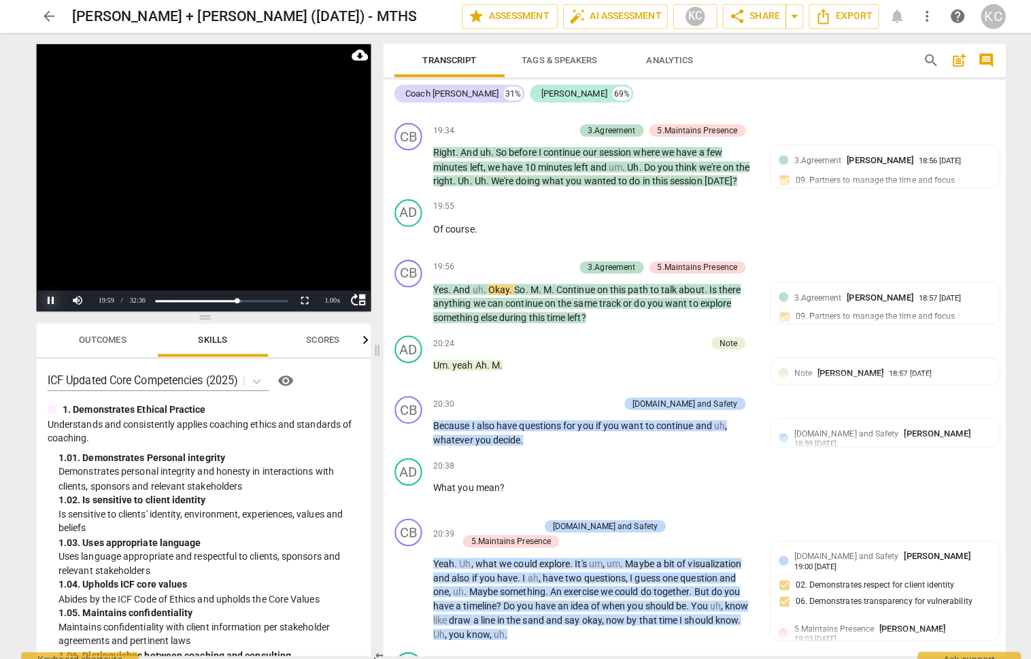
click at [45, 299] on button "Pause" at bounding box center [50, 297] width 27 height 20
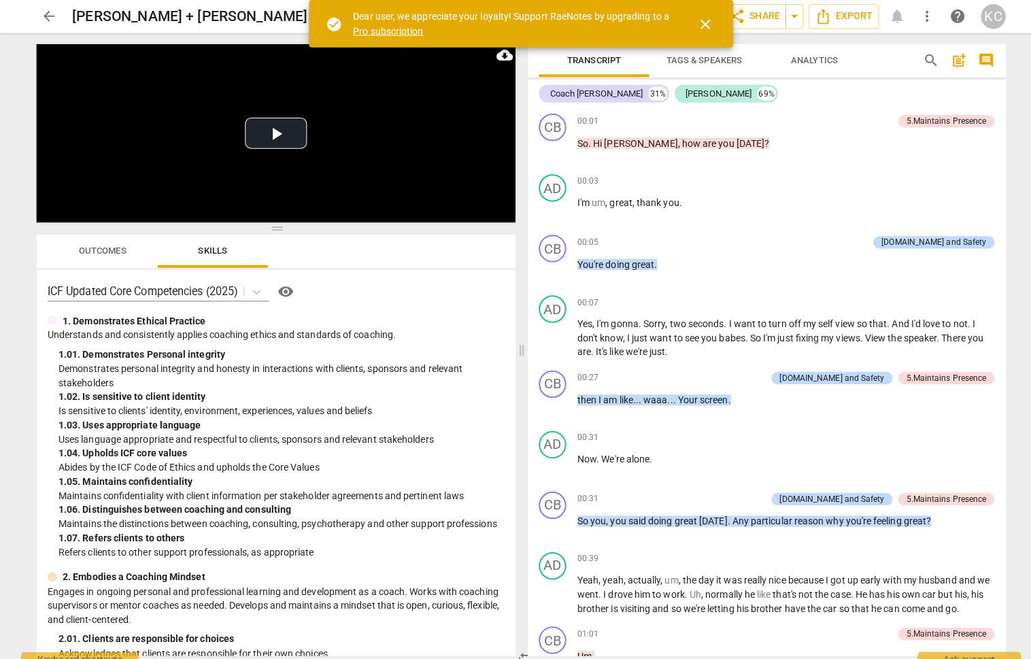
scroll to position [4672, 0]
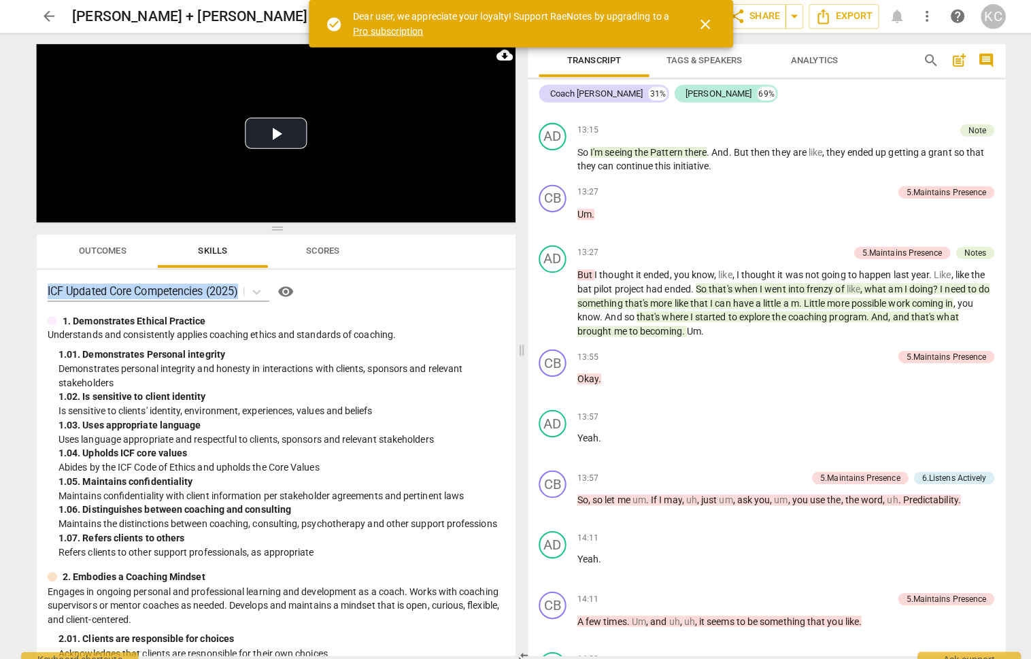
drag, startPoint x: 274, startPoint y: 221, endPoint x: 274, endPoint y: 288, distance: 67.3
click at [274, 225] on div "Play Video move_up Play Current Time 00:00 / Duration Time 32:36 Loaded : 0% Pr…" at bounding box center [273, 135] width 473 height 182
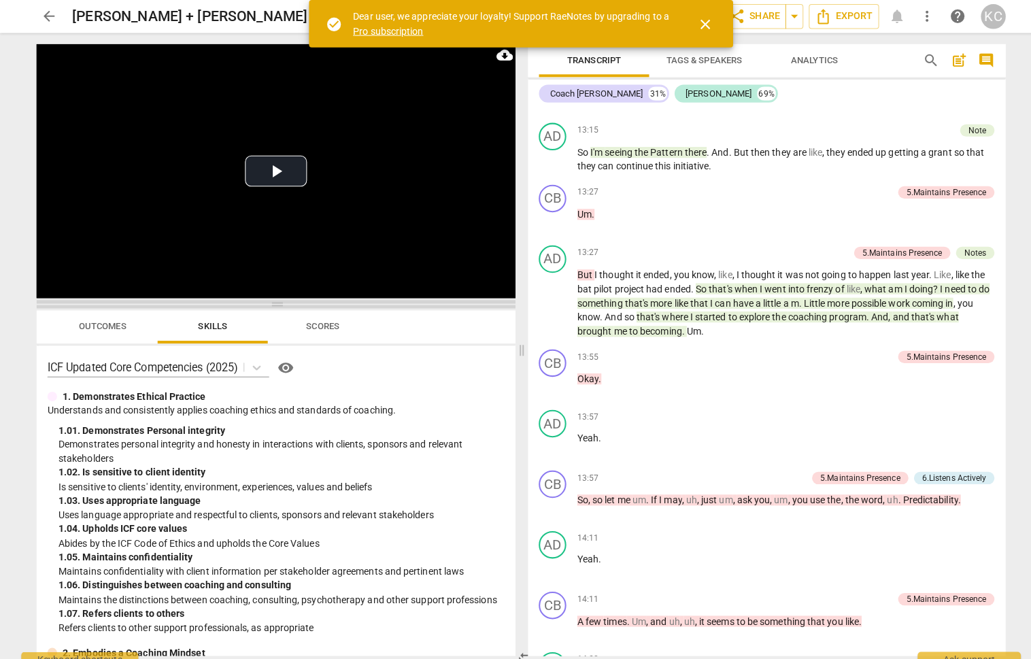
drag, startPoint x: 273, startPoint y: 226, endPoint x: 271, endPoint y: 312, distance: 86.4
click at [271, 305] on span at bounding box center [273, 300] width 473 height 8
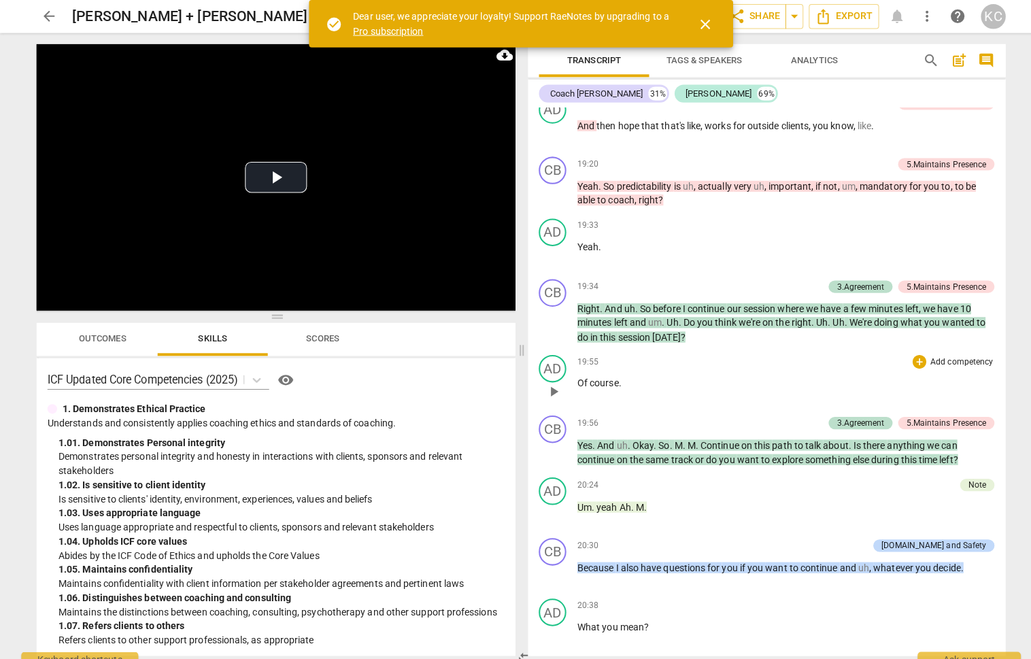
scroll to position [7124, 0]
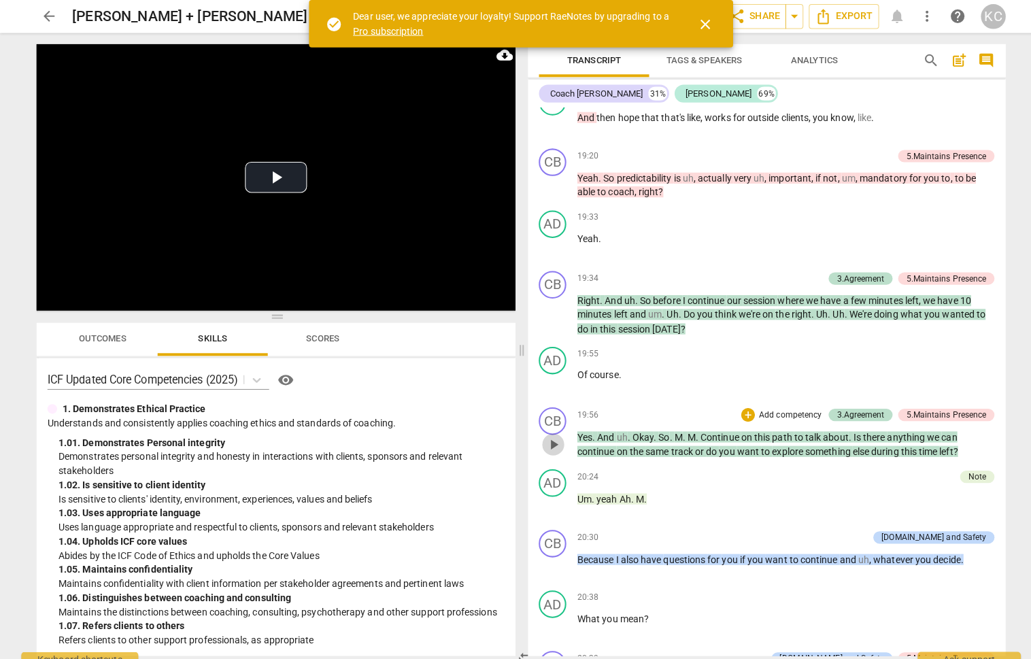
click at [548, 431] on span "play_arrow" at bounding box center [547, 439] width 16 height 16
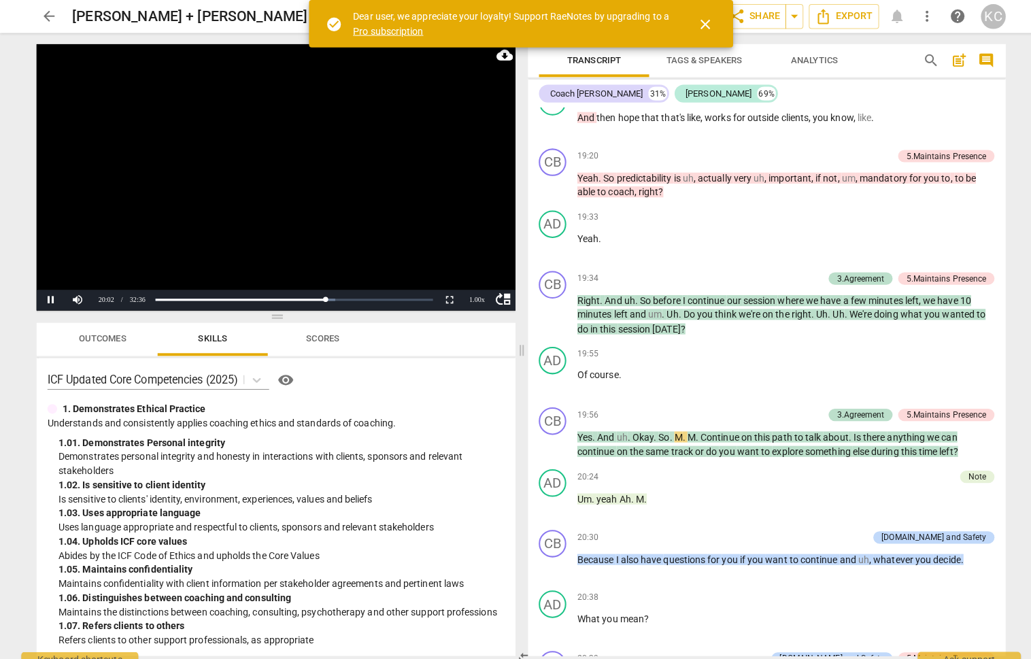
click at [704, 19] on span "close" at bounding box center [697, 24] width 16 height 16
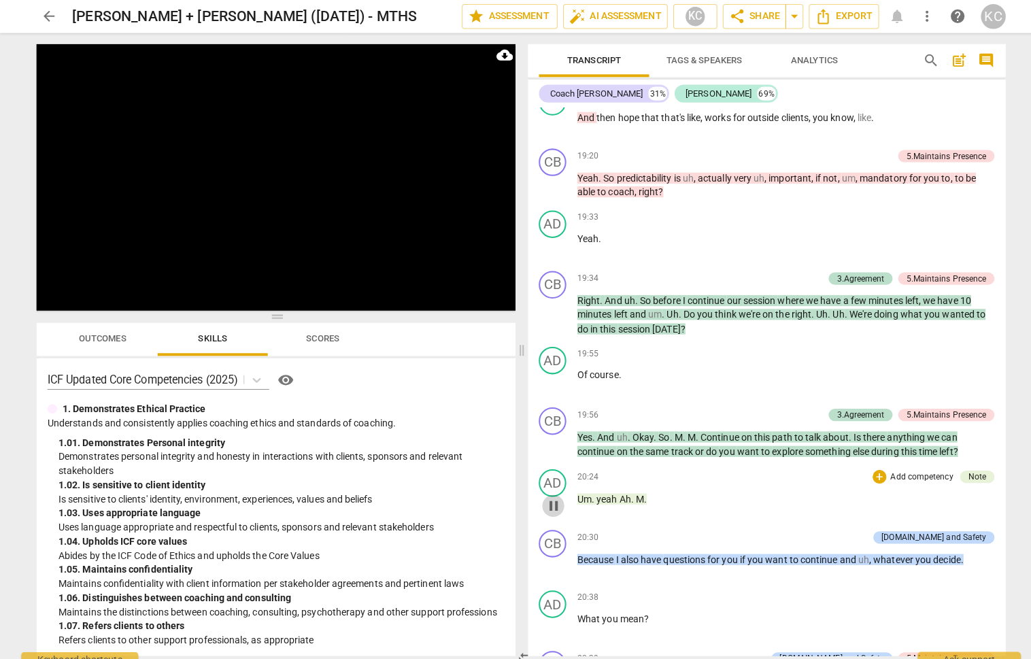
click at [548, 492] on span "pause" at bounding box center [547, 500] width 16 height 16
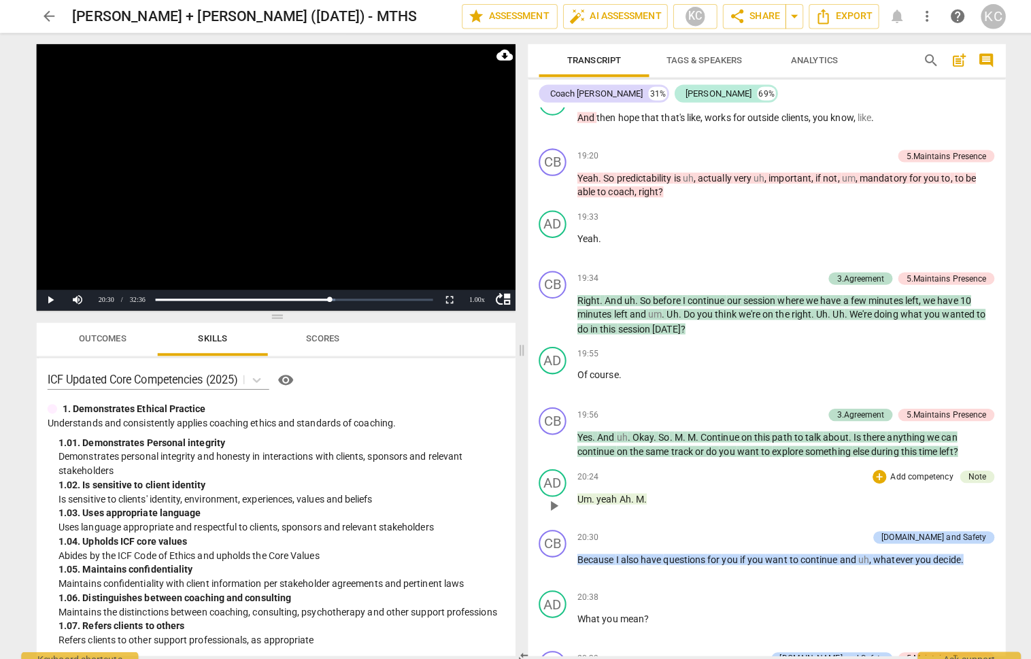
click at [604, 487] on span "yeah" at bounding box center [601, 492] width 22 height 11
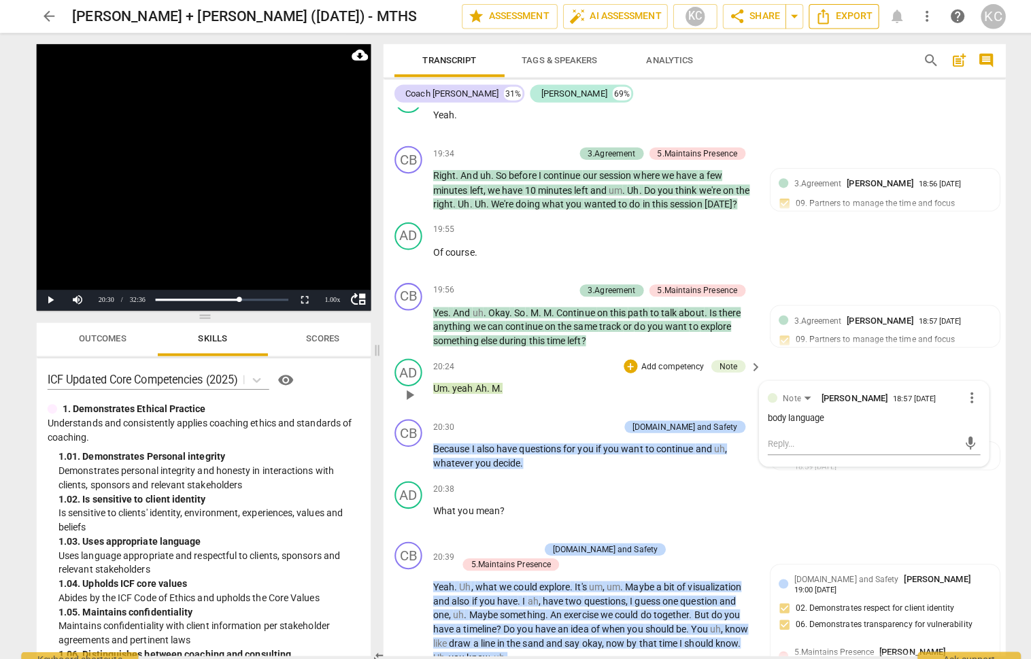
scroll to position [7718, 0]
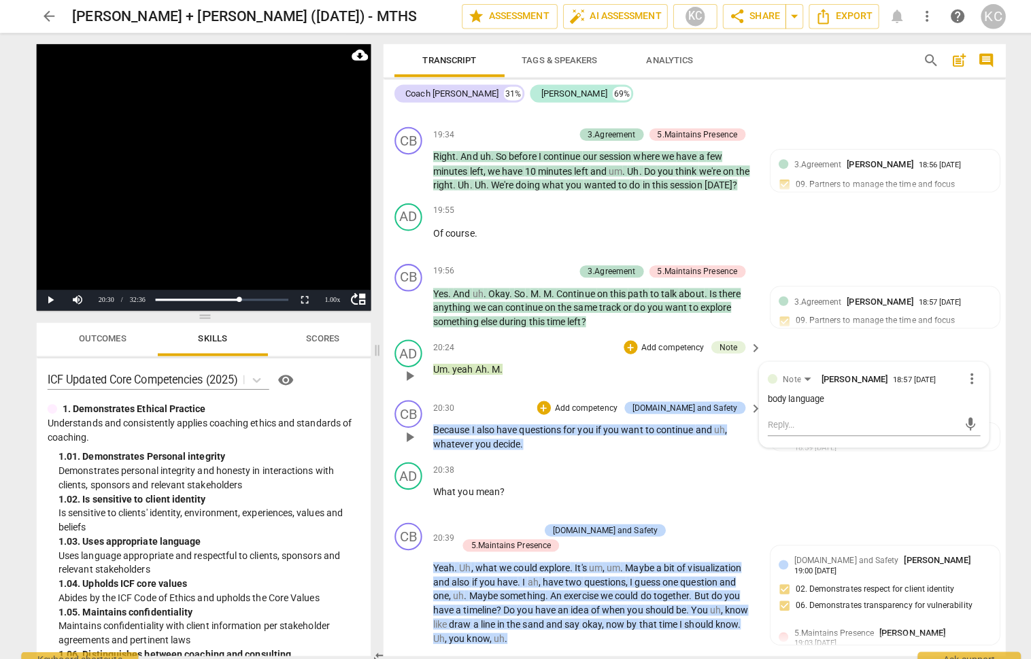
click at [665, 419] on span "continue" at bounding box center [668, 424] width 39 height 11
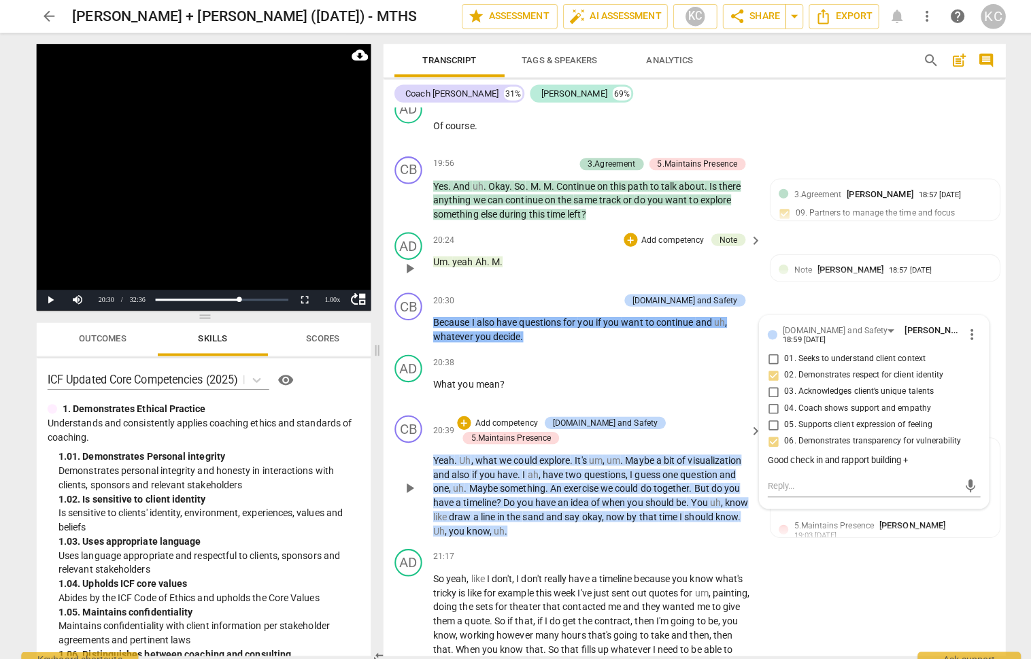
scroll to position [7838, 0]
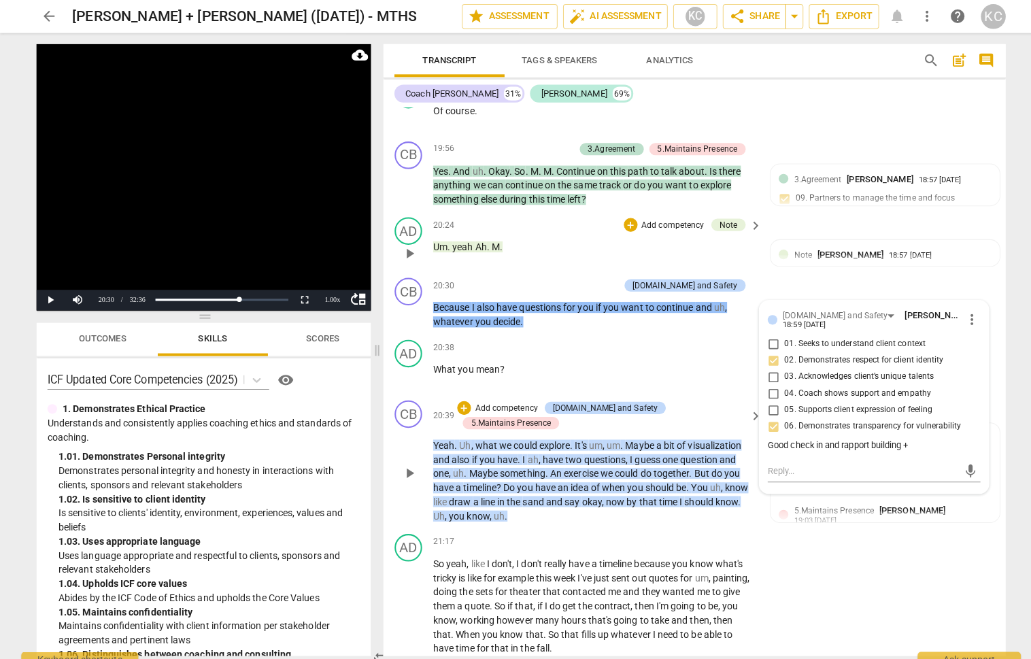
click at [623, 462] on span "could" at bounding box center [620, 467] width 25 height 11
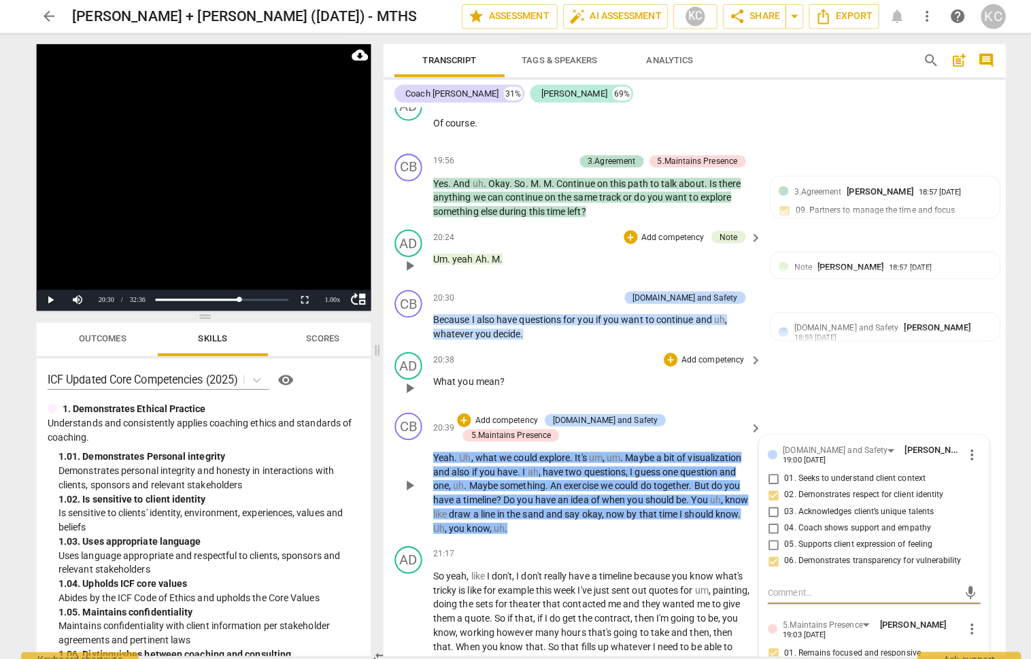
scroll to position [7795, 0]
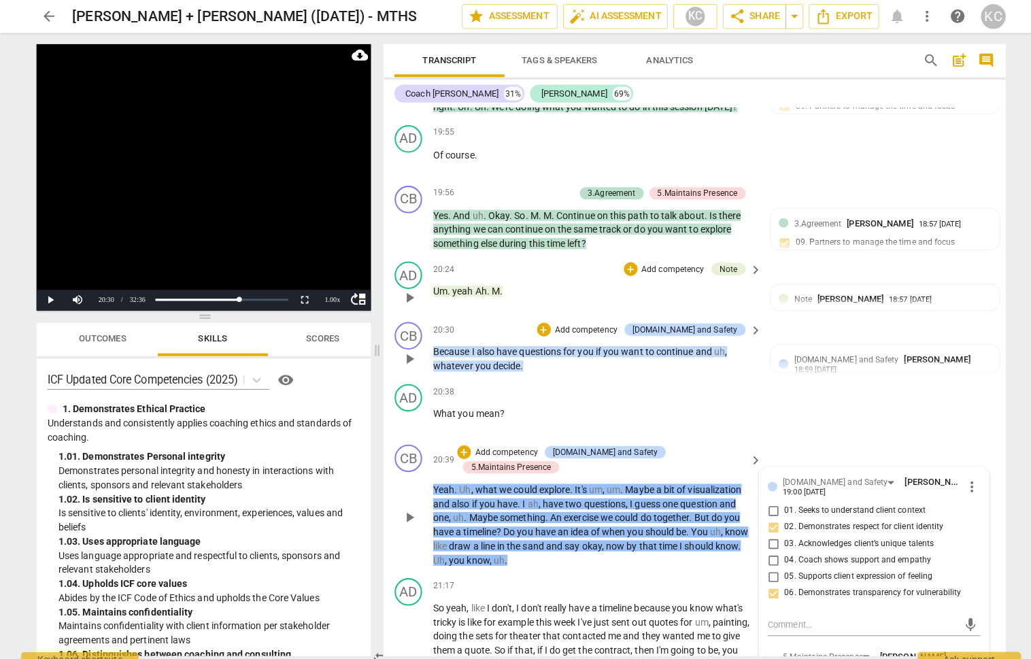
click at [814, 313] on div "CB play_arrow pause 20:30 + Add competency 4.Trust and Safety keyboard_arrow_ri…" at bounding box center [686, 343] width 615 height 61
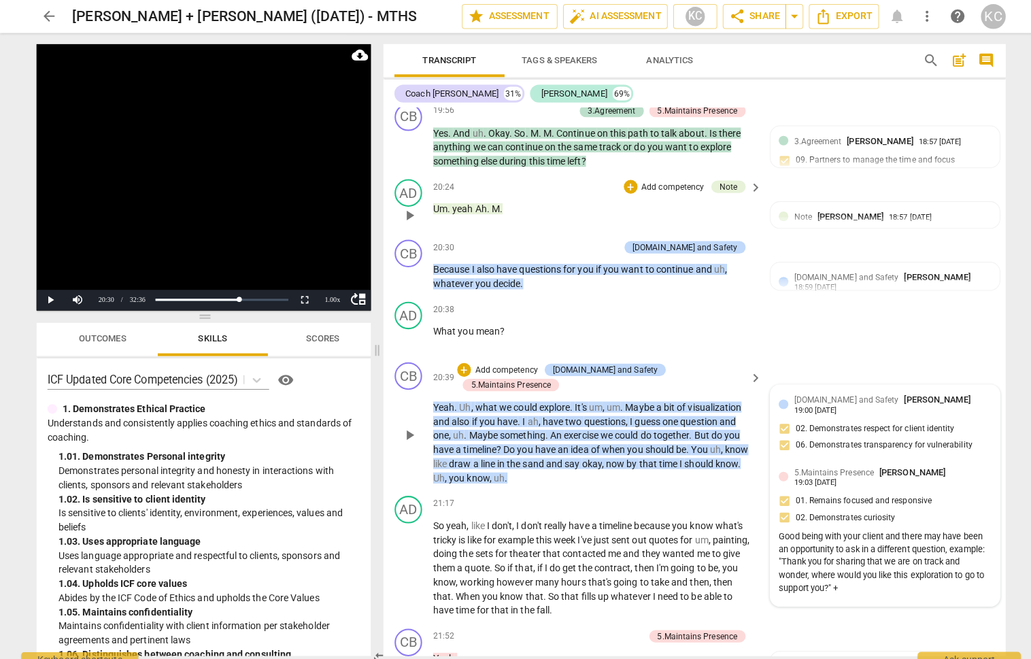
scroll to position [7887, 0]
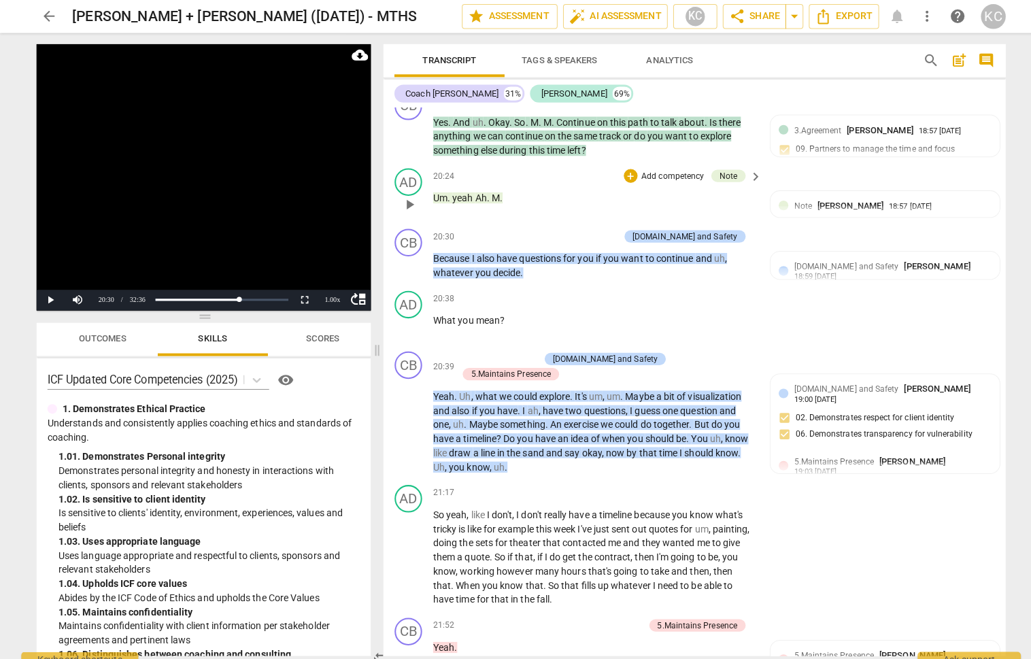
click at [617, 412] on p "Yeah . Uh , what we could explore . It's um , um . Maybe a bit of visualization…" at bounding box center [587, 426] width 318 height 84
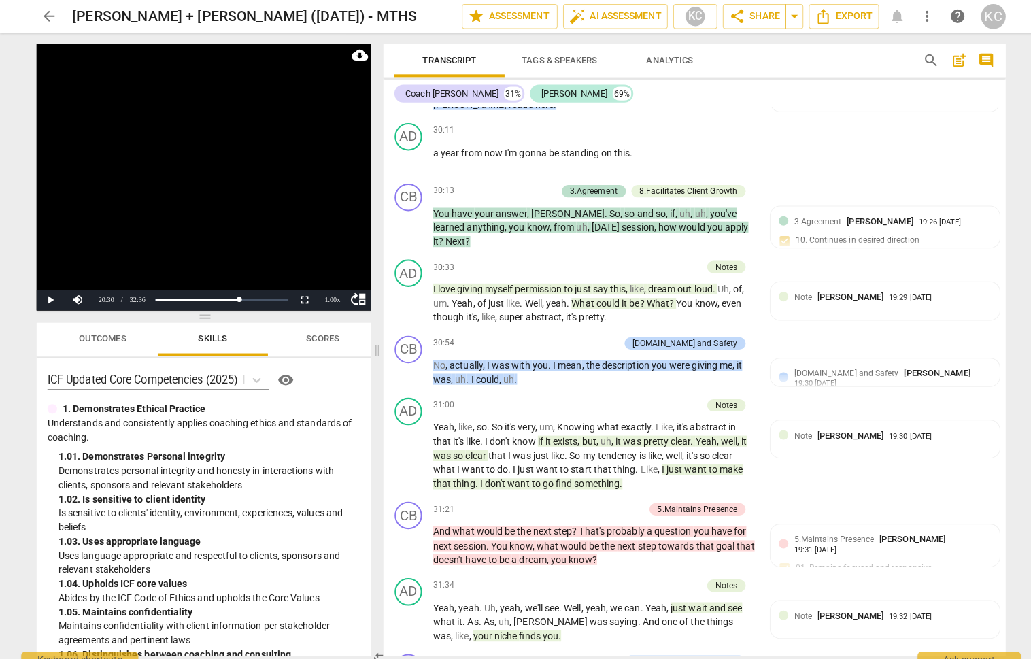
scroll to position [11067, 0]
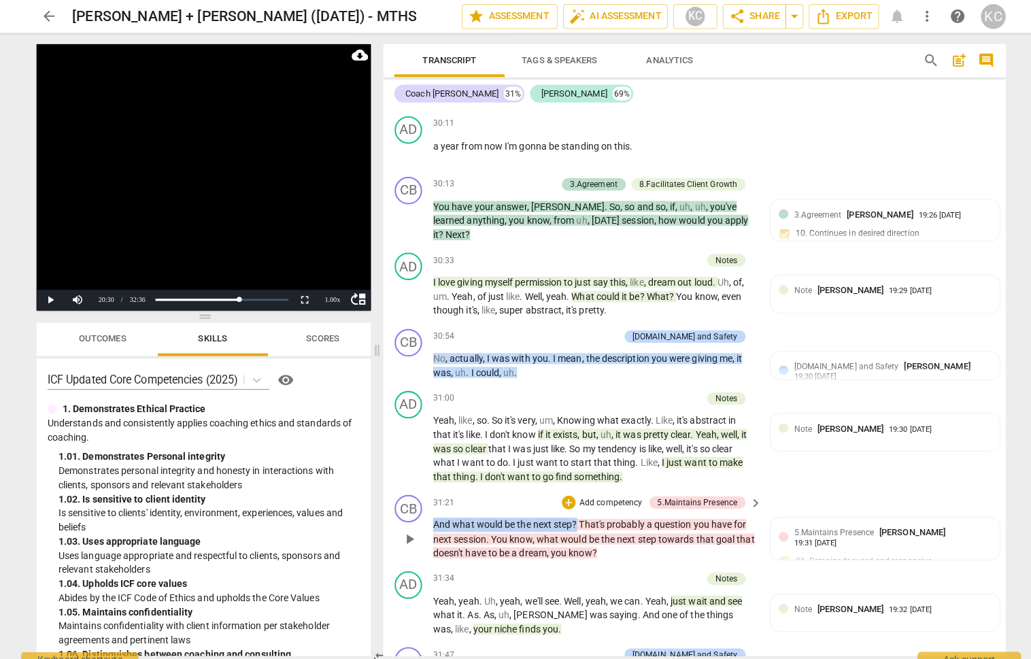
drag, startPoint x: 568, startPoint y: 411, endPoint x: 430, endPoint y: 416, distance: 138.1
click at [430, 511] on p "And what would be the next step ? That's probably a question you have for next …" at bounding box center [587, 532] width 318 height 42
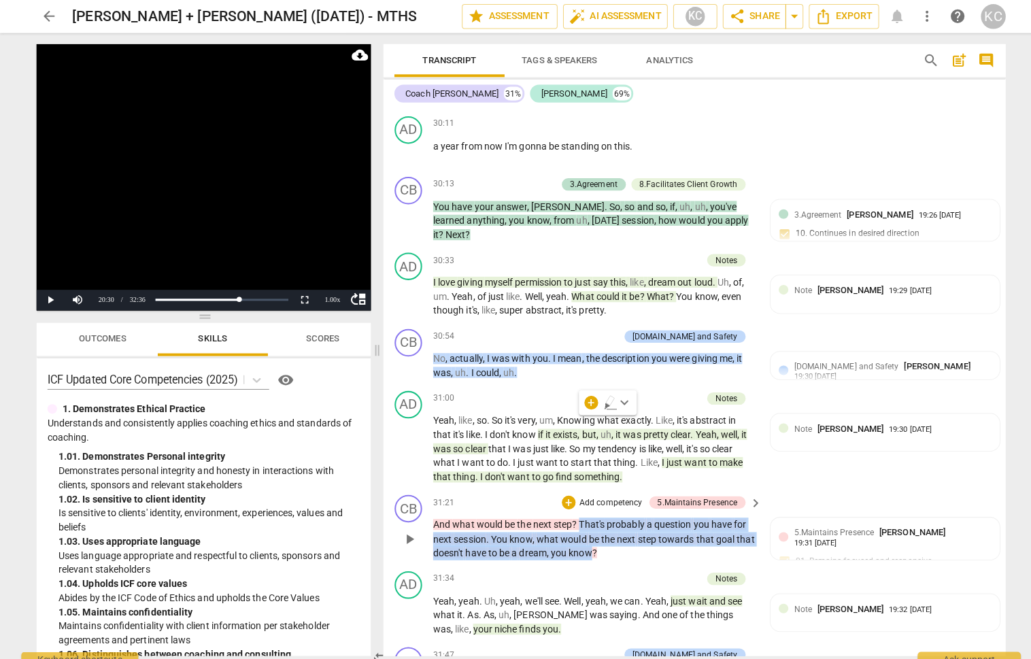
drag, startPoint x: 573, startPoint y: 417, endPoint x: 584, endPoint y: 439, distance: 23.7
click at [584, 511] on p "And what would be the next step ? That's probably a question you have for next …" at bounding box center [587, 532] width 318 height 42
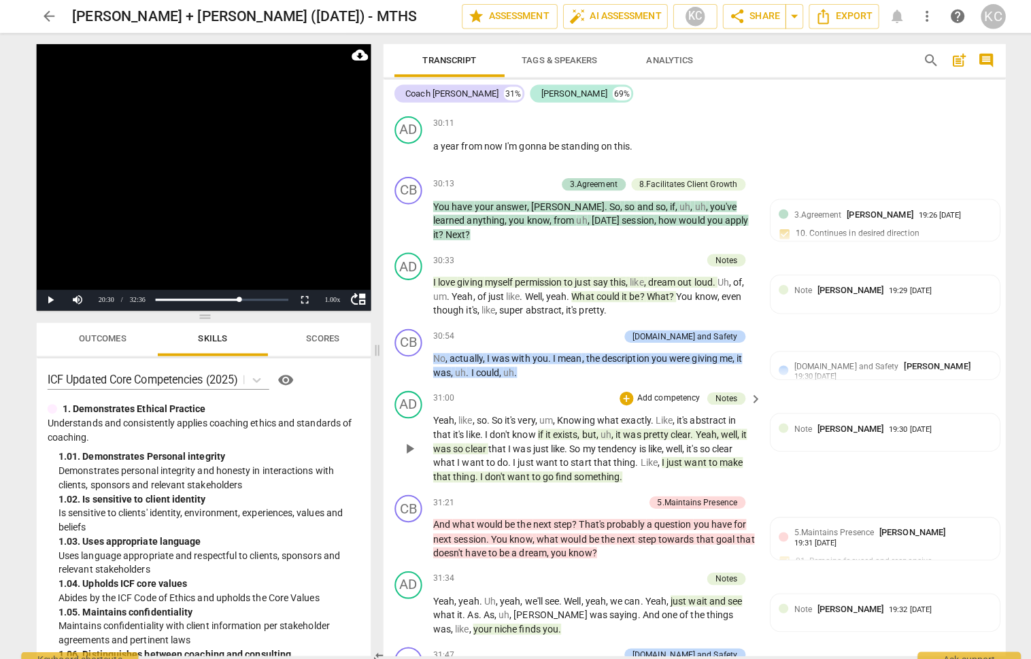
click at [831, 381] on div "AD play_arrow pause 31:00 + Add competency Notes keyboard_arrow_right Yeah , li…" at bounding box center [686, 432] width 615 height 103
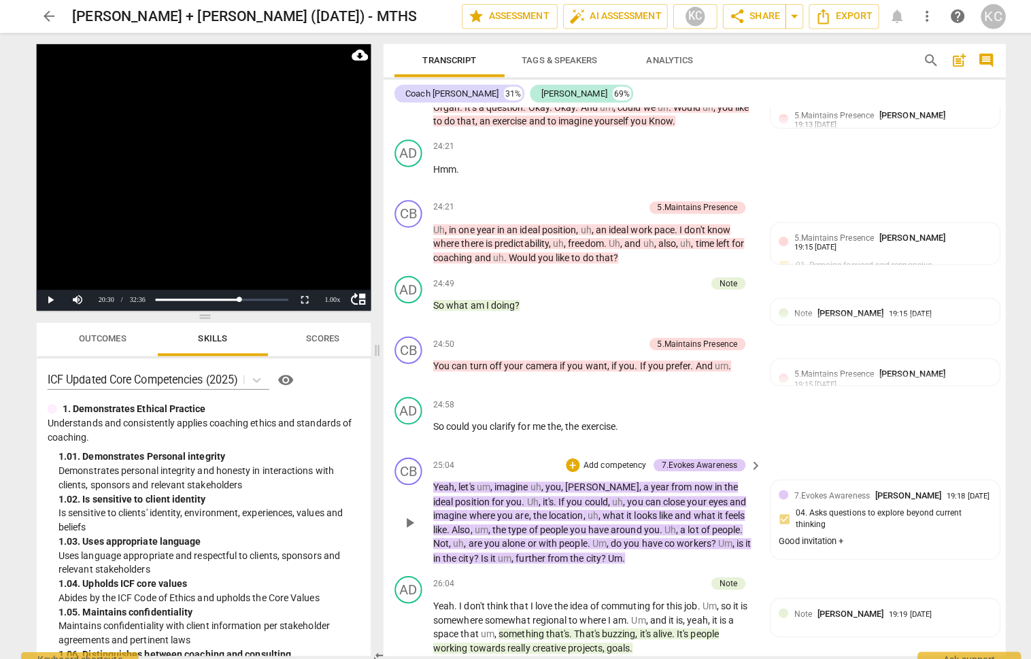
scroll to position [9332, 0]
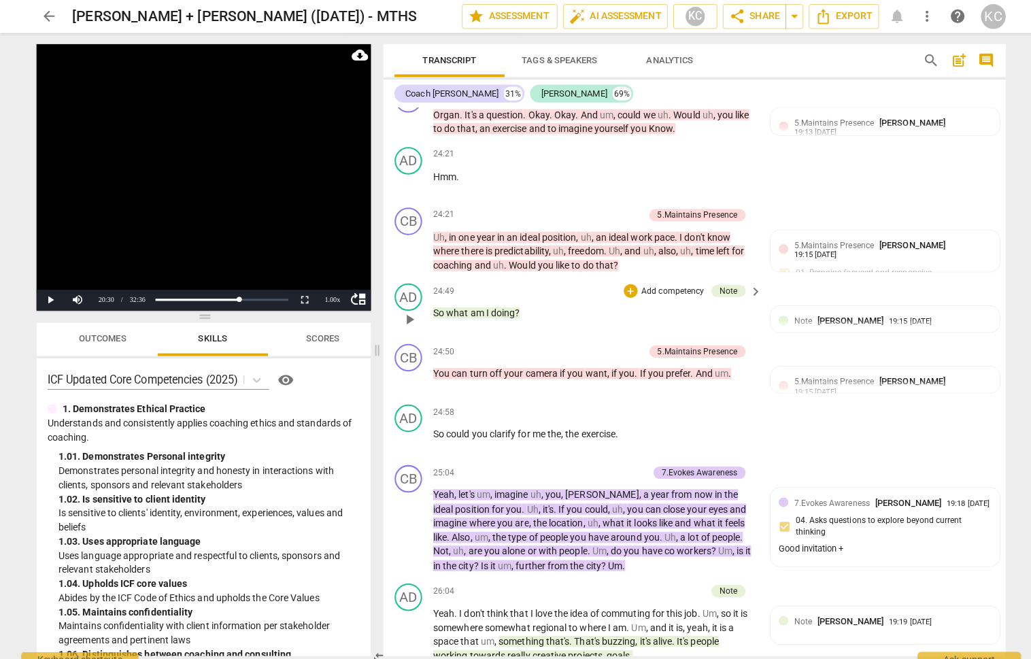
click at [475, 304] on span "am" at bounding box center [473, 309] width 16 height 11
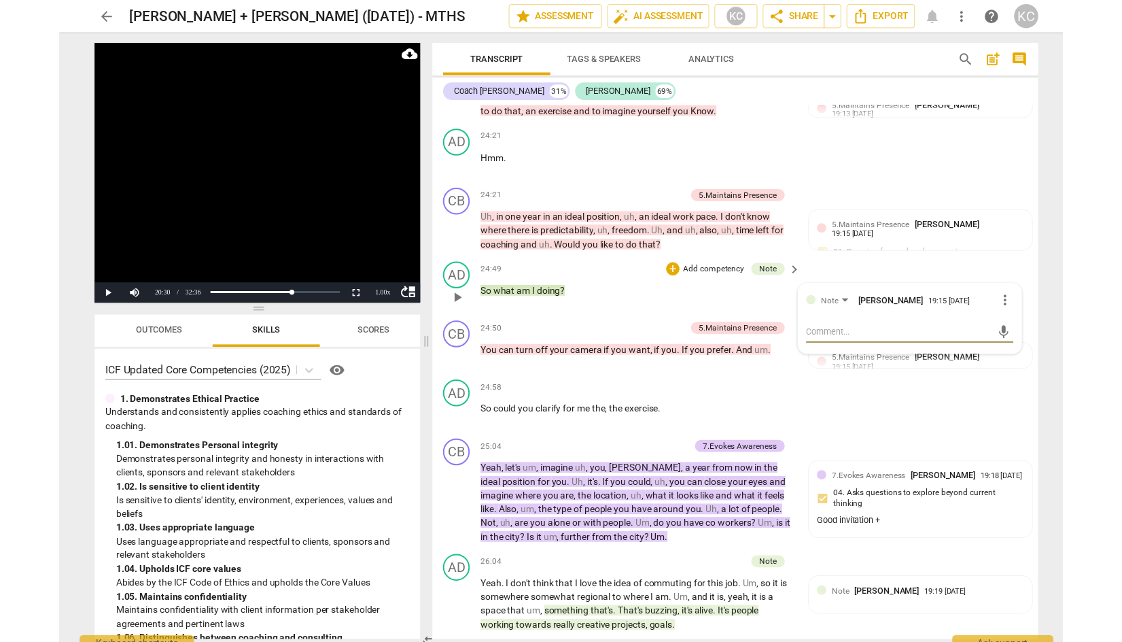
scroll to position [9351, 0]
